Goal: Information Seeking & Learning: Learn about a topic

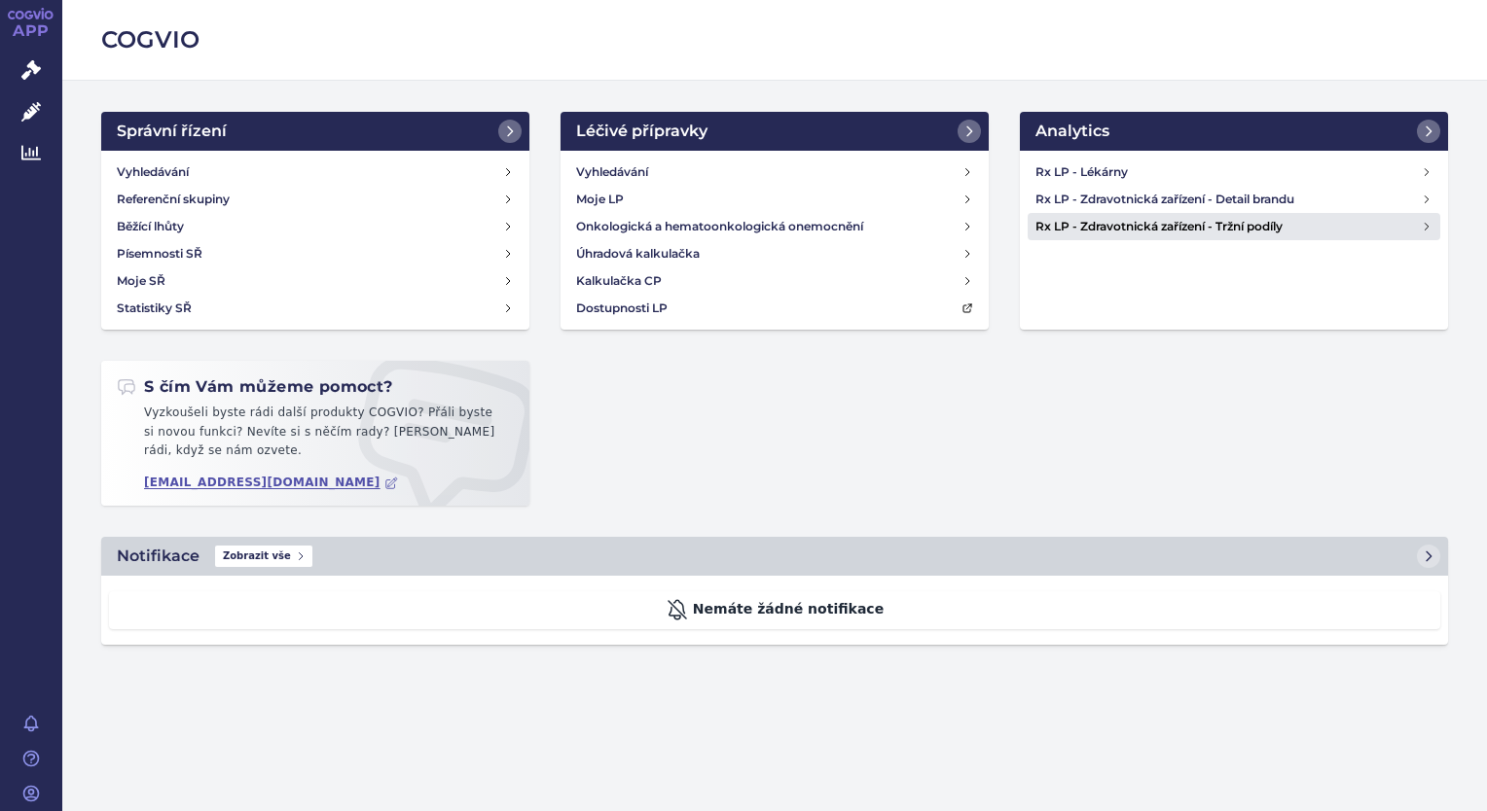
click at [1125, 220] on h4 "Rx LP - Zdravotnická zařízení - Tržní podíly" at bounding box center [1227, 226] width 385 height 19
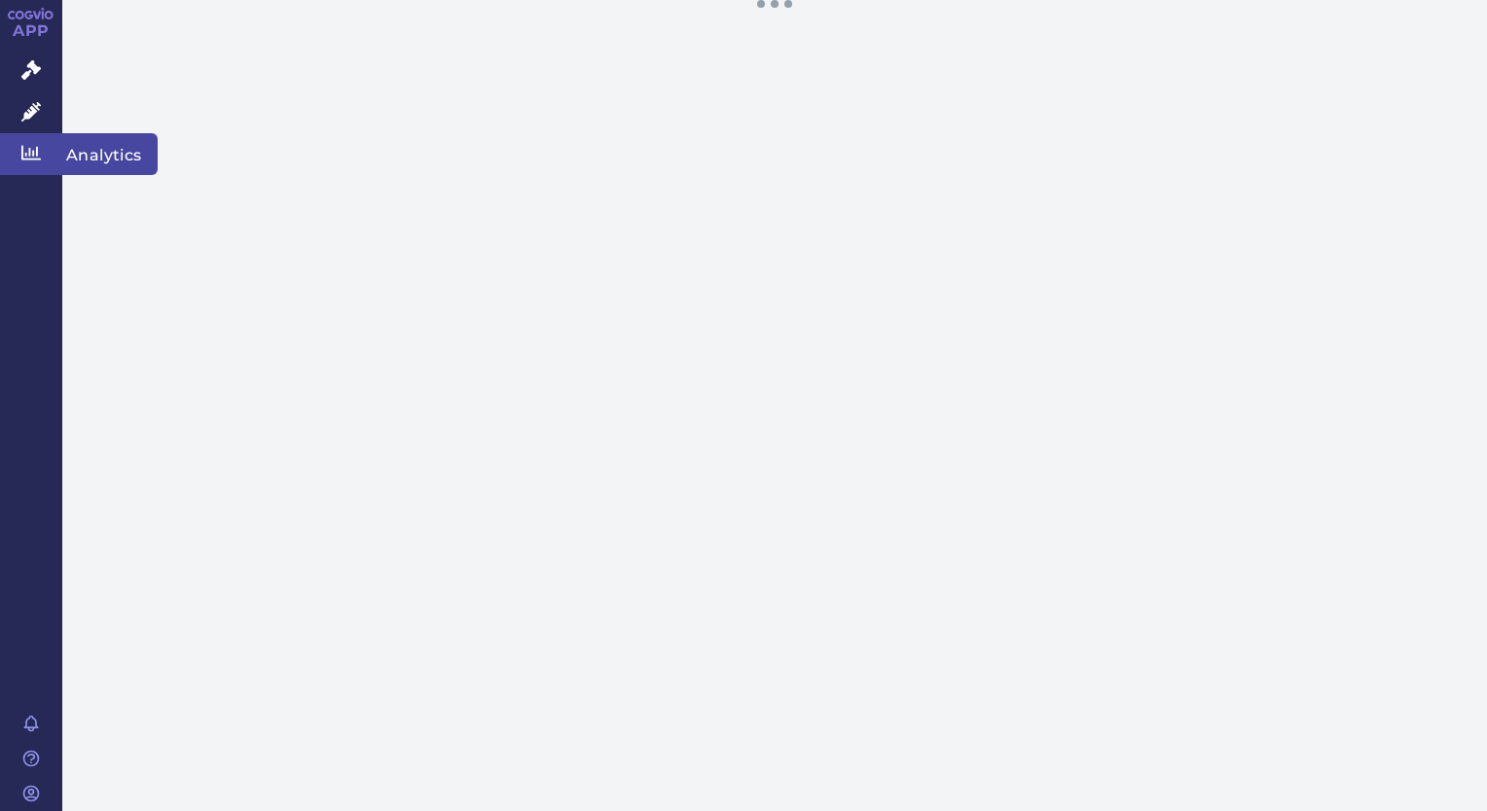
click at [33, 158] on icon at bounding box center [30, 153] width 19 height 15
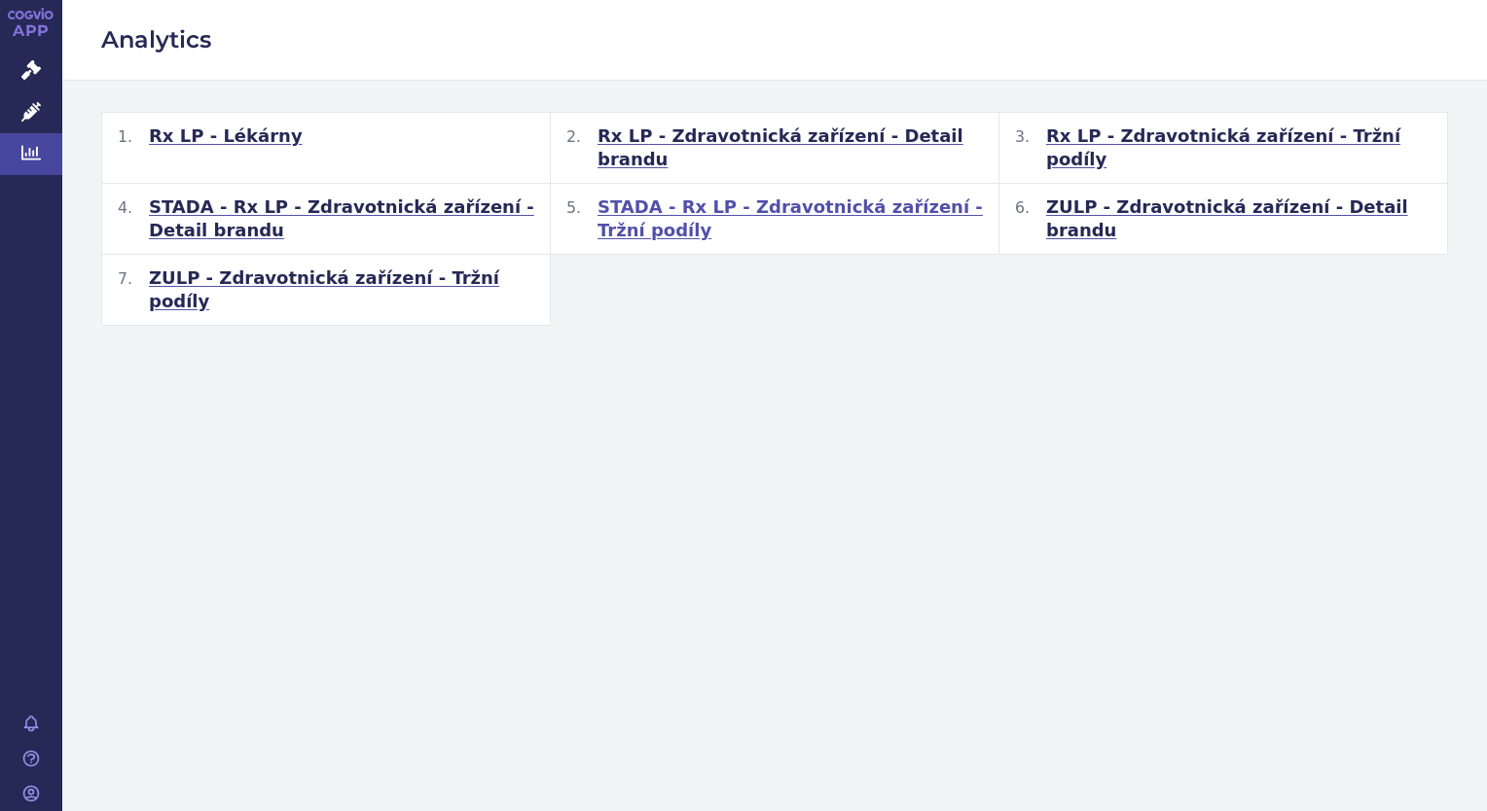
click at [765, 196] on span "STADA - Rx LP - Zdravotnická zařízení - Tržní podíly" at bounding box center [789, 219] width 385 height 47
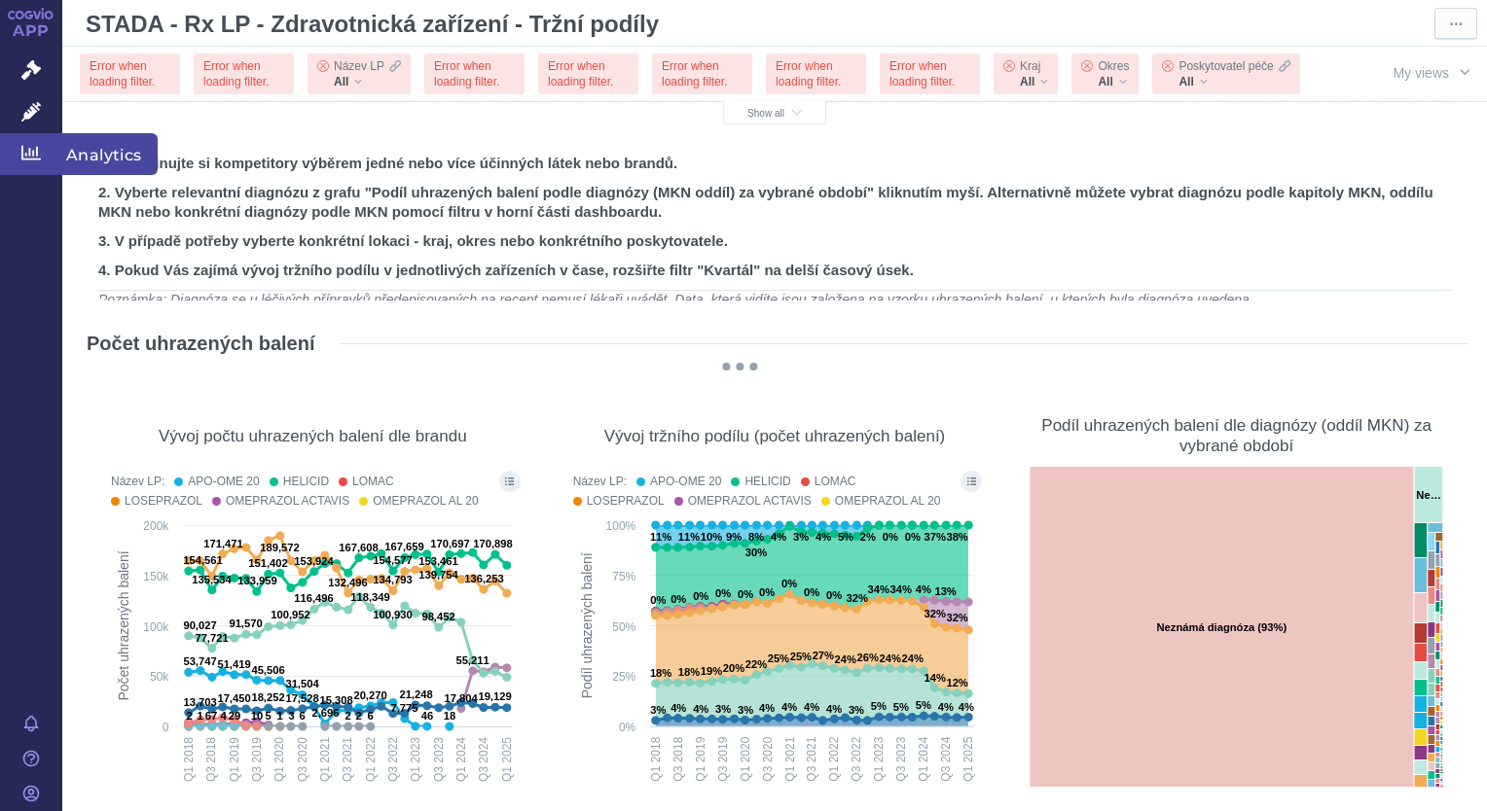
click at [30, 162] on link "Analytics" at bounding box center [31, 153] width 62 height 41
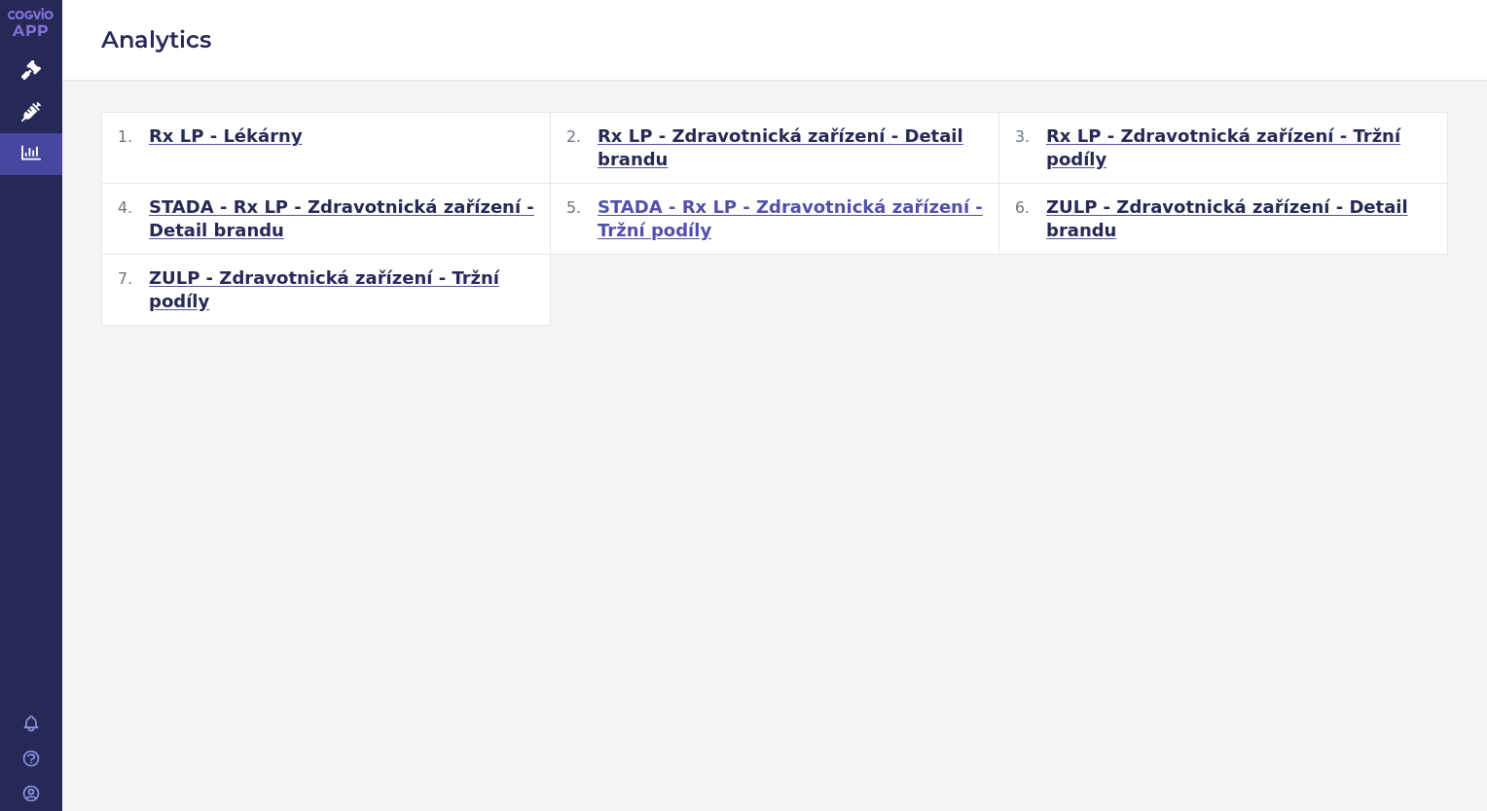
click at [721, 196] on span "STADA - Rx LP - Zdravotnická zařízení - Tržní podíly" at bounding box center [789, 219] width 385 height 47
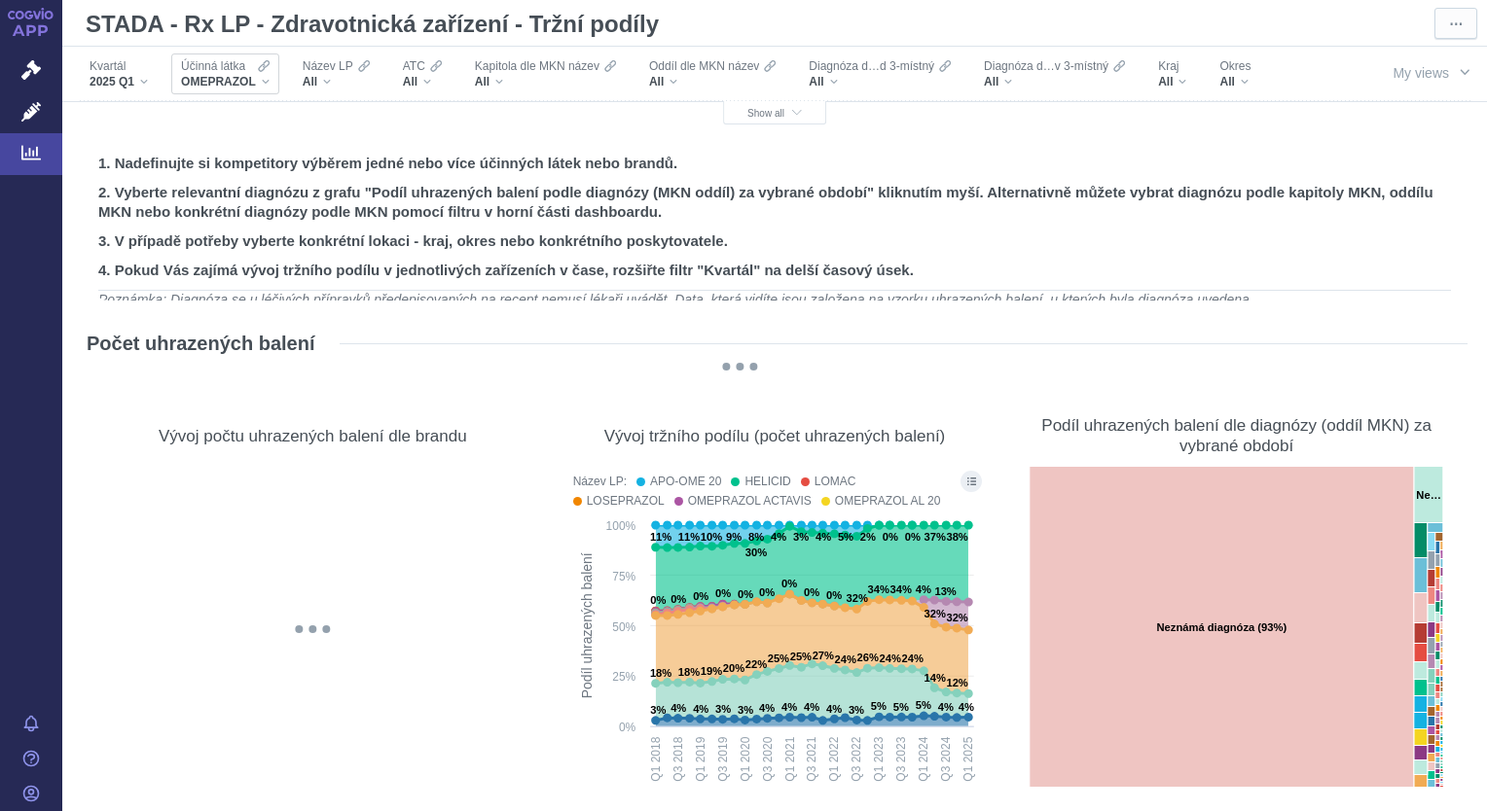
click at [266, 81] on div "OMEPRAZOL" at bounding box center [225, 82] width 89 height 16
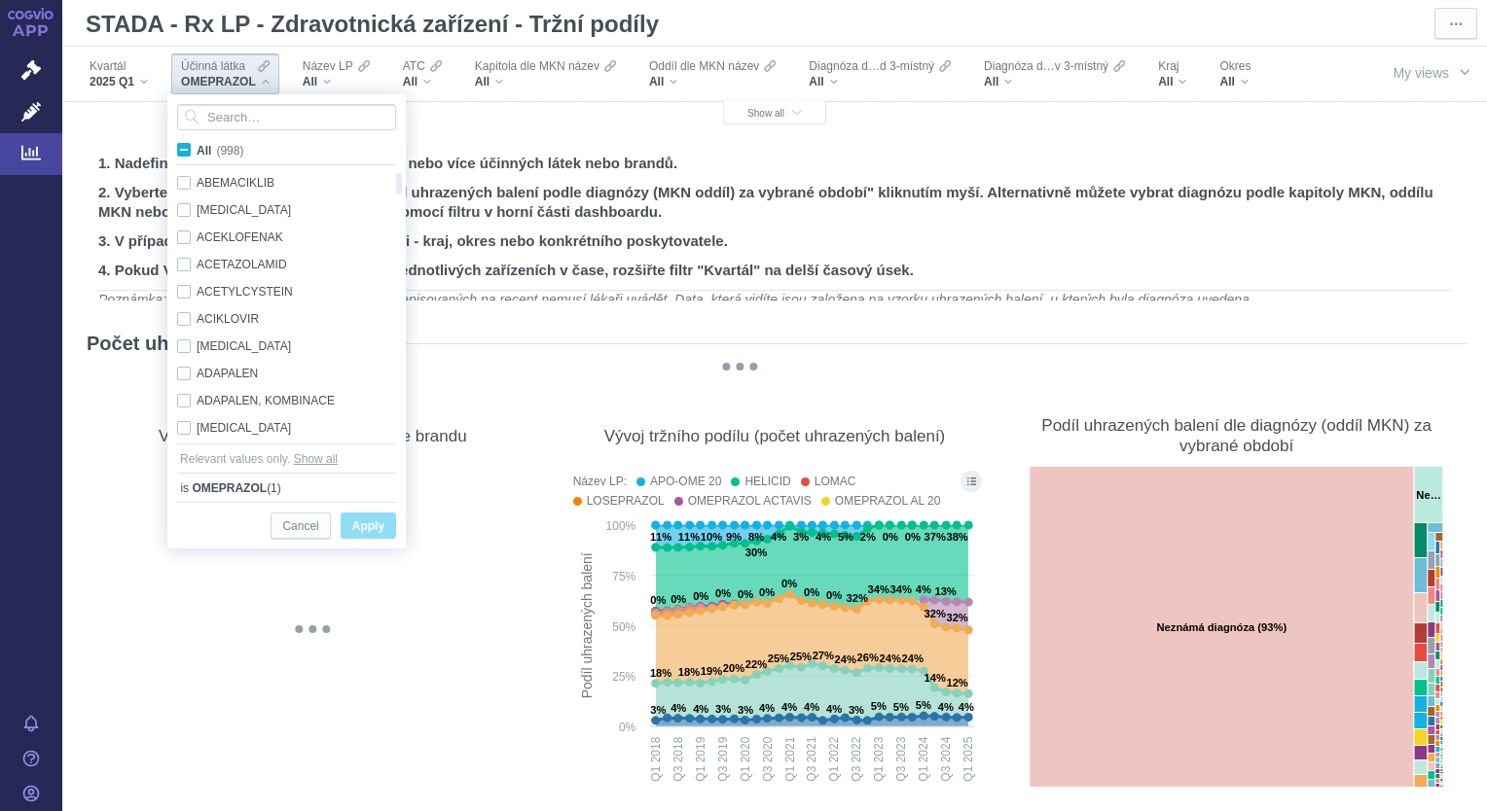
click at [197, 151] on span "All (998)" at bounding box center [220, 151] width 47 height 14
click at [197, 151] on input "All (998)" at bounding box center [203, 146] width 13 height 13
checkbox input "true"
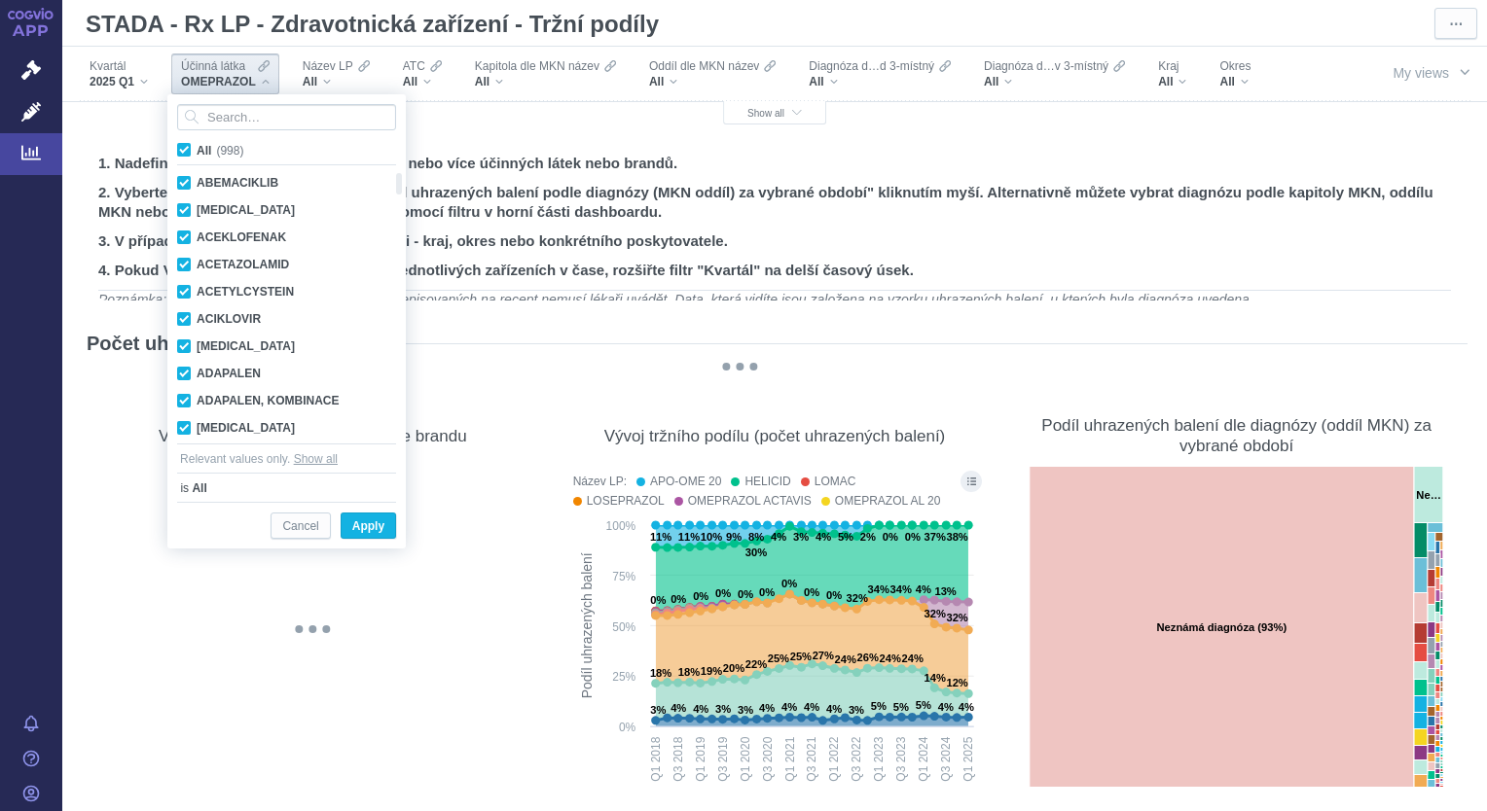
checkbox input "true"
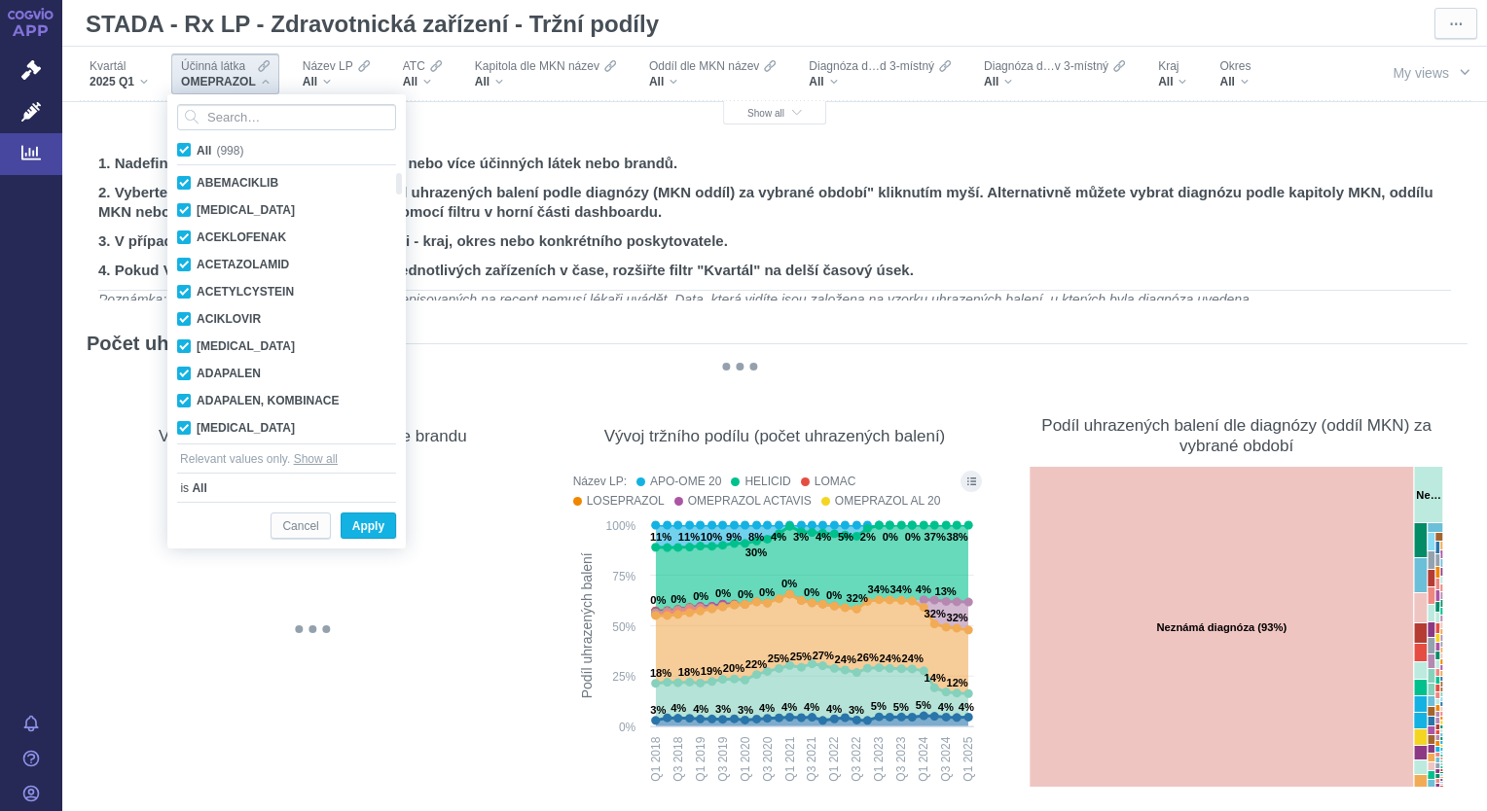
checkbox input "true"
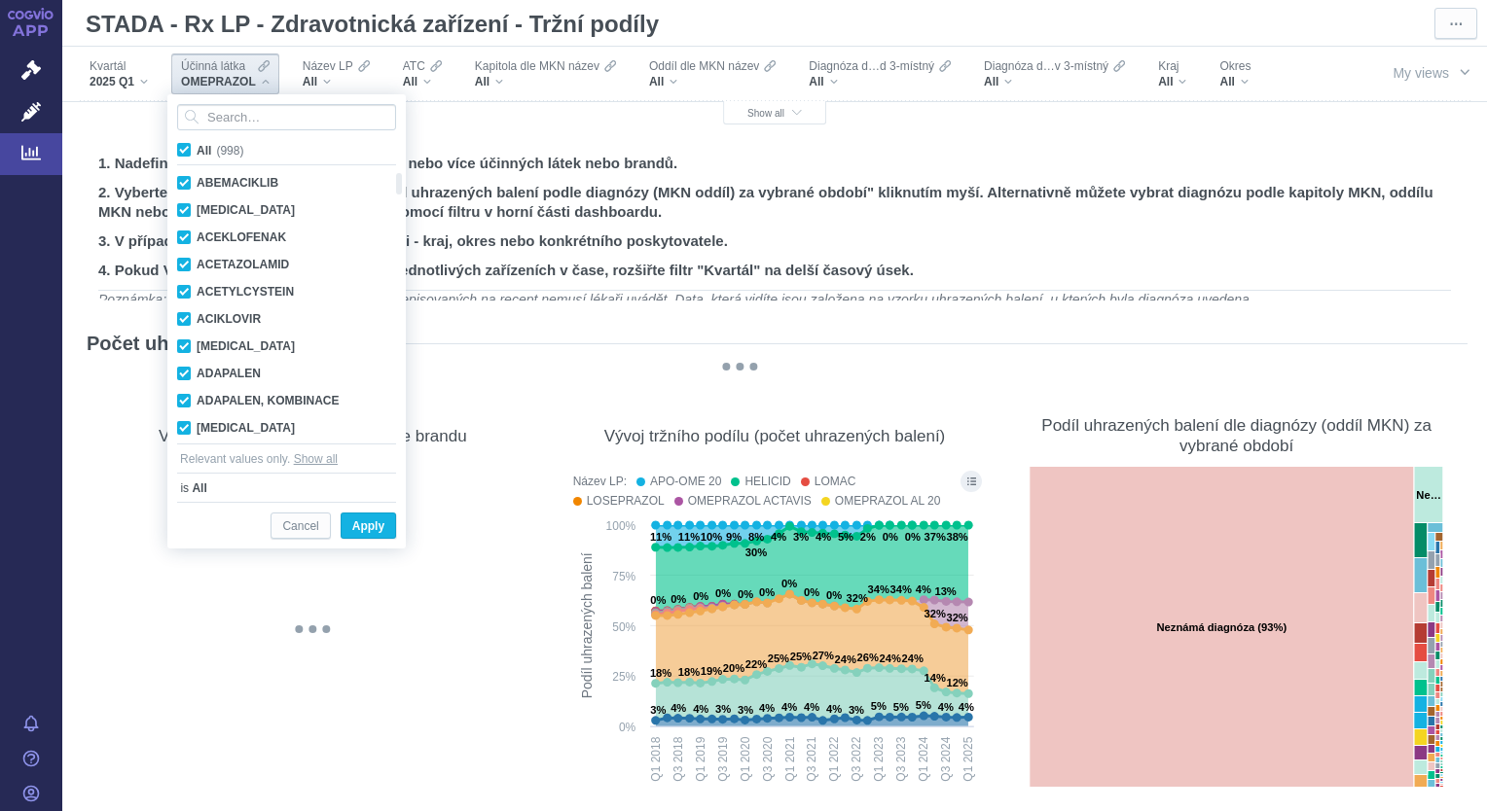
checkbox input "true"
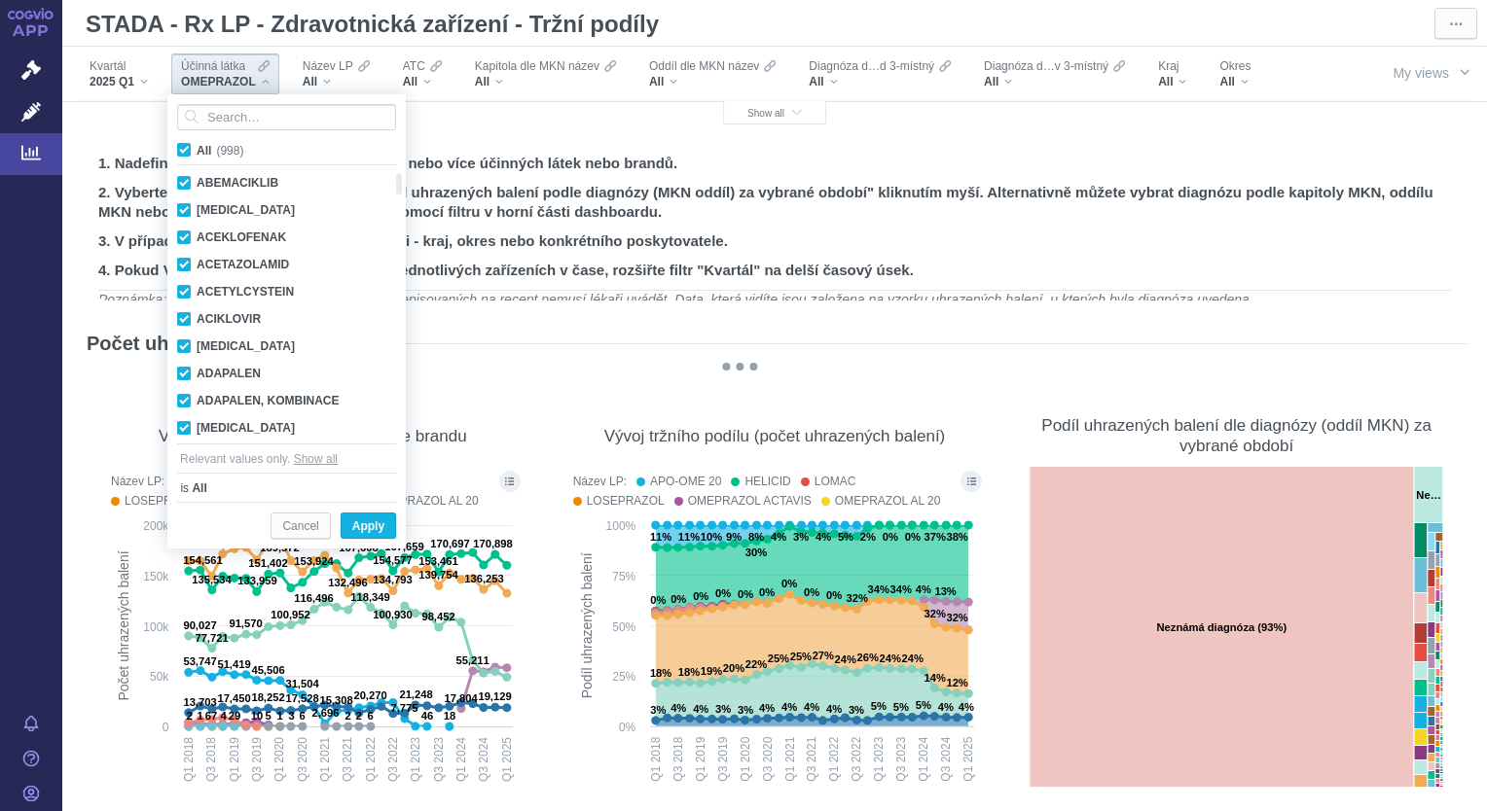
click at [197, 156] on span "All (998)" at bounding box center [220, 151] width 47 height 14
click at [197, 153] on input "All (998)" at bounding box center [203, 146] width 13 height 13
checkbox input "false"
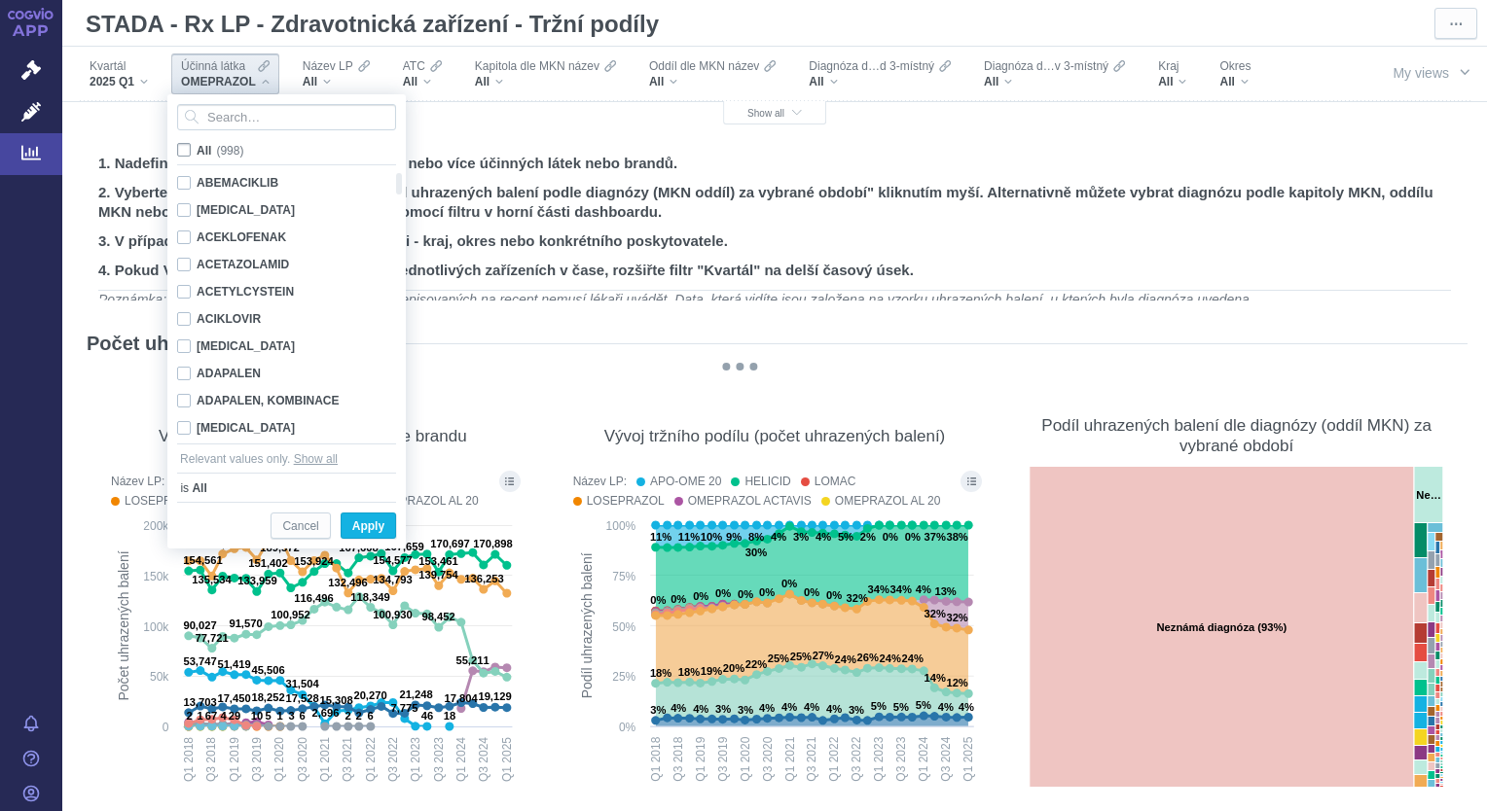
checkbox input "false"
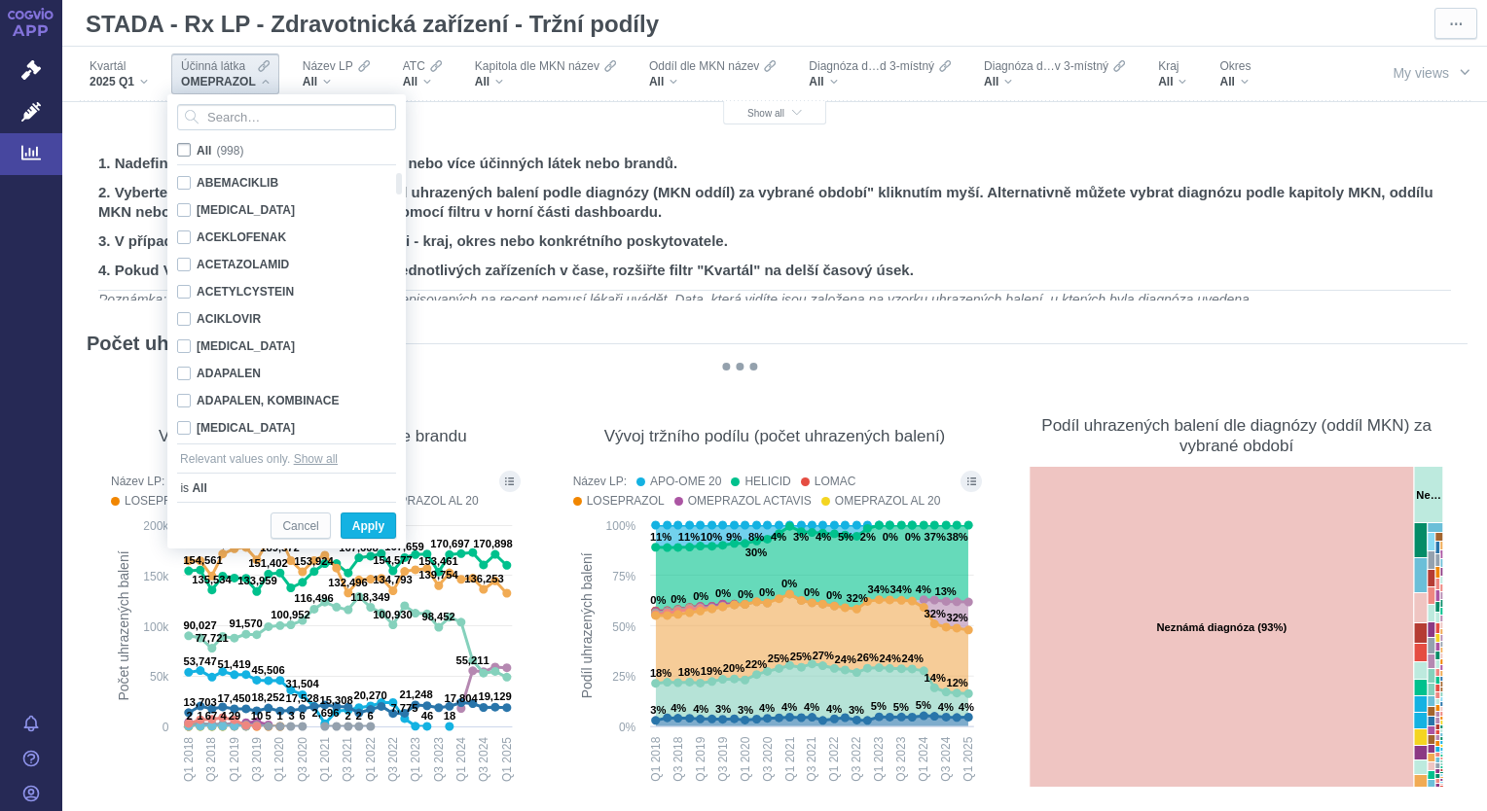
checkbox input "false"
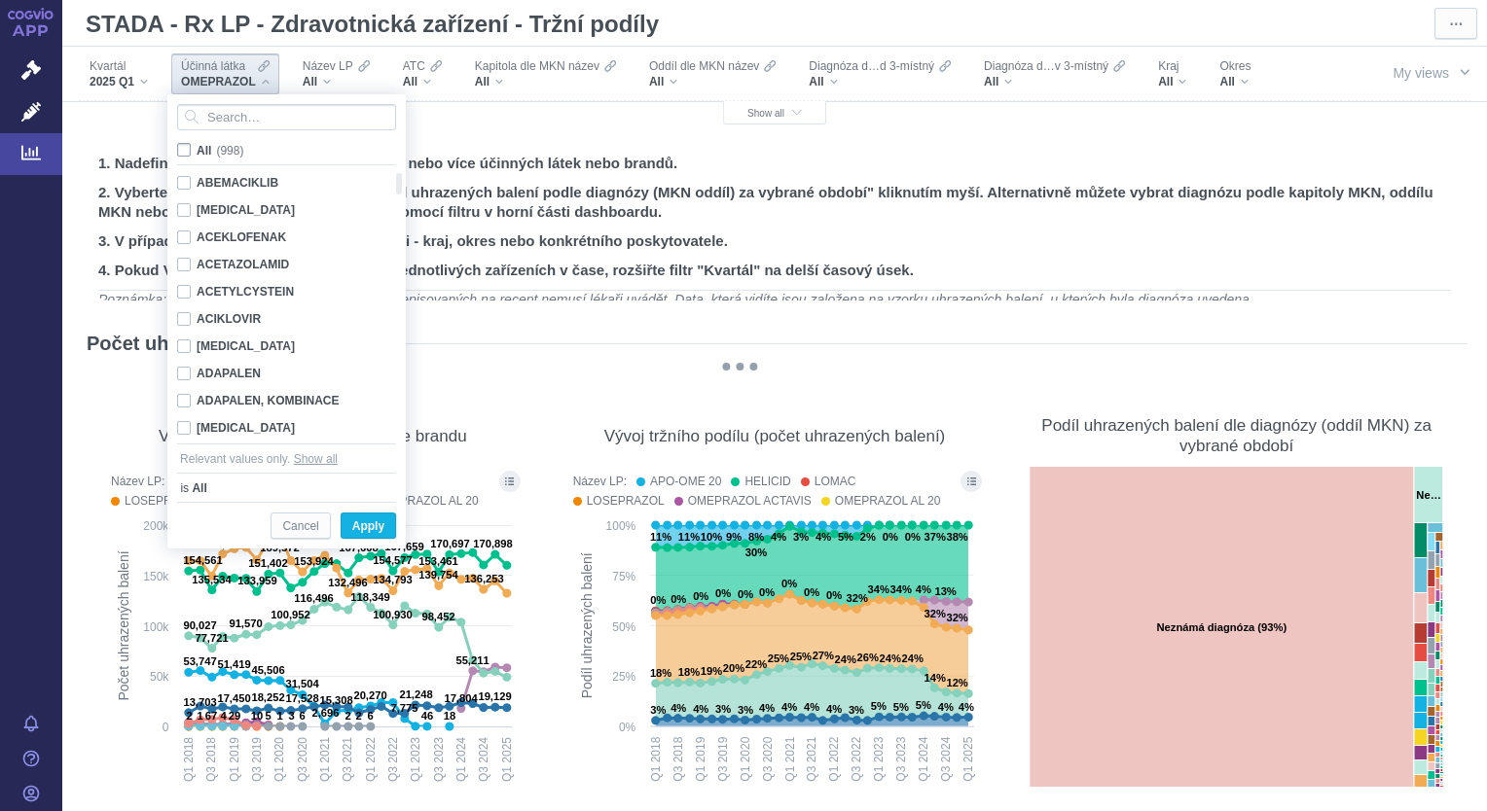
checkbox input "false"
click at [234, 115] on input "Search attribute values" at bounding box center [286, 117] width 219 height 26
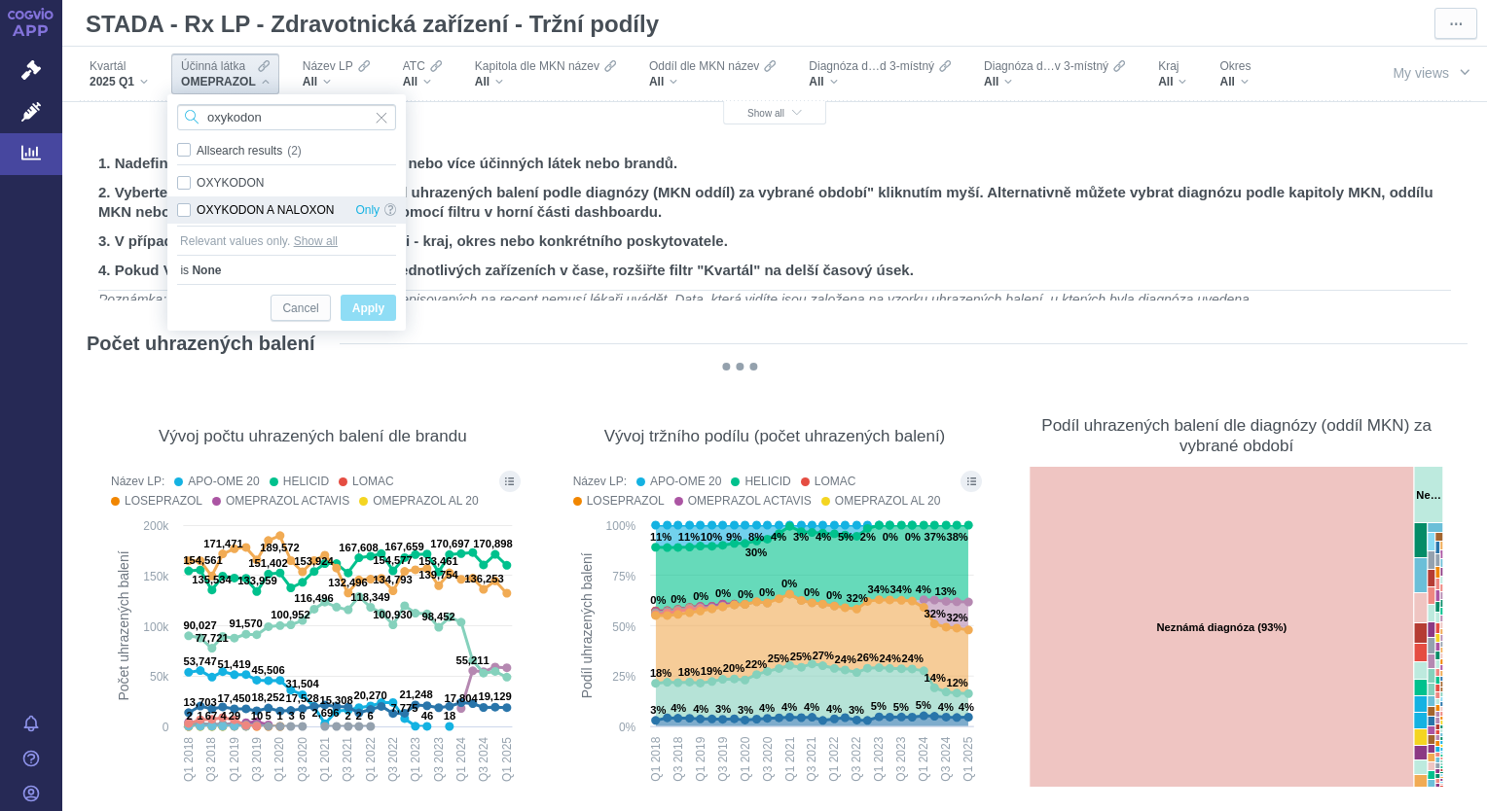
type input "oxykodon"
click at [182, 211] on div "OXYKODON A NALOXON Only" at bounding box center [286, 210] width 238 height 27
checkbox input "true"
click at [186, 184] on div "OXYKODON Only" at bounding box center [286, 182] width 238 height 27
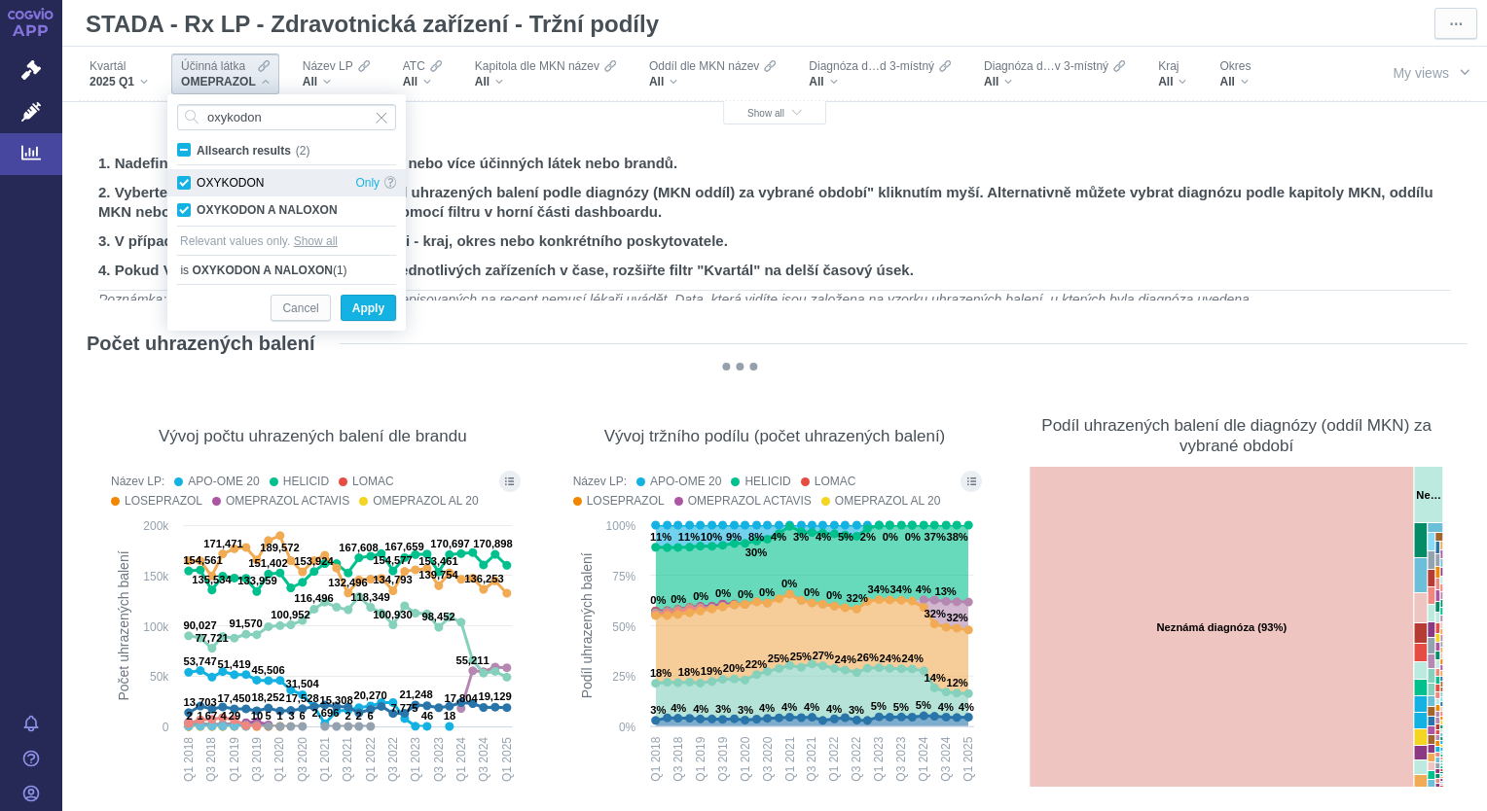
checkbox input "true"
click at [363, 315] on span "Apply" at bounding box center [368, 309] width 32 height 24
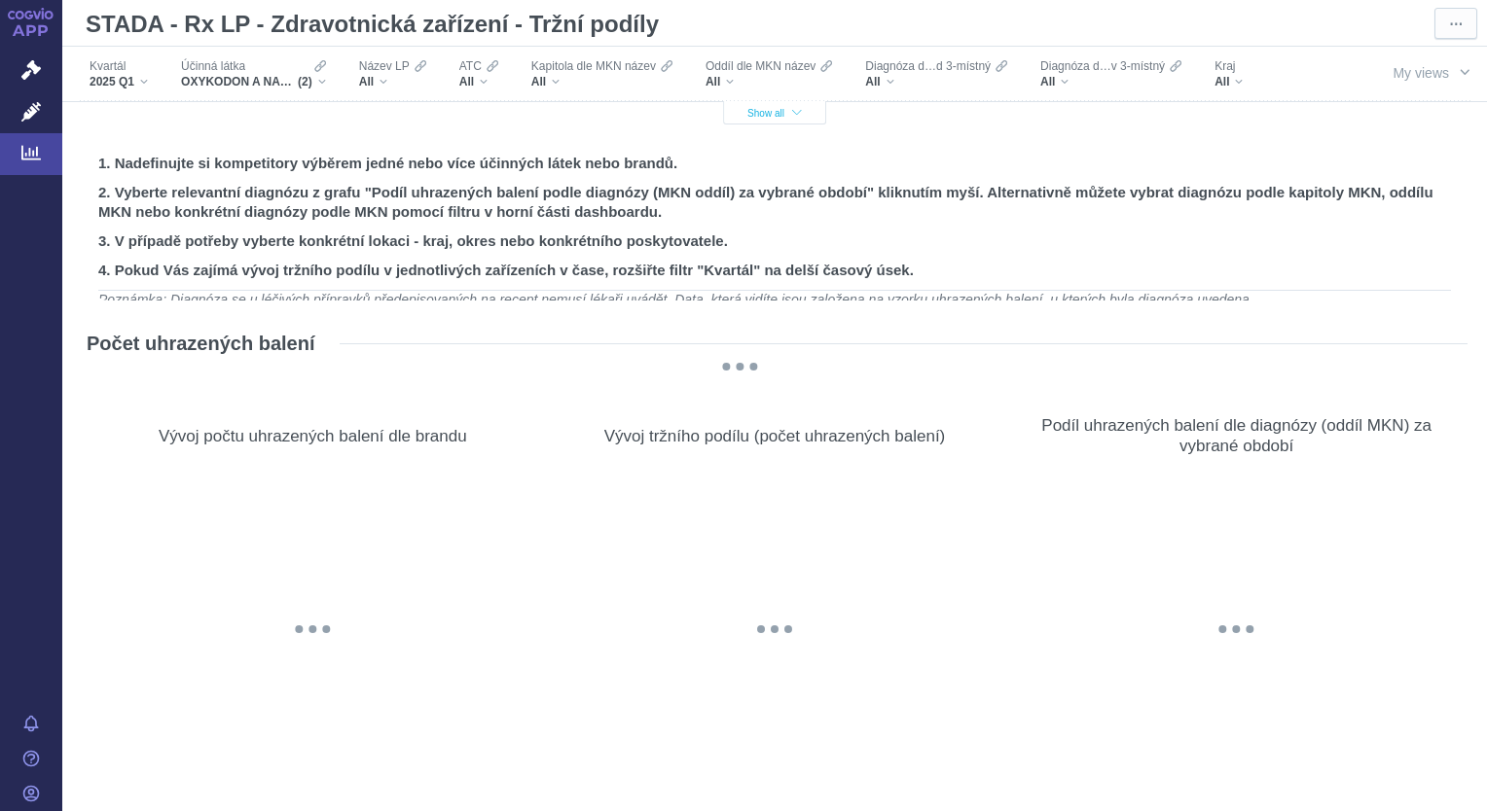
click at [775, 115] on span "Show all" at bounding box center [774, 113] width 54 height 11
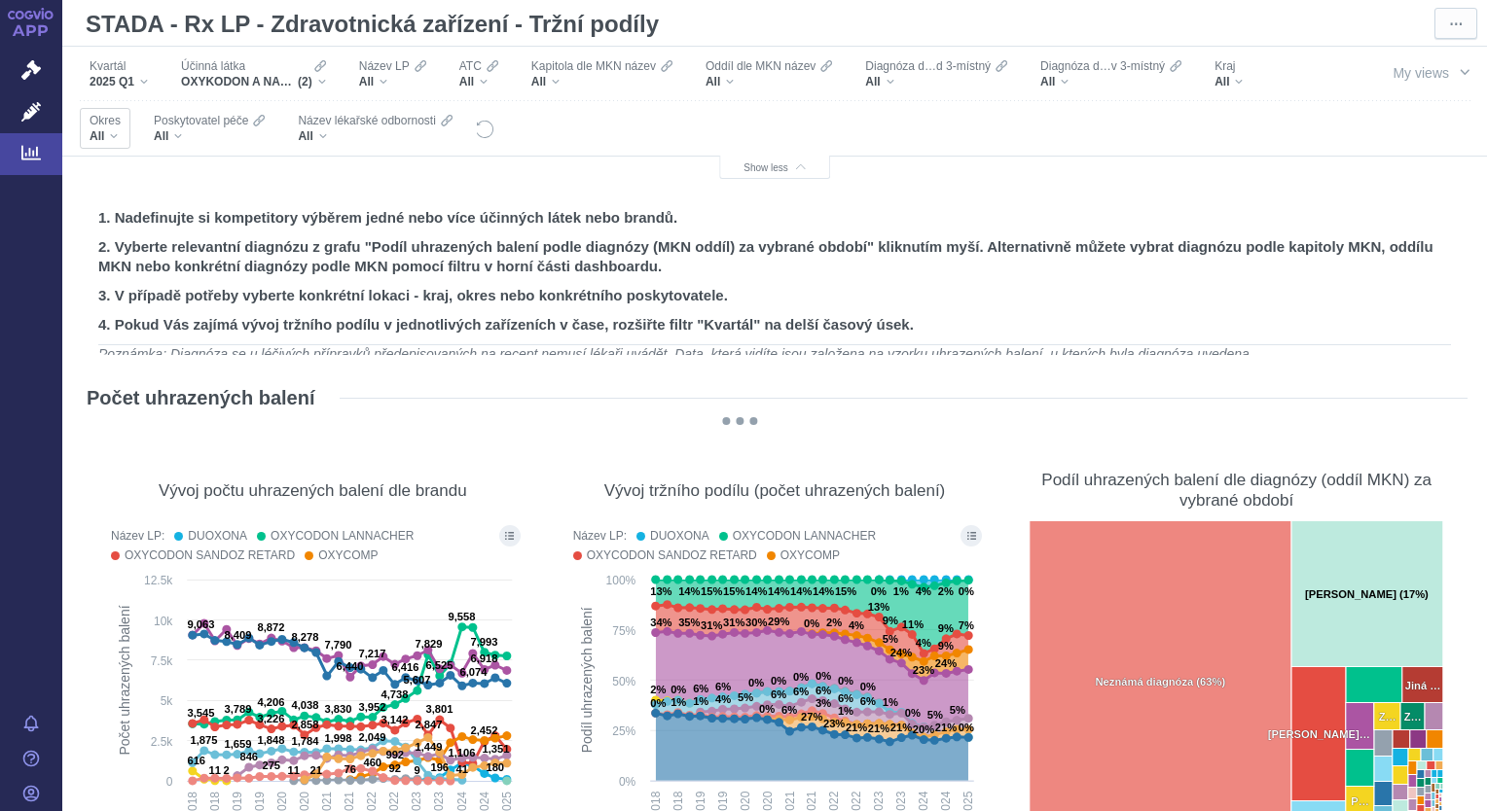
click at [115, 138] on div "All" at bounding box center [105, 136] width 31 height 16
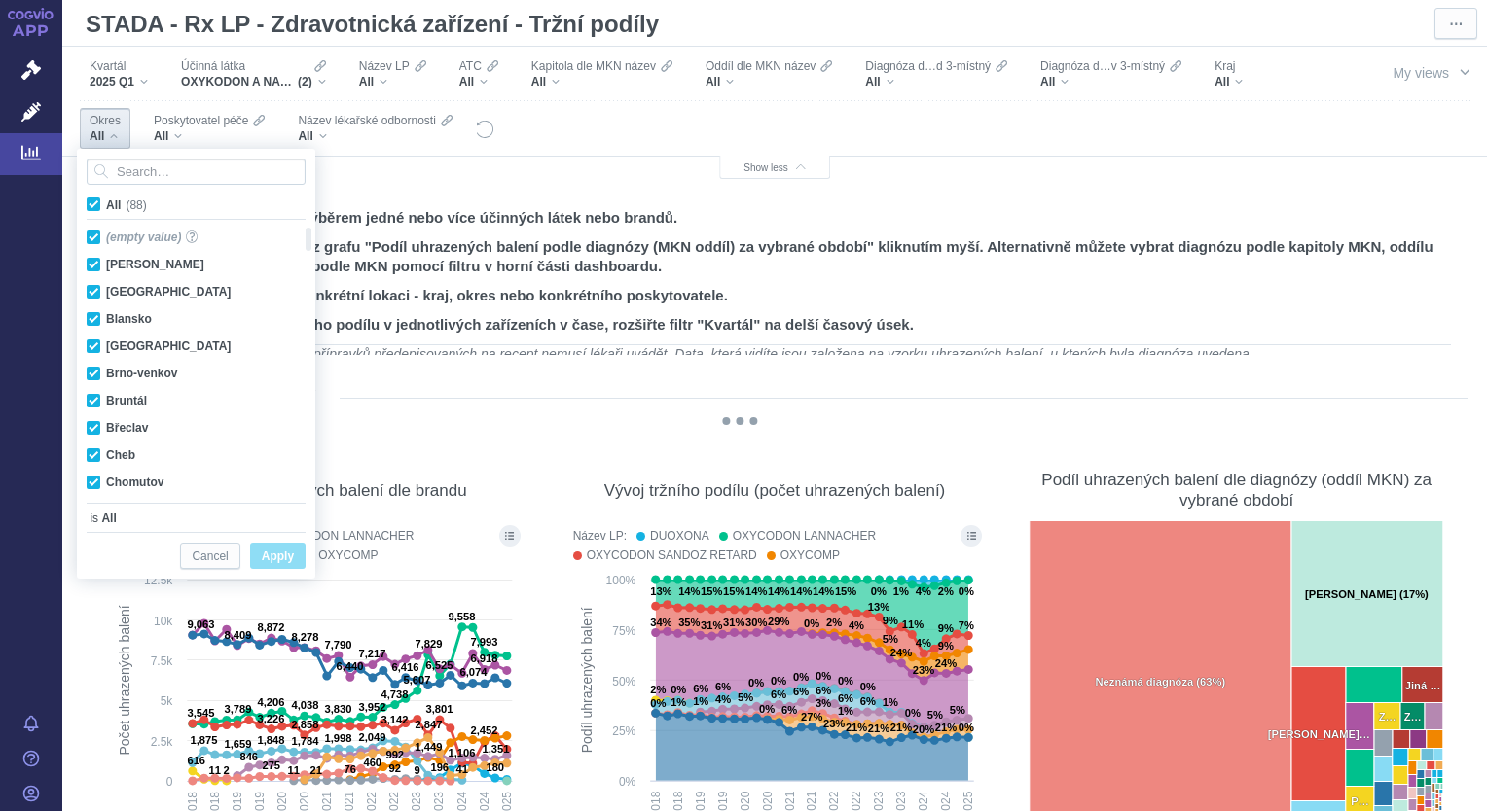
click at [106, 204] on span "All (88)" at bounding box center [126, 205] width 41 height 14
click at [106, 204] on input "All (88)" at bounding box center [112, 201] width 13 height 13
checkbox input "false"
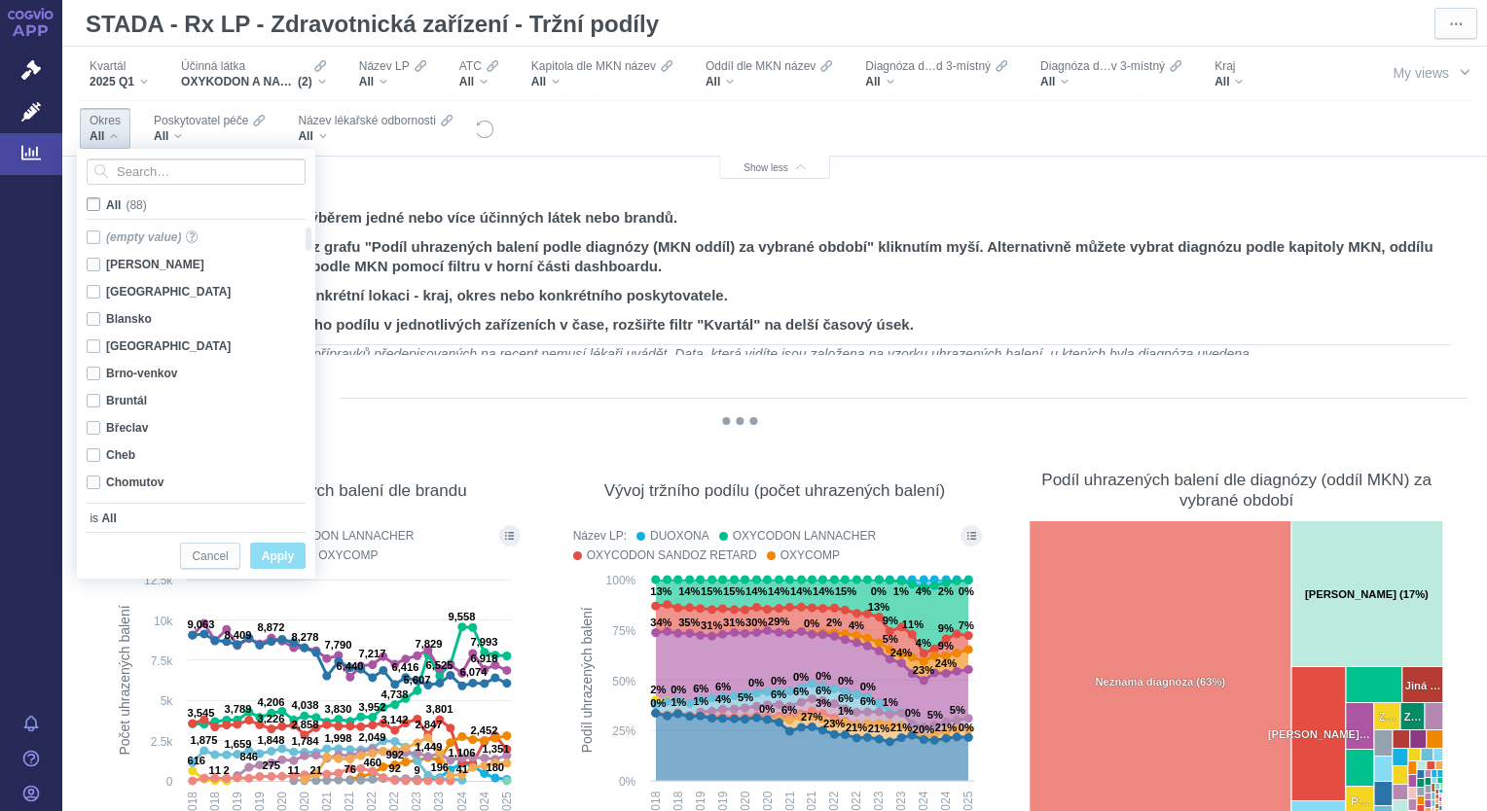
checkbox input "false"
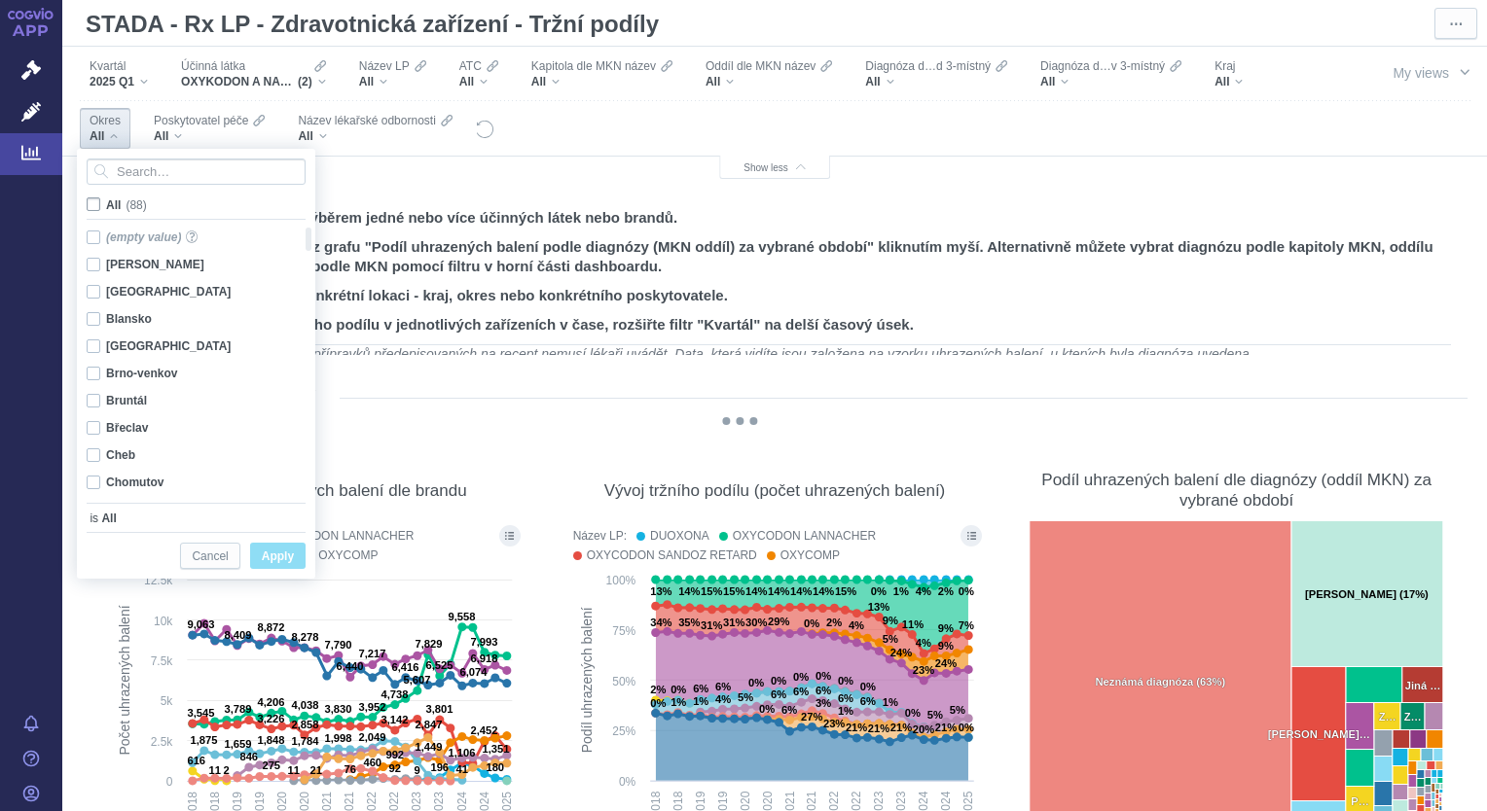
checkbox input "false"
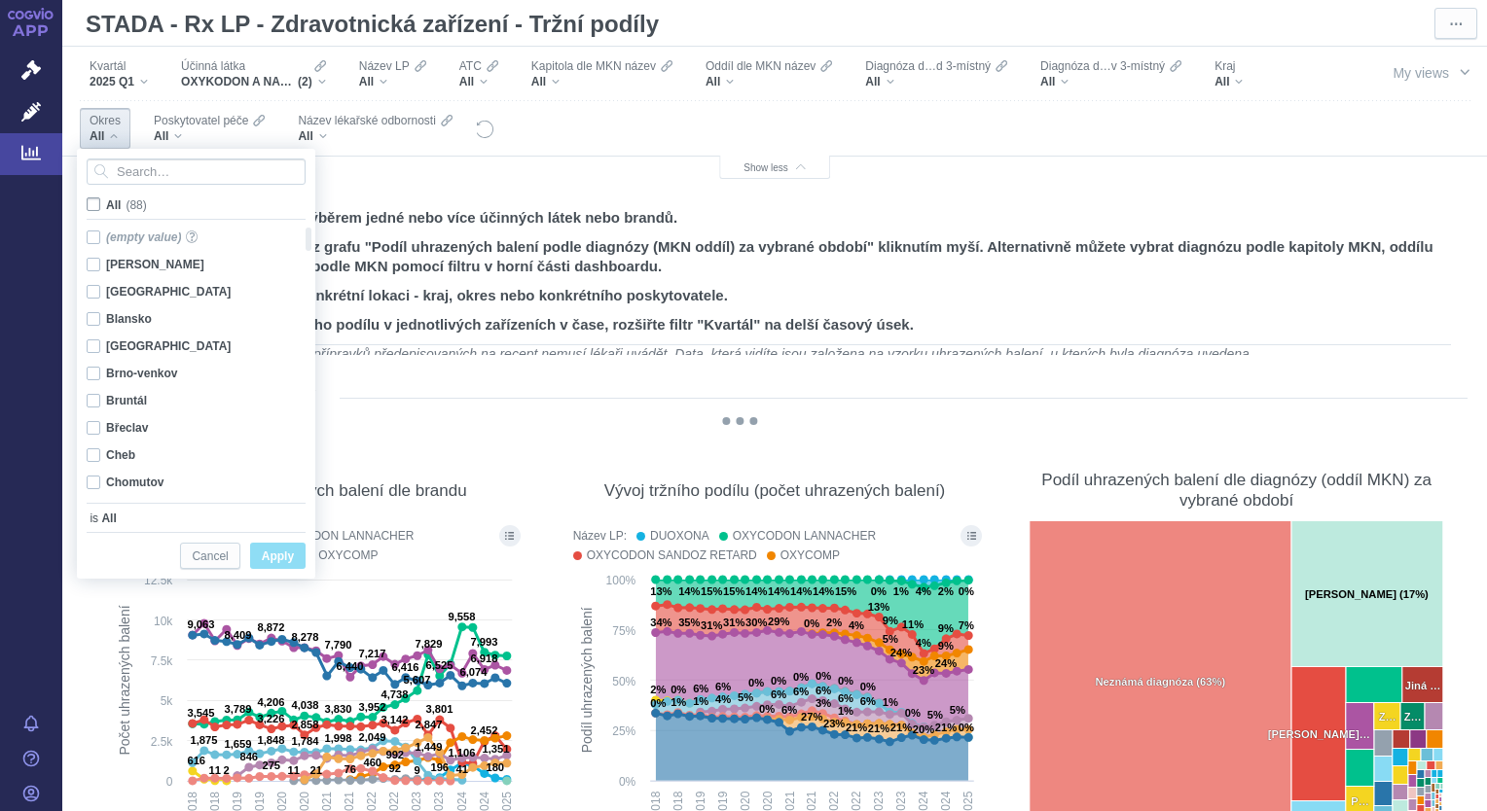
checkbox input "false"
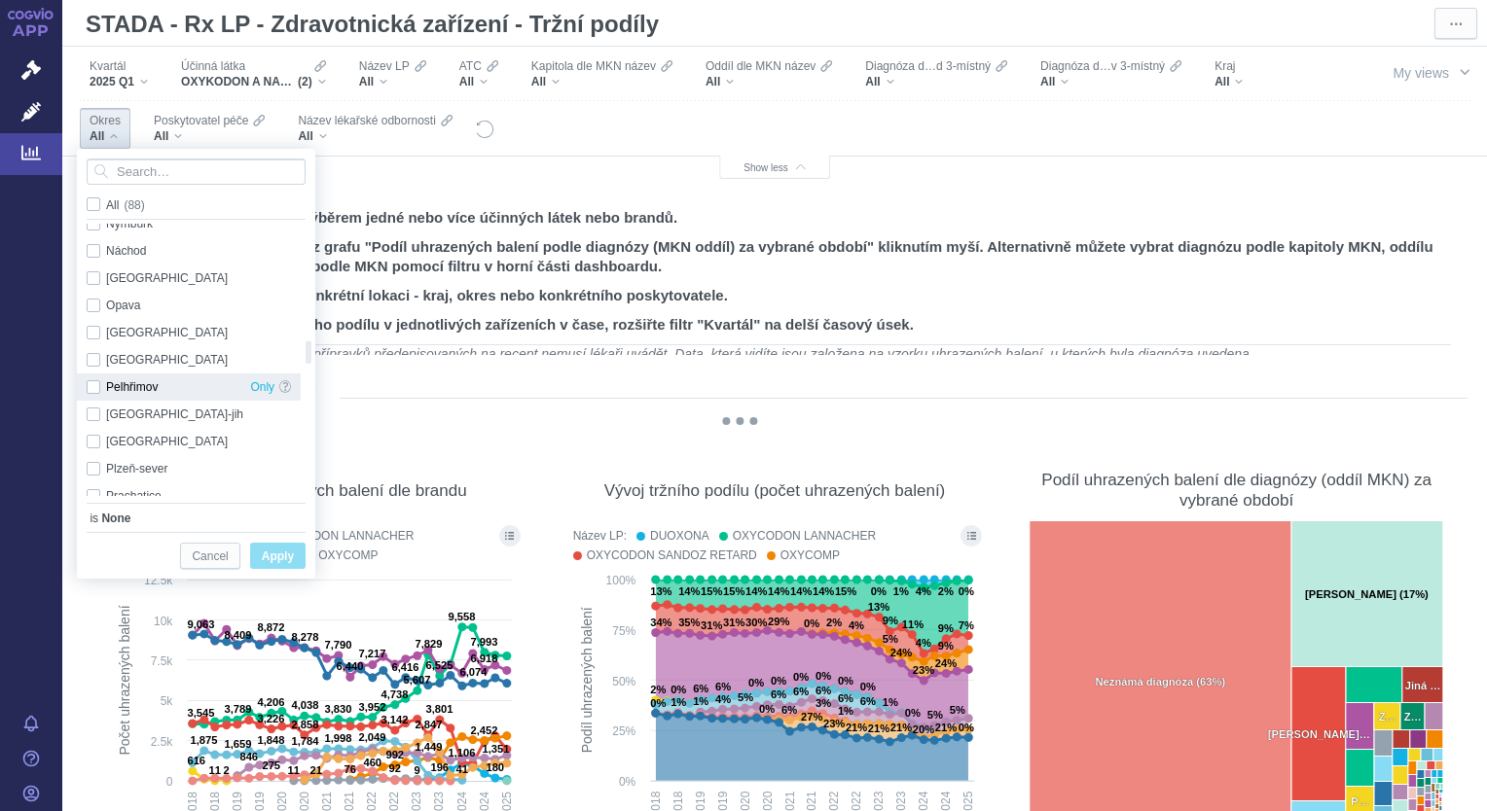
click at [95, 382] on div "Pelhřimov Only" at bounding box center [189, 387] width 224 height 27
checkbox input "true"
click at [281, 554] on span "Apply" at bounding box center [278, 557] width 32 height 24
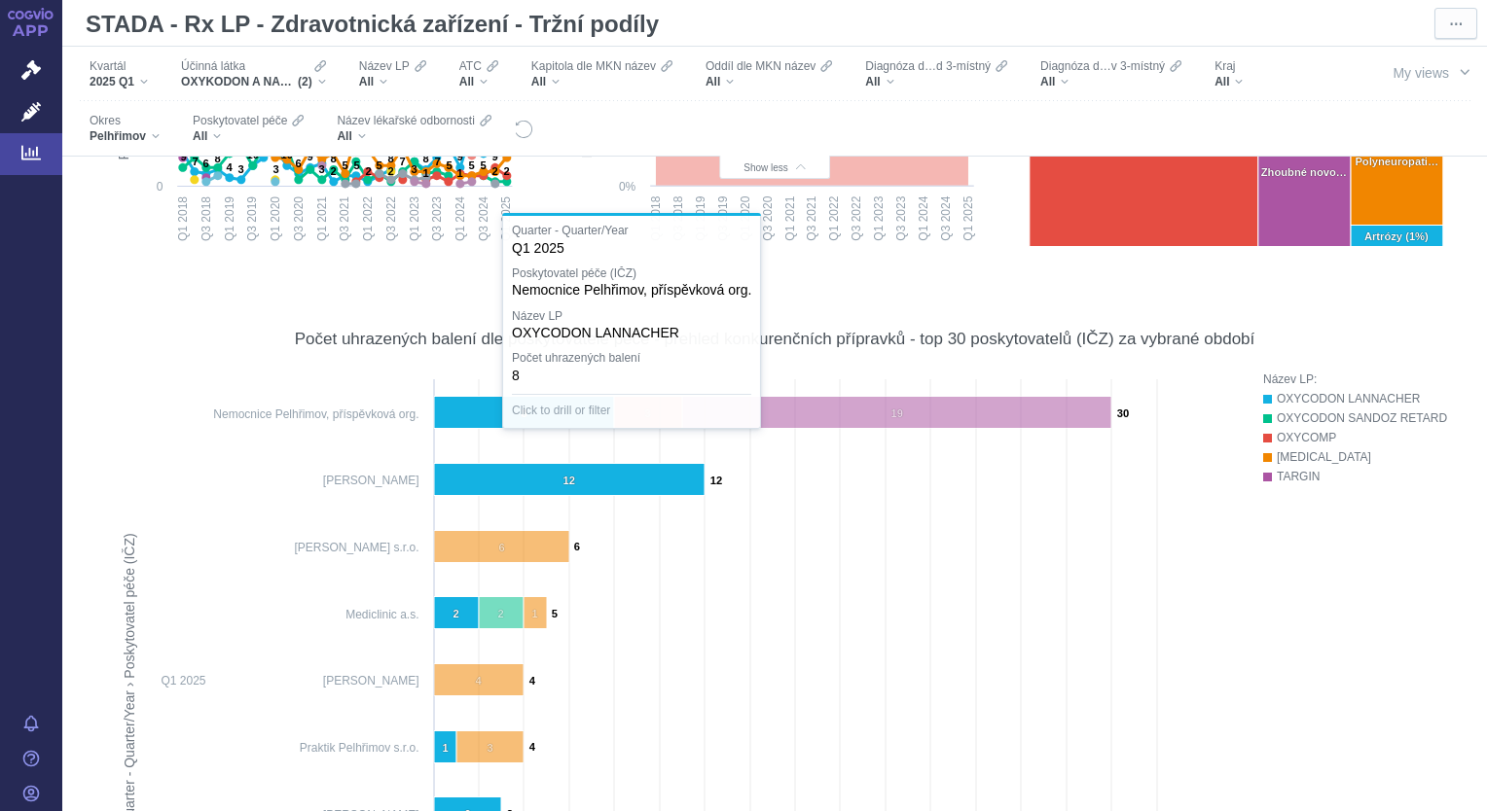
scroll to position [595, 0]
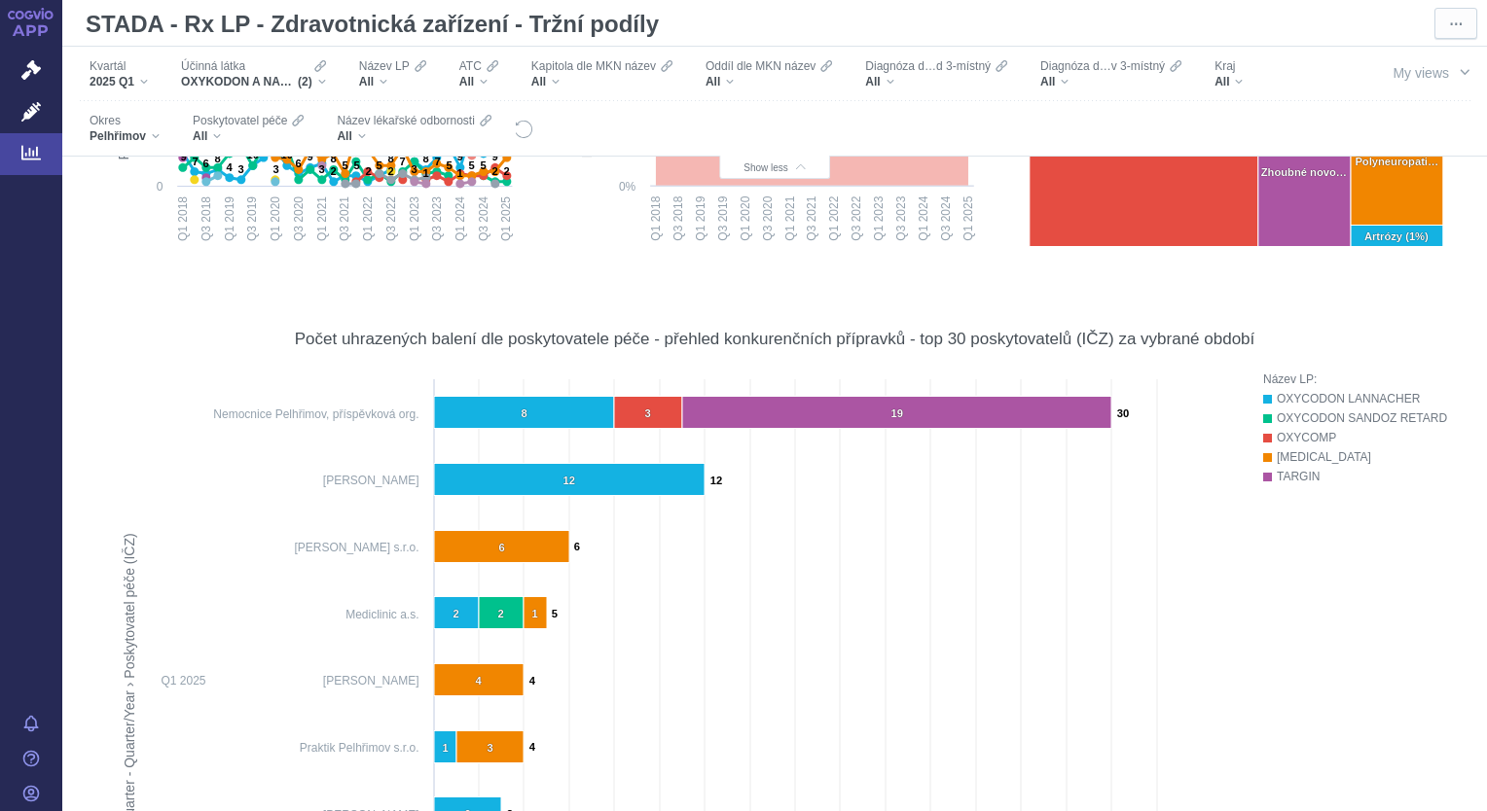
click at [458, 436] on rect at bounding box center [673, 708] width 1128 height 676
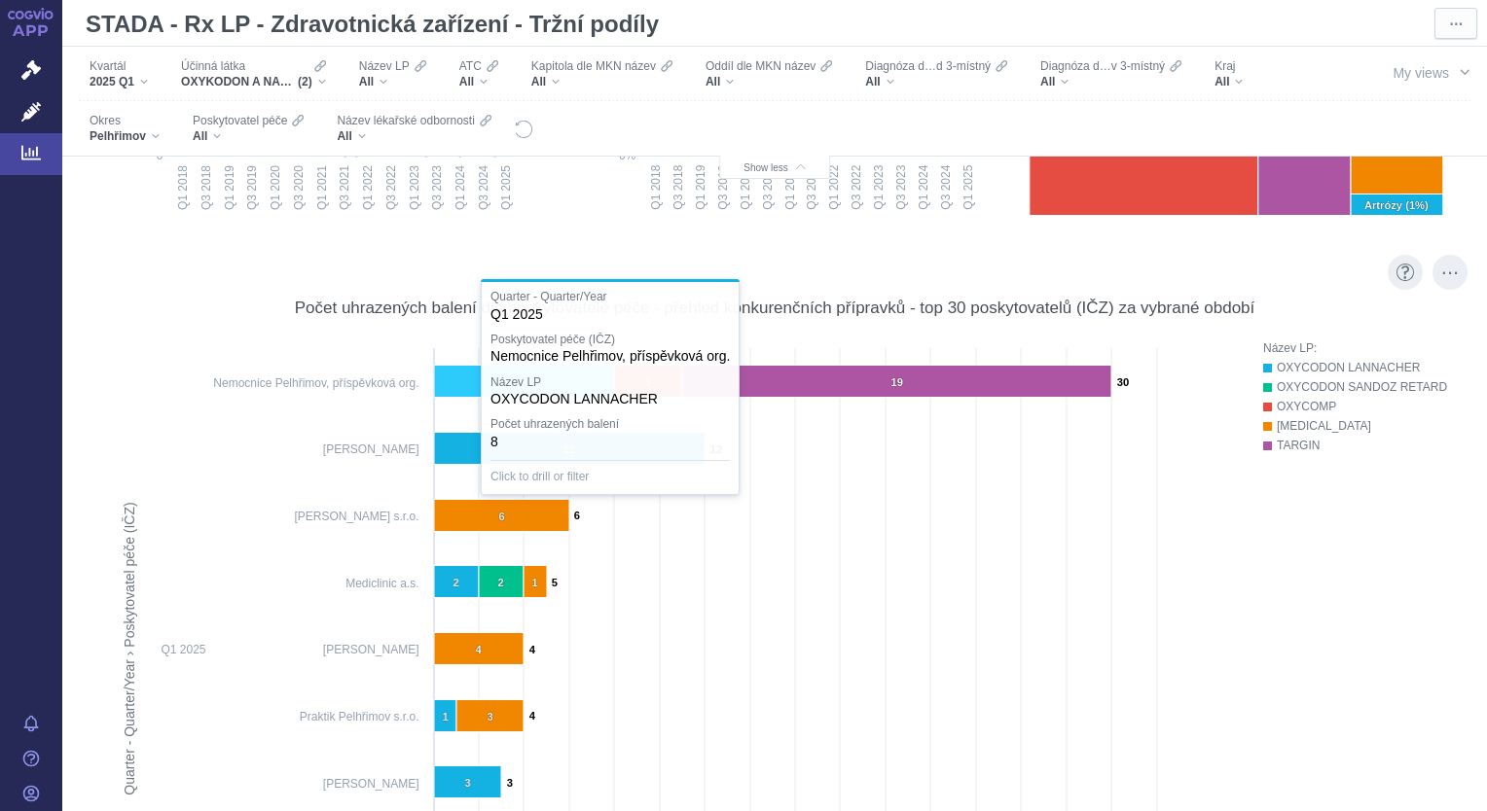
scroll to position [419, 0]
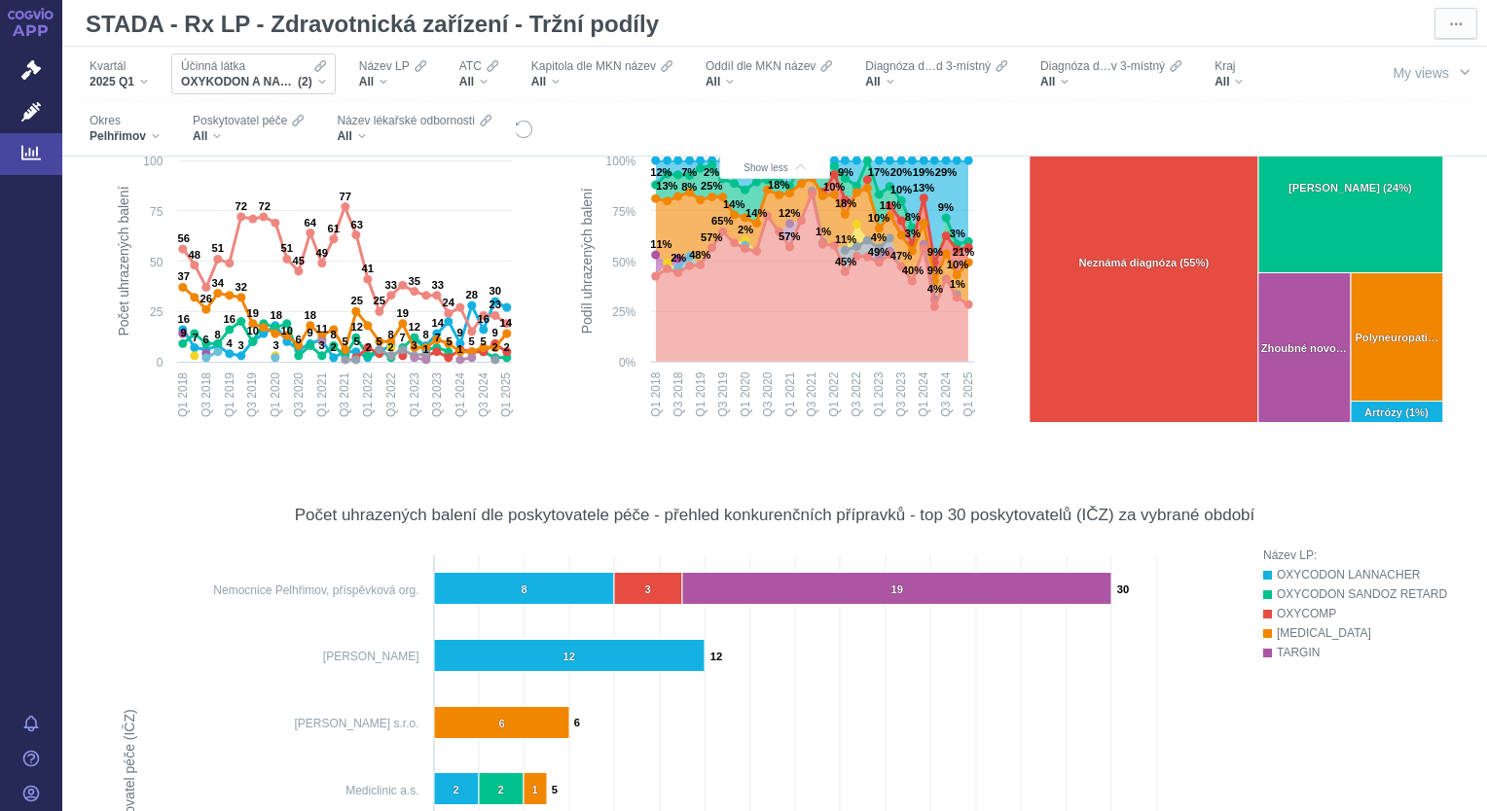
click at [234, 83] on span "OXYKODON A NALOXON, OXYKODON" at bounding box center [239, 82] width 117 height 16
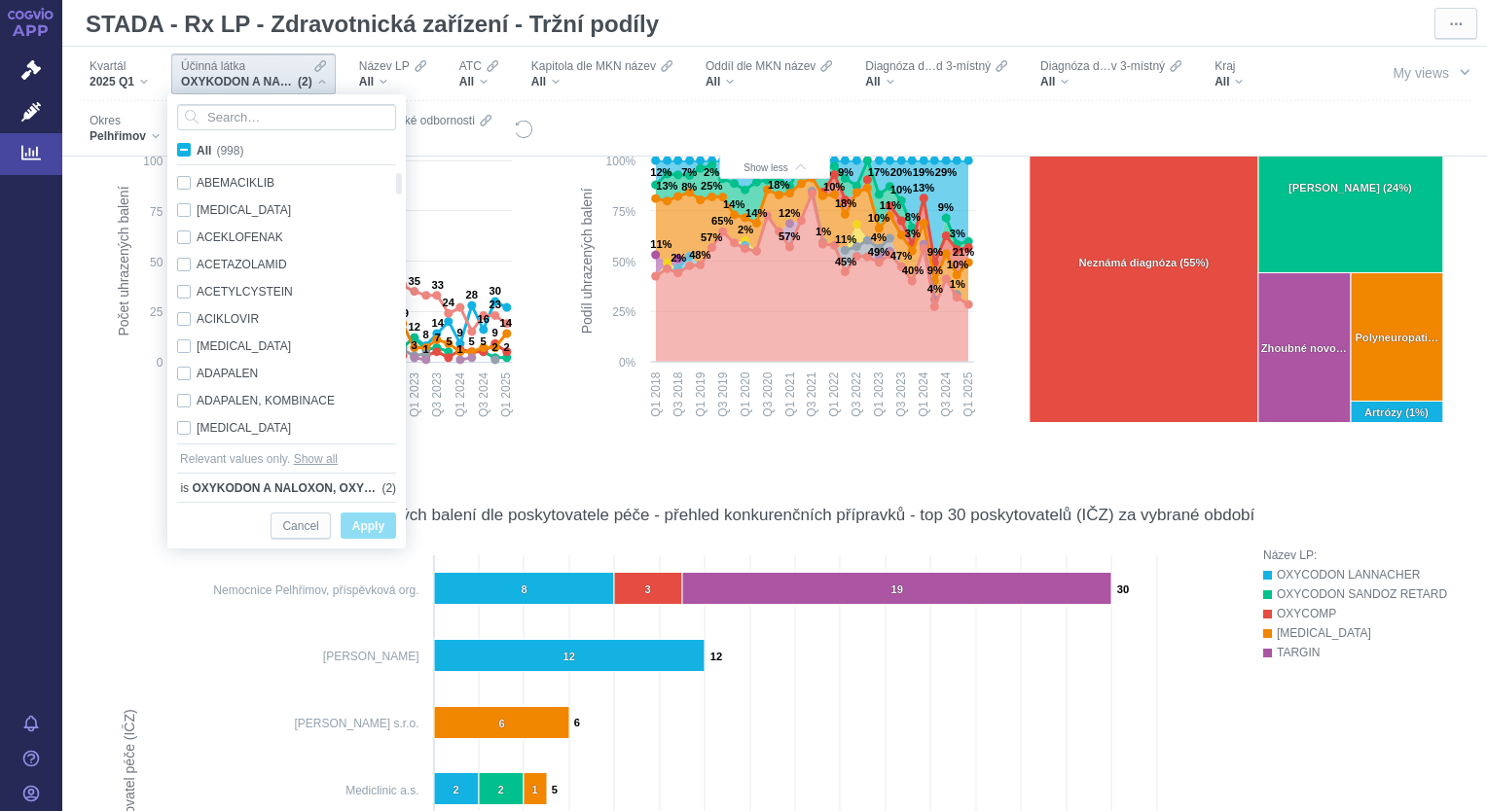
click at [197, 150] on span "All (998)" at bounding box center [220, 151] width 47 height 14
click at [197, 150] on input "All (998)" at bounding box center [203, 146] width 13 height 13
checkbox input "true"
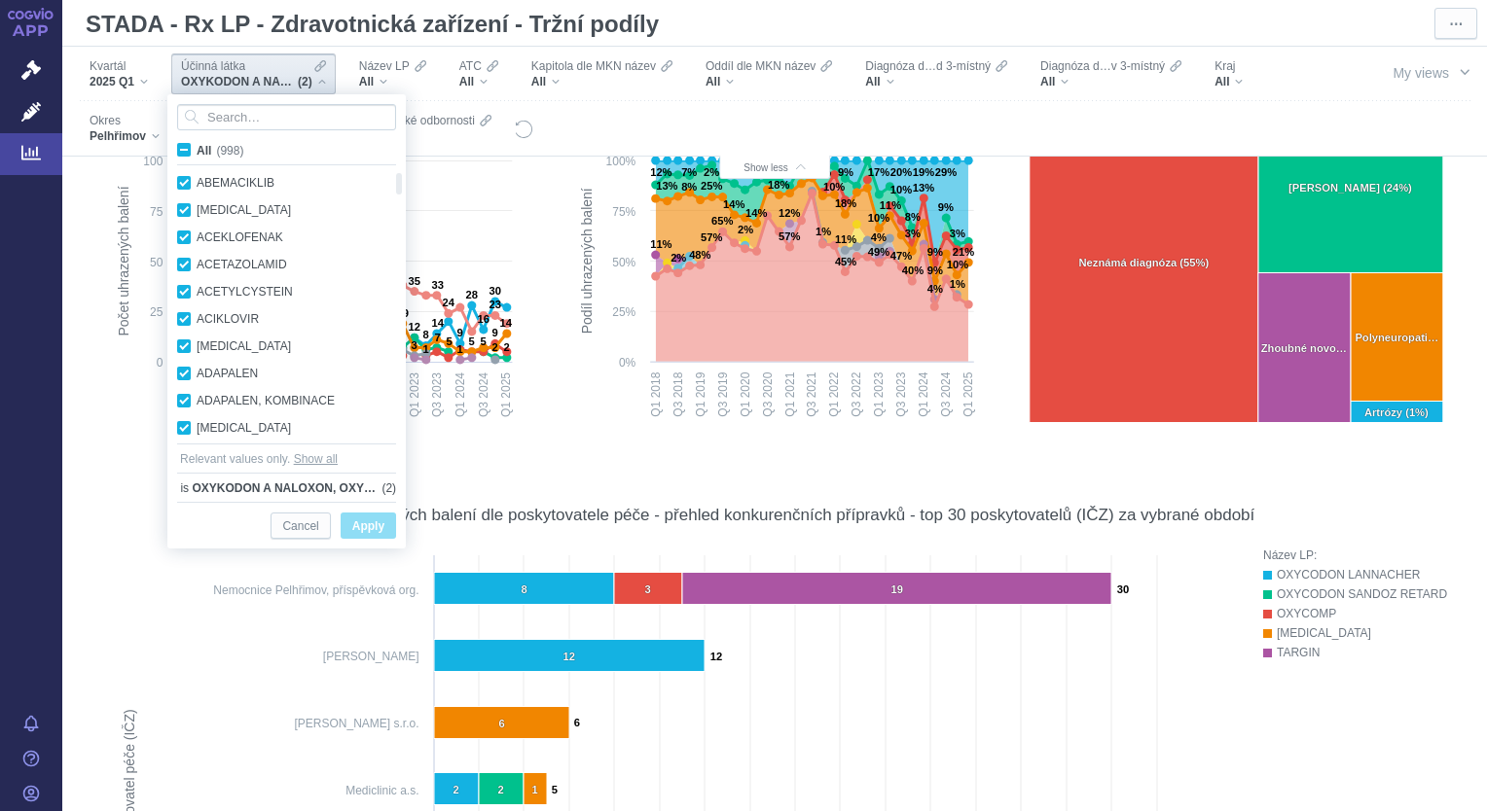
checkbox input "true"
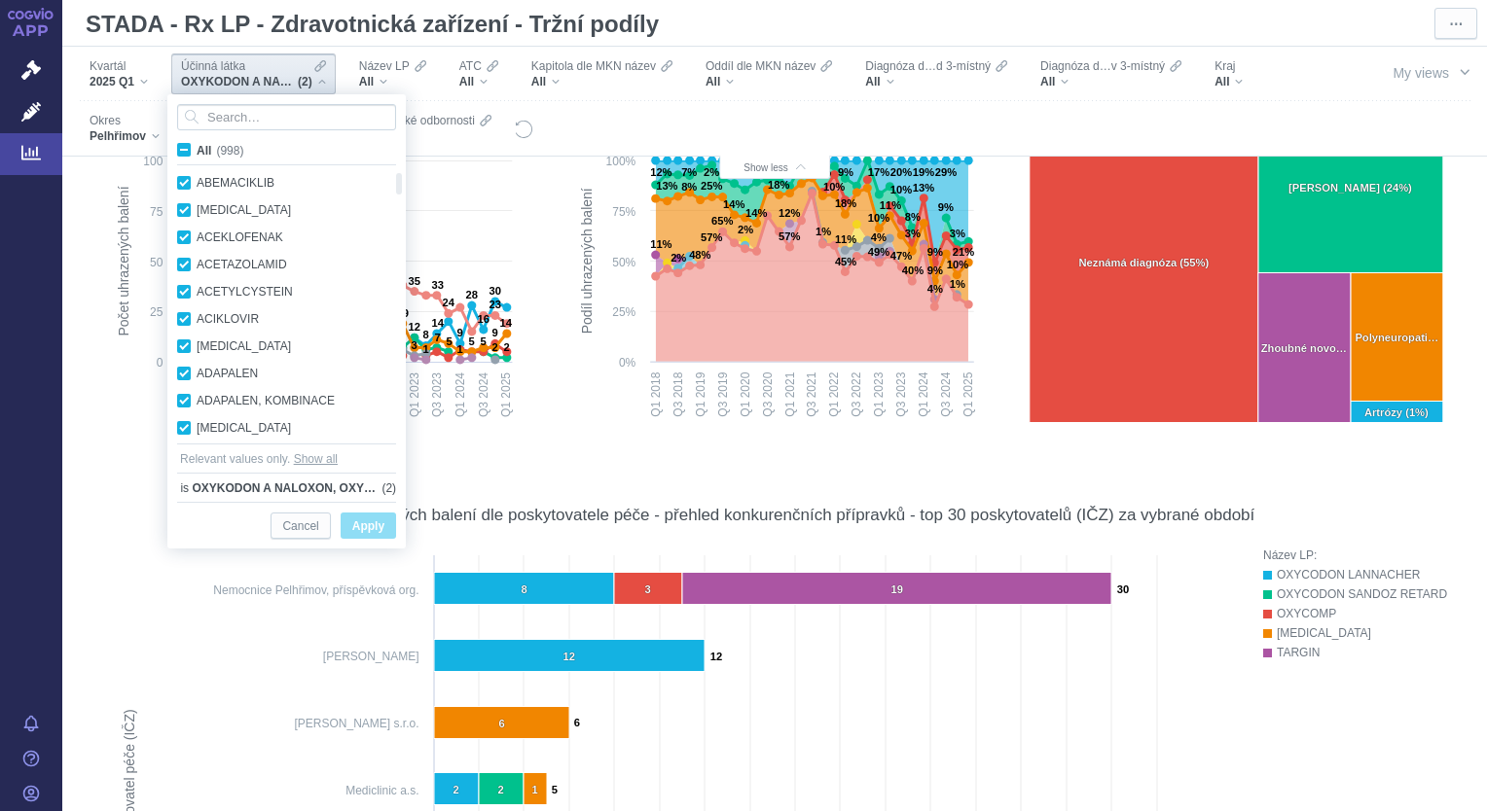
checkbox input "true"
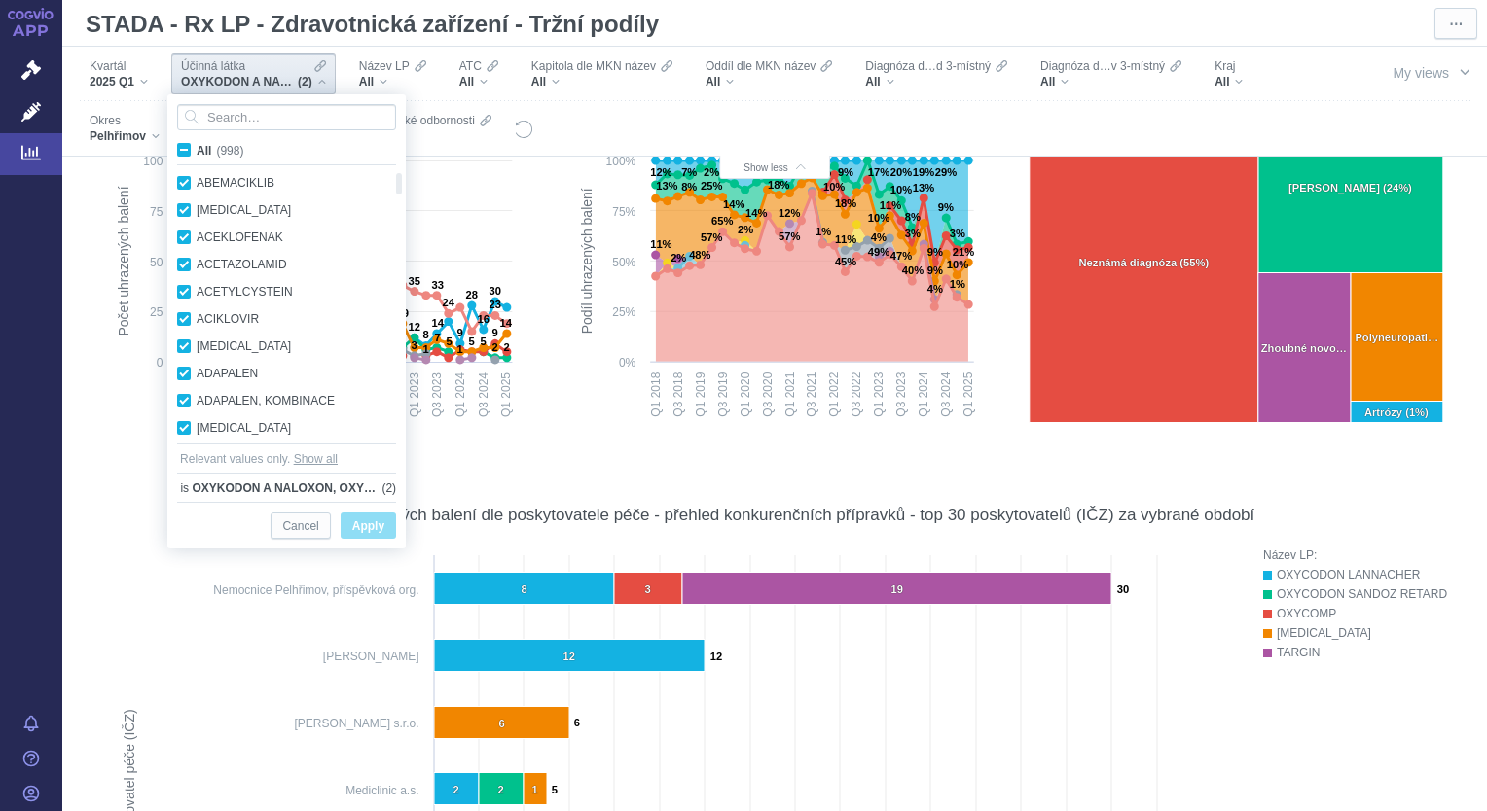
checkbox input "true"
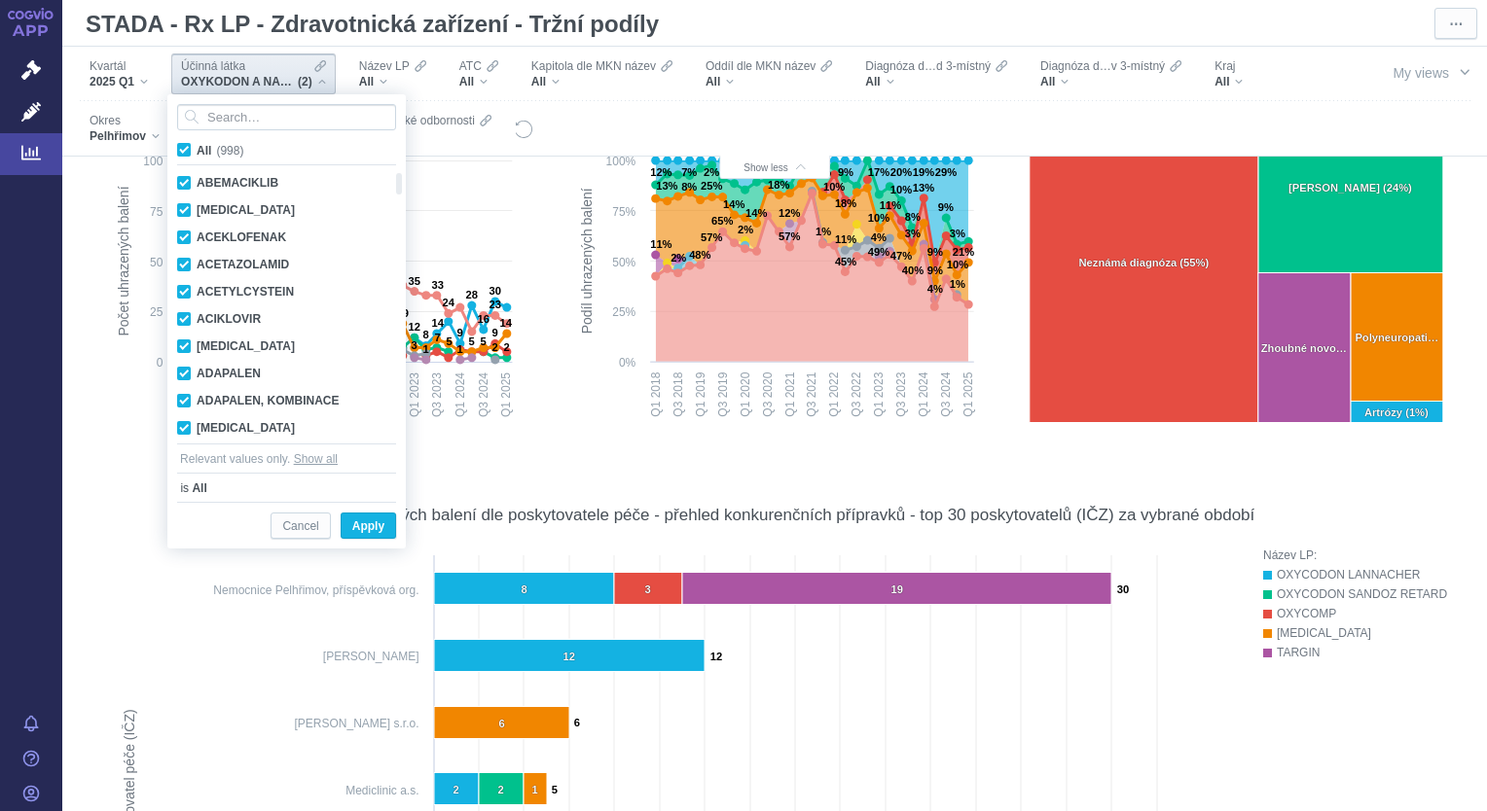
click at [197, 150] on span "All (998)" at bounding box center [220, 151] width 47 height 14
click at [197, 150] on input "All (998)" at bounding box center [203, 146] width 13 height 13
checkbox input "false"
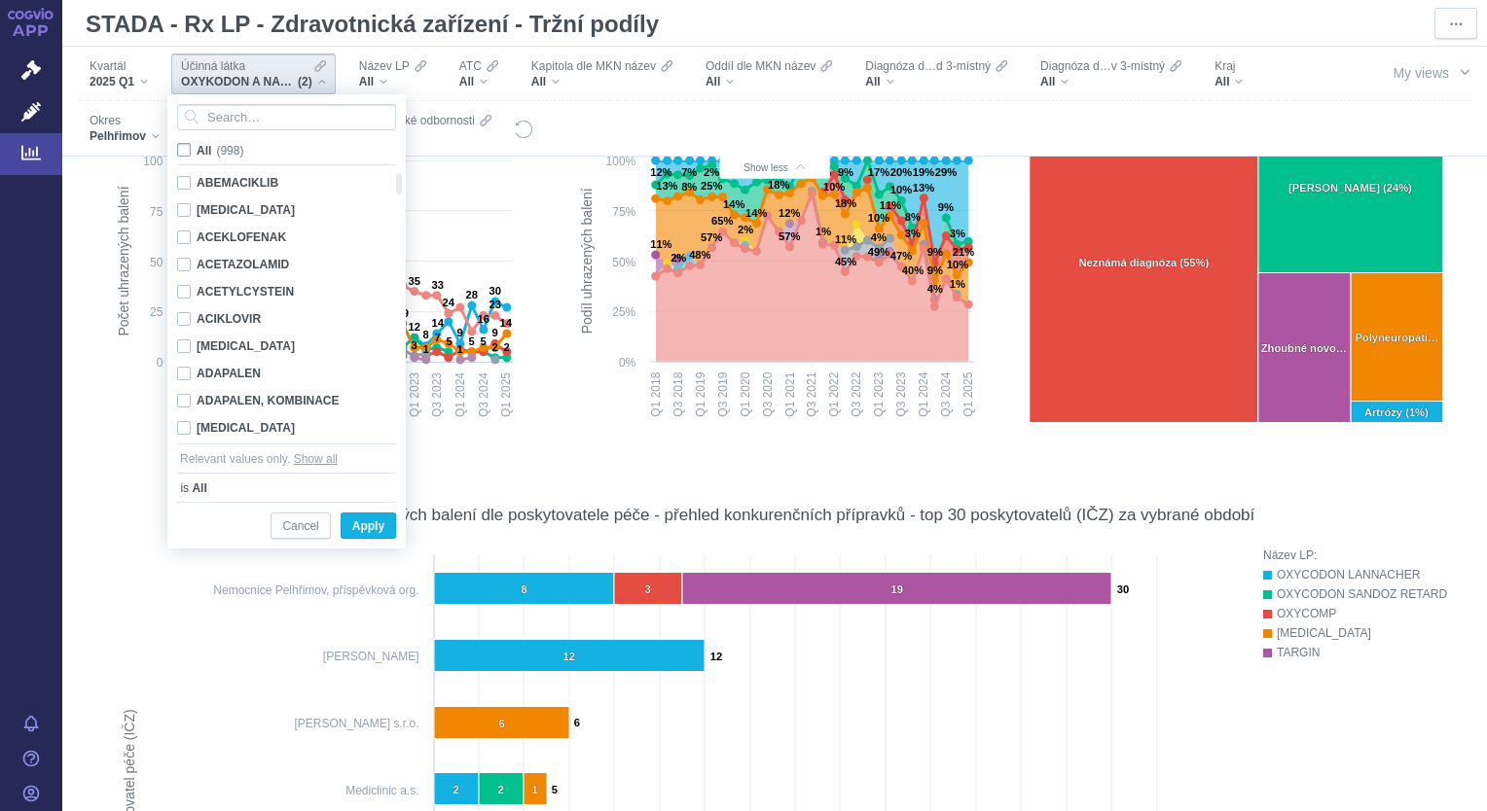
checkbox input "false"
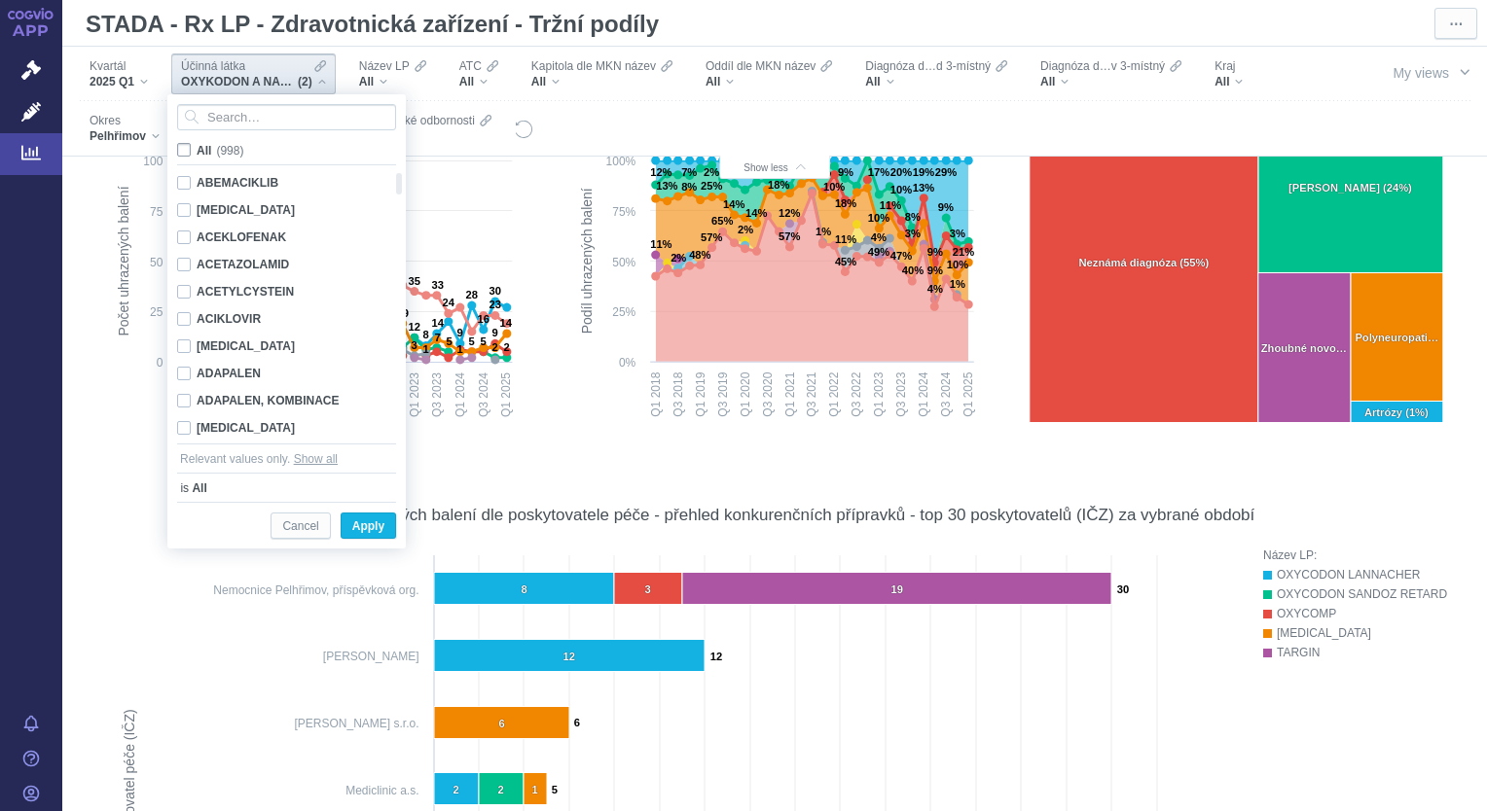
checkbox input "false"
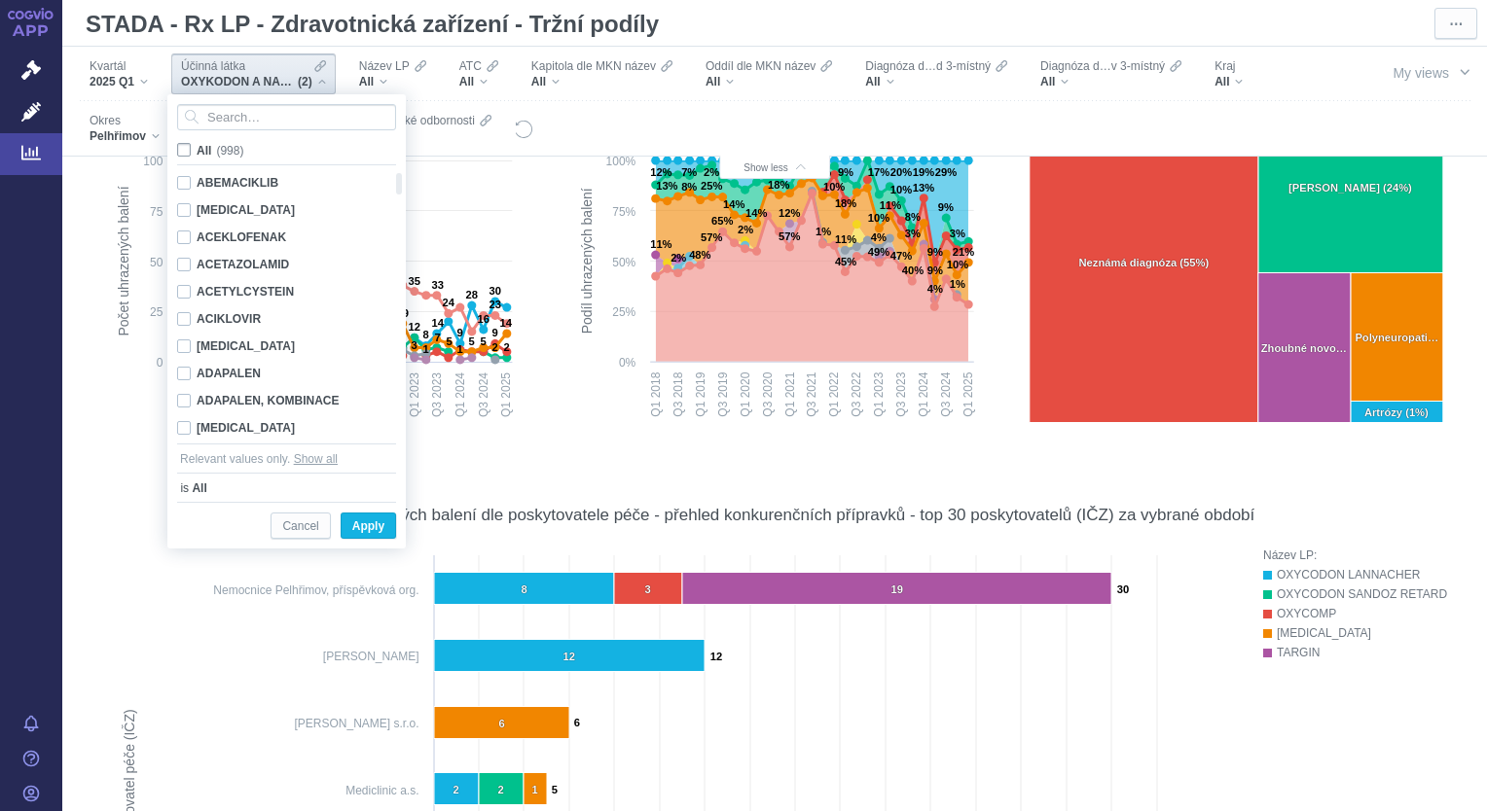
checkbox input "false"
click at [241, 123] on input "Search attribute values" at bounding box center [286, 117] width 219 height 26
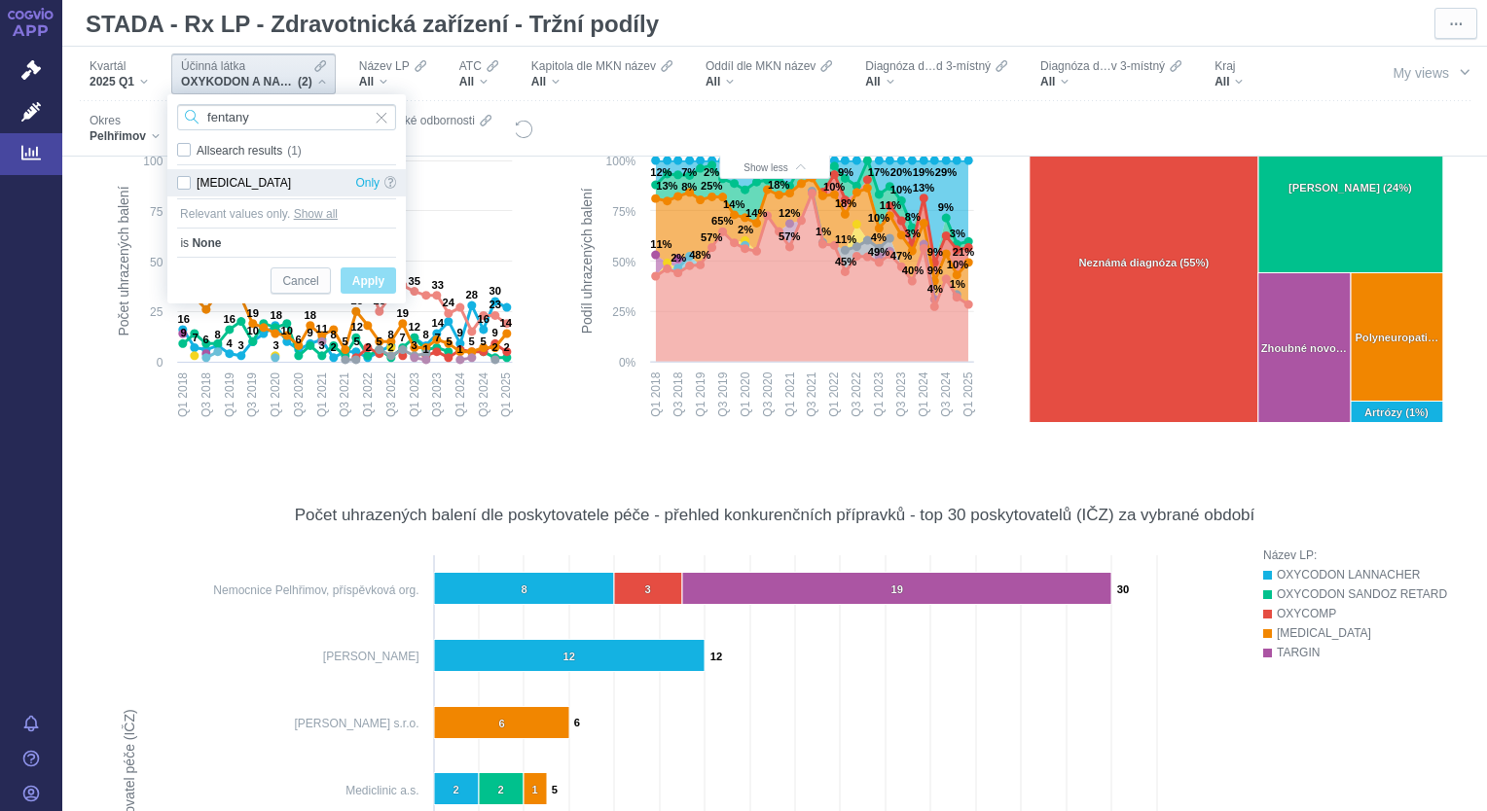
type input "fentany"
click at [185, 180] on div "FENTANYL Only" at bounding box center [286, 182] width 238 height 27
checkbox input "true"
click at [380, 278] on span "Apply" at bounding box center [368, 282] width 32 height 24
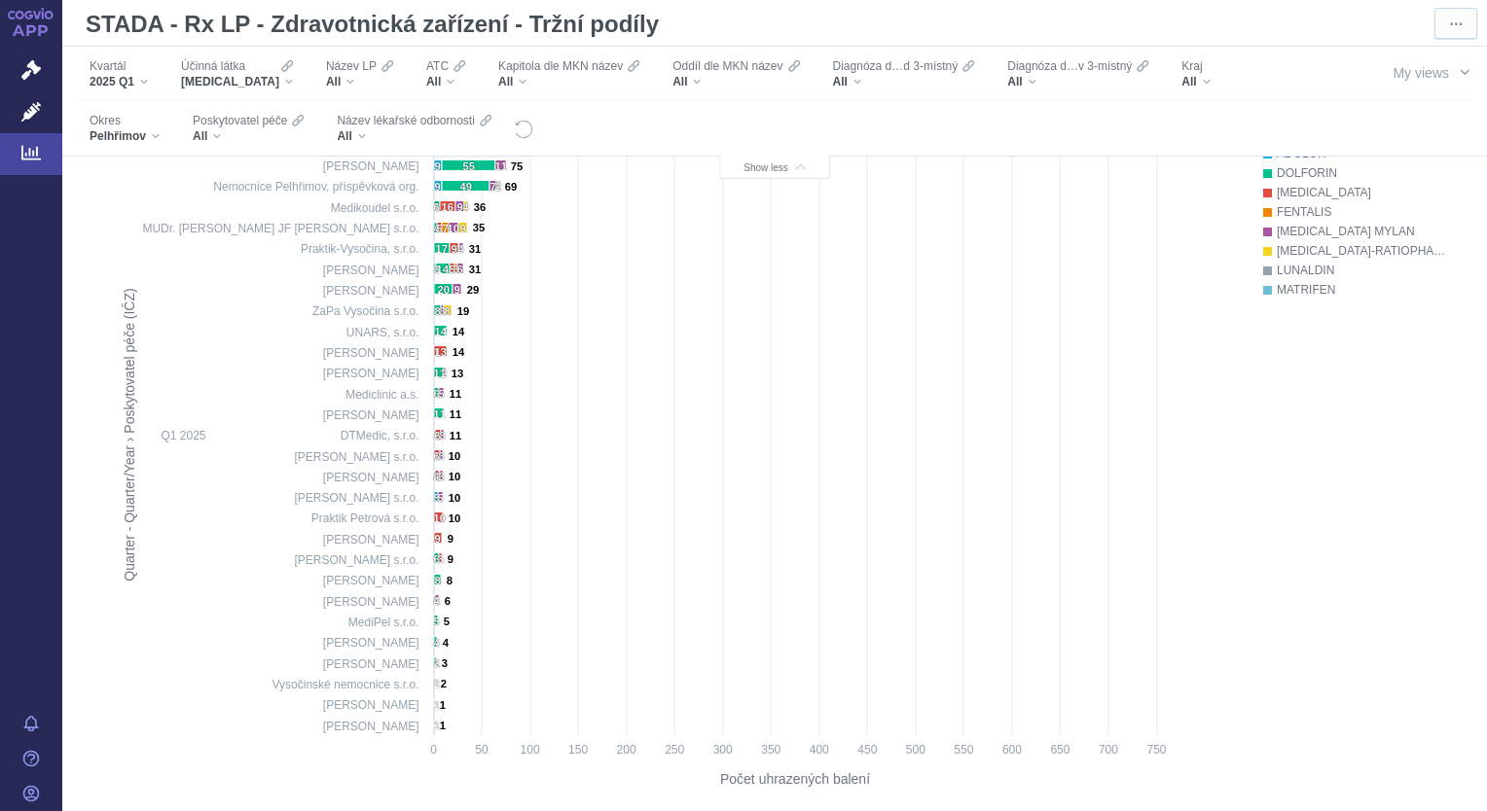
scroll to position [789, 0]
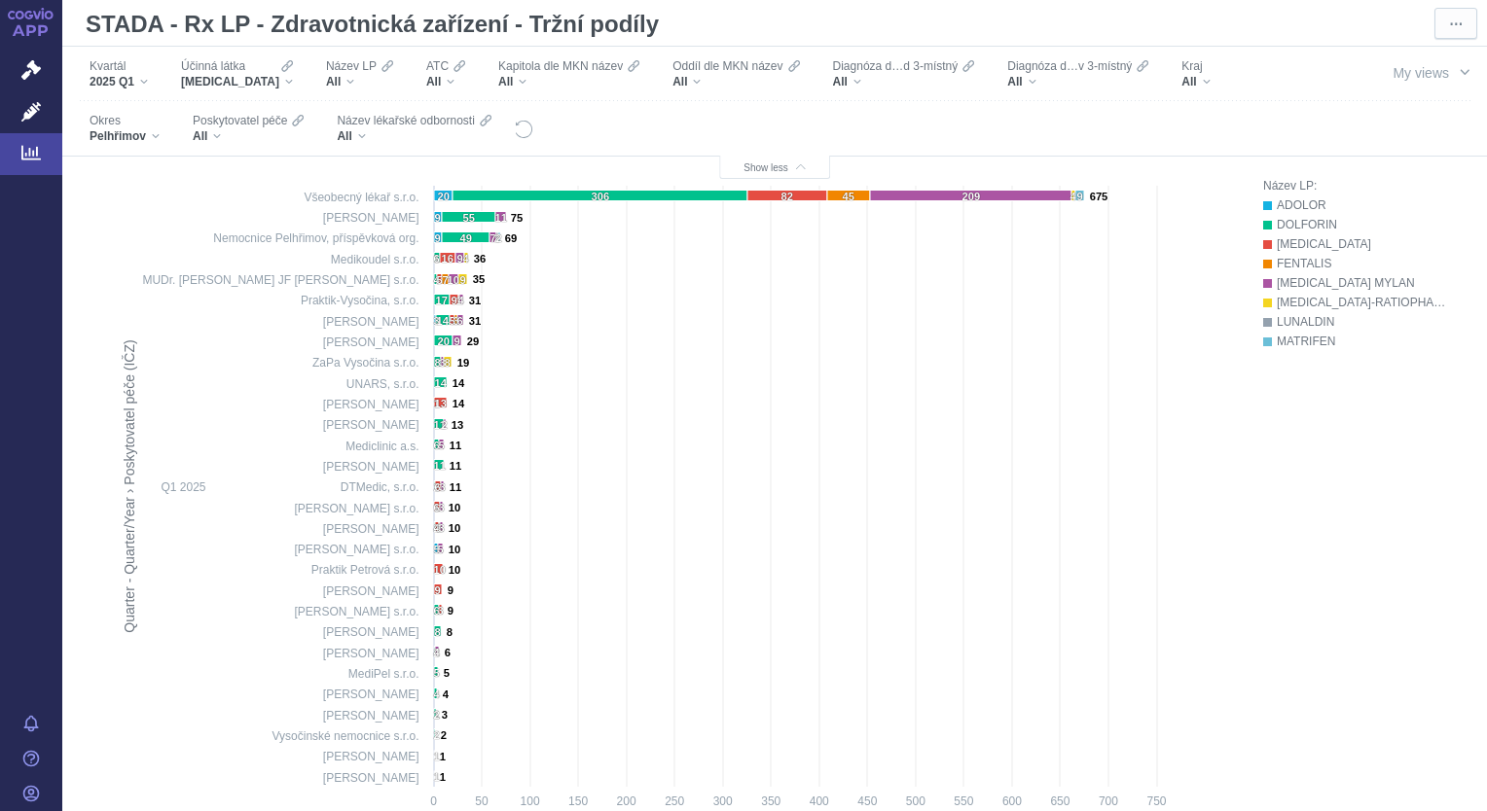
click at [1283, 208] on div "ADOLOR" at bounding box center [1362, 205] width 171 height 19
click at [1296, 207] on div "ADOLOR" at bounding box center [1362, 205] width 171 height 19
click at [248, 83] on div "FENTANYL" at bounding box center [237, 82] width 112 height 16
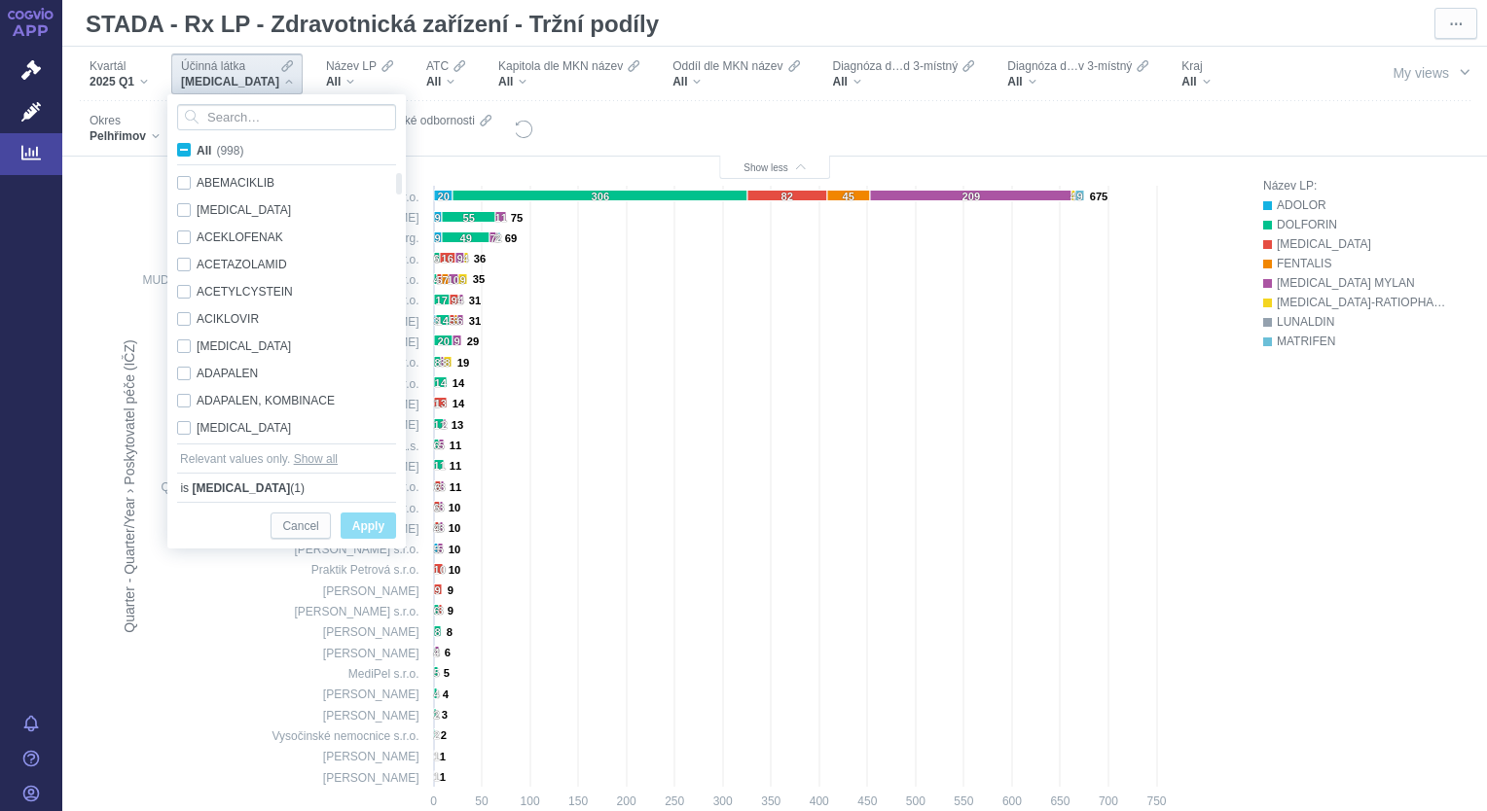
click at [197, 154] on span "All (998)" at bounding box center [220, 151] width 47 height 14
click at [197, 153] on input "All (998)" at bounding box center [203, 146] width 13 height 13
checkbox input "true"
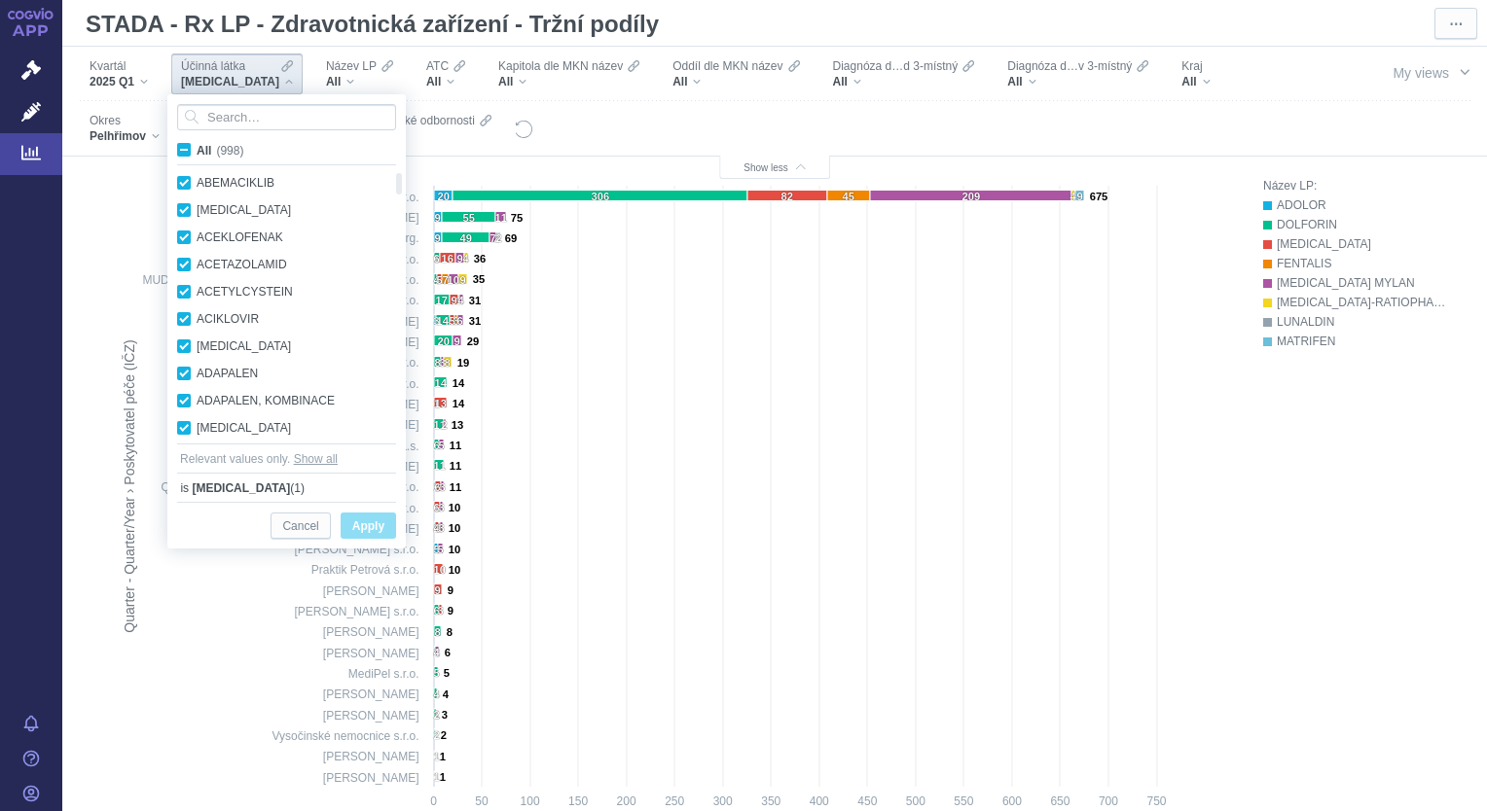
checkbox input "true"
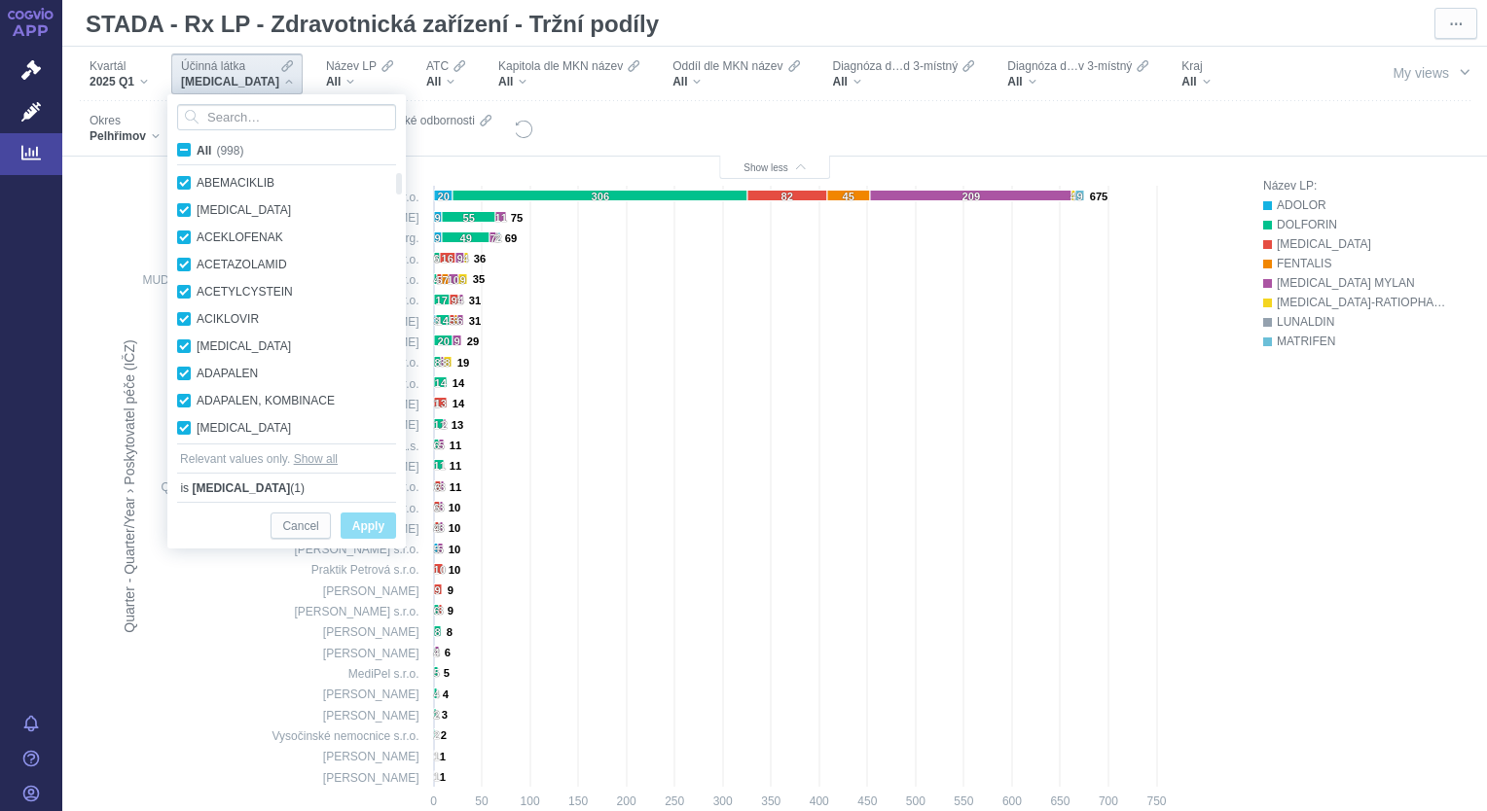
checkbox input "true"
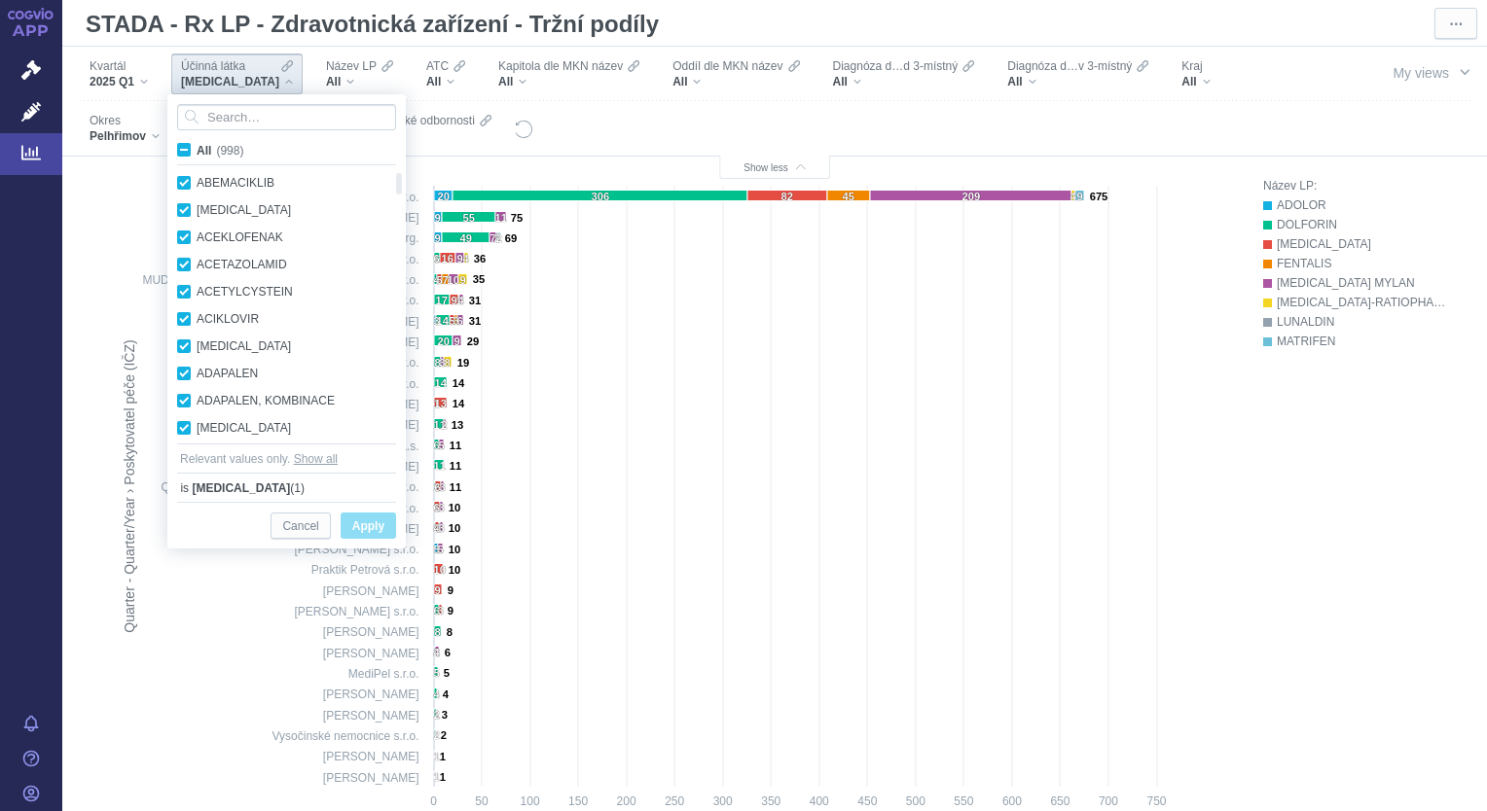
checkbox input "true"
click at [197, 154] on span "All (998)" at bounding box center [220, 151] width 47 height 14
click at [197, 153] on input "All (998)" at bounding box center [203, 146] width 13 height 13
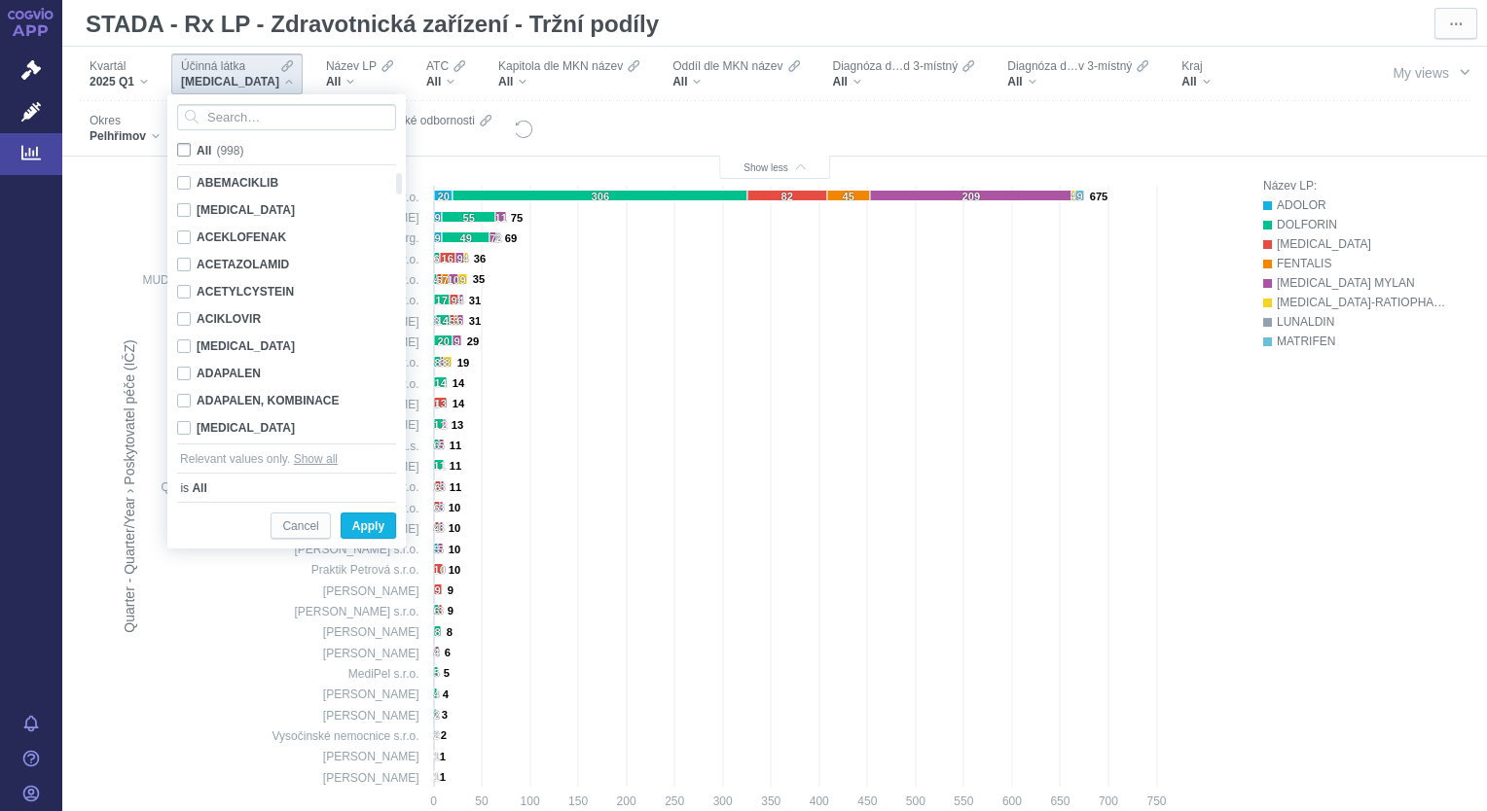
checkbox input "false"
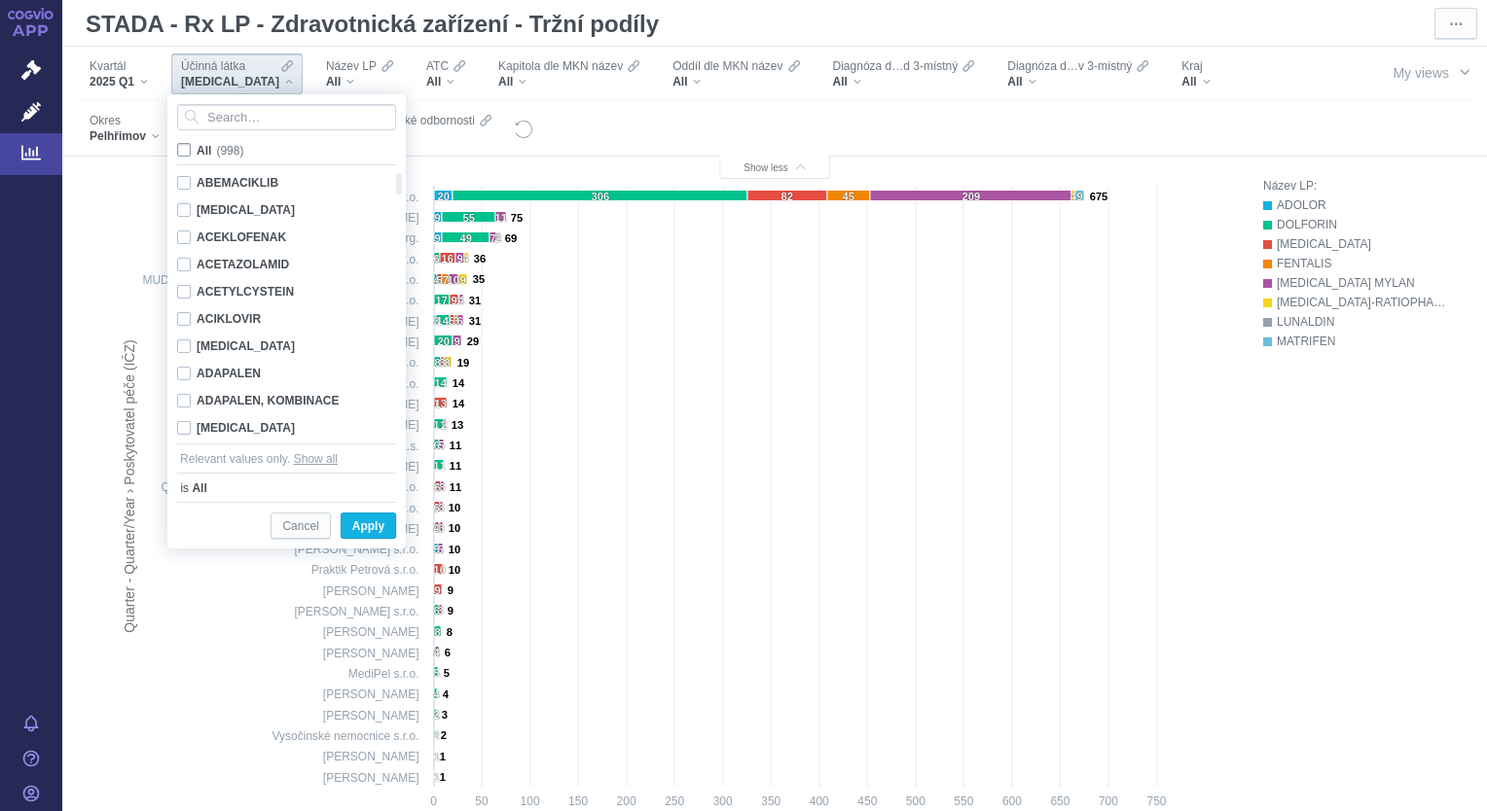
checkbox input "false"
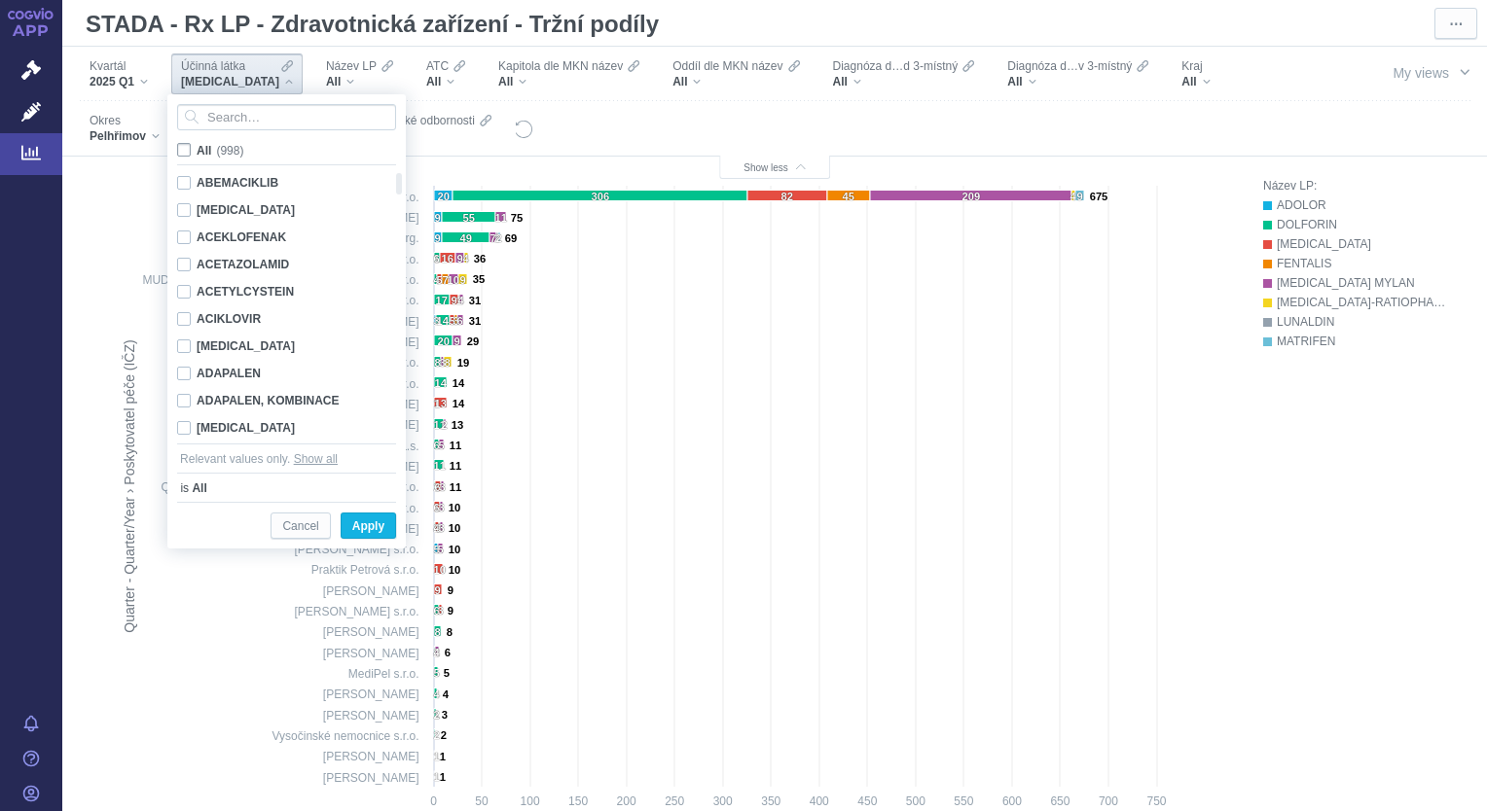
checkbox input "false"
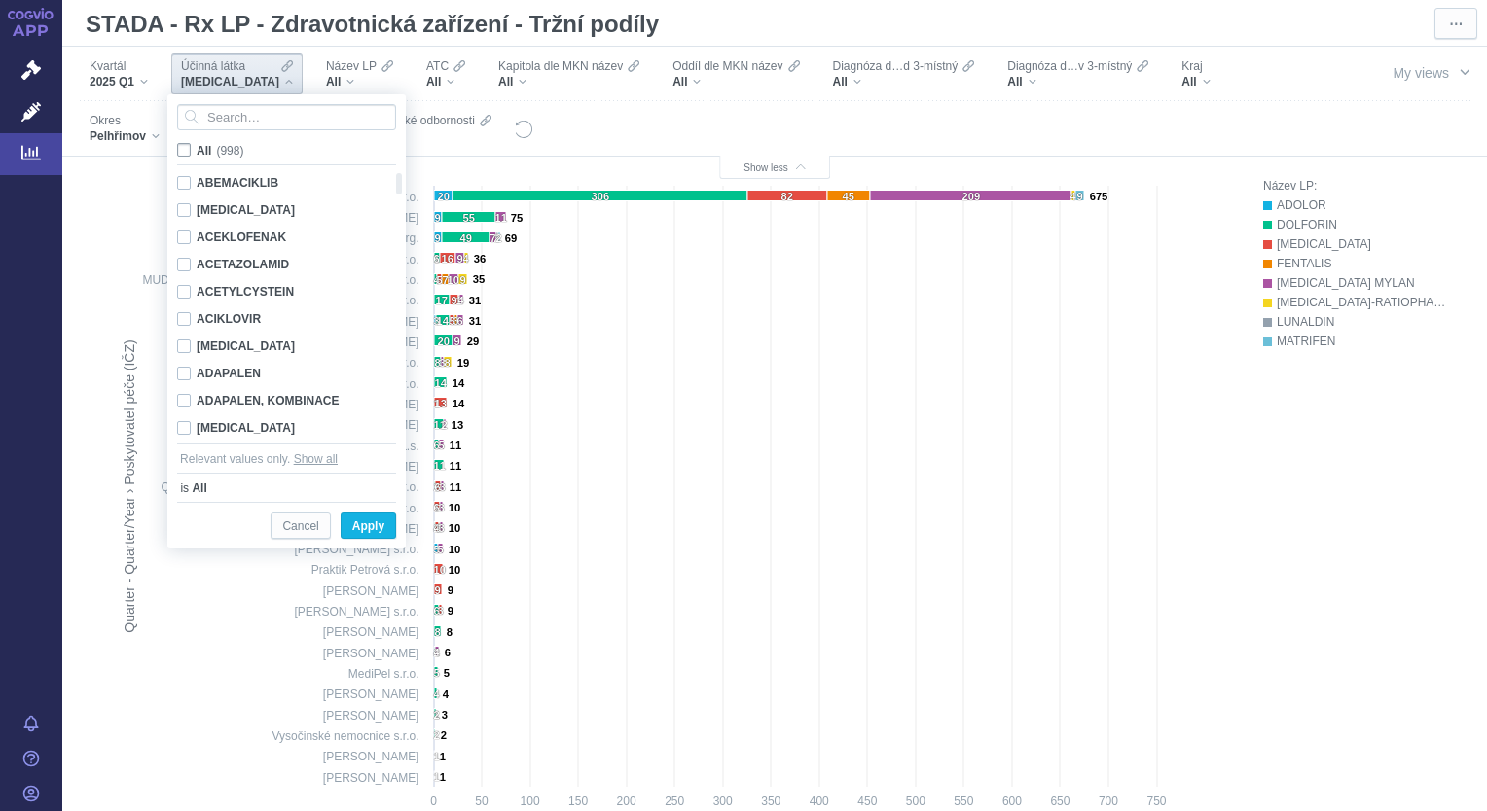
checkbox input "false"
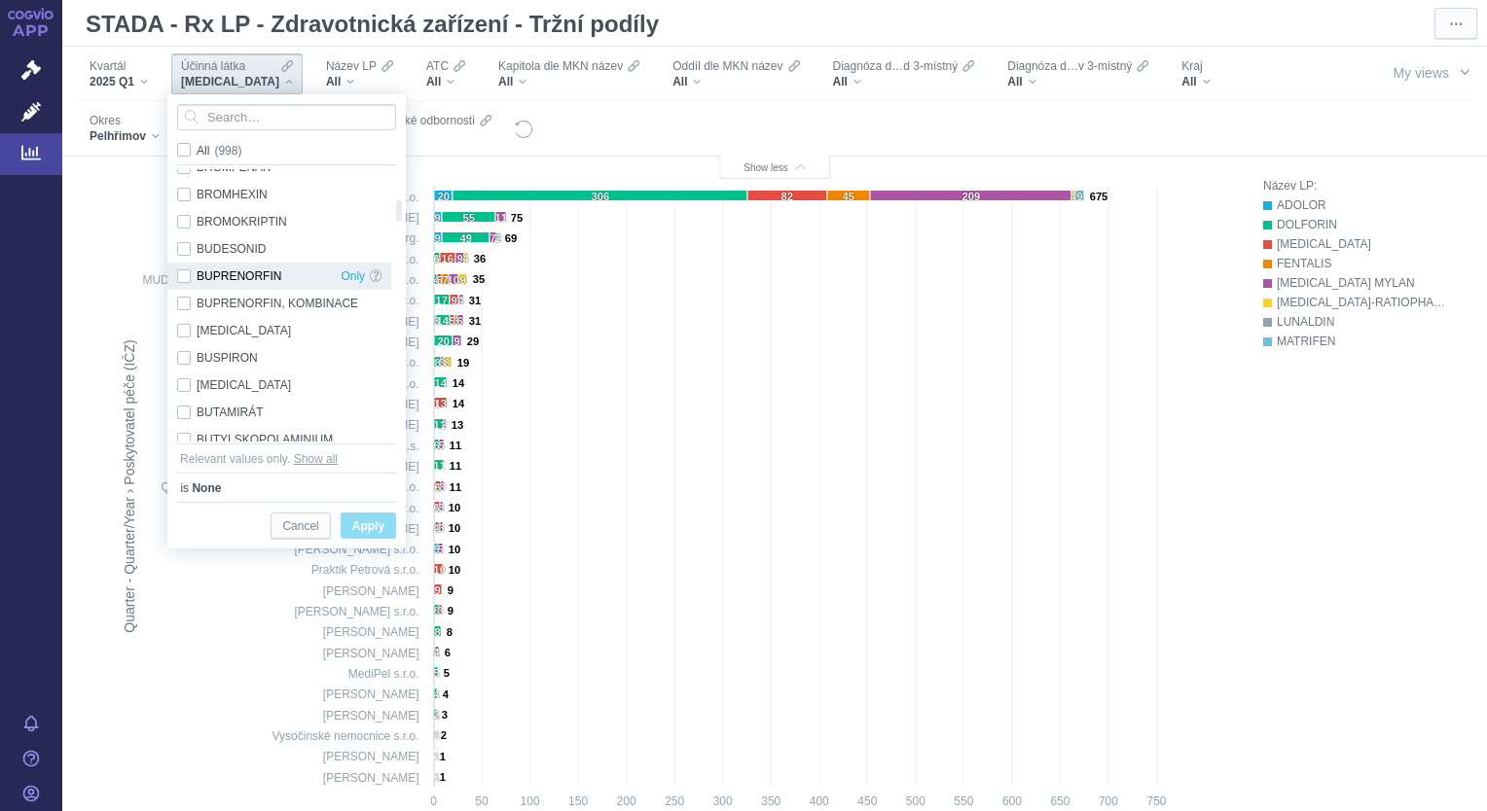
click at [183, 273] on div "BUPRENORFIN Only" at bounding box center [279, 276] width 224 height 27
checkbox input "true"
click at [362, 523] on span "Apply" at bounding box center [368, 527] width 32 height 24
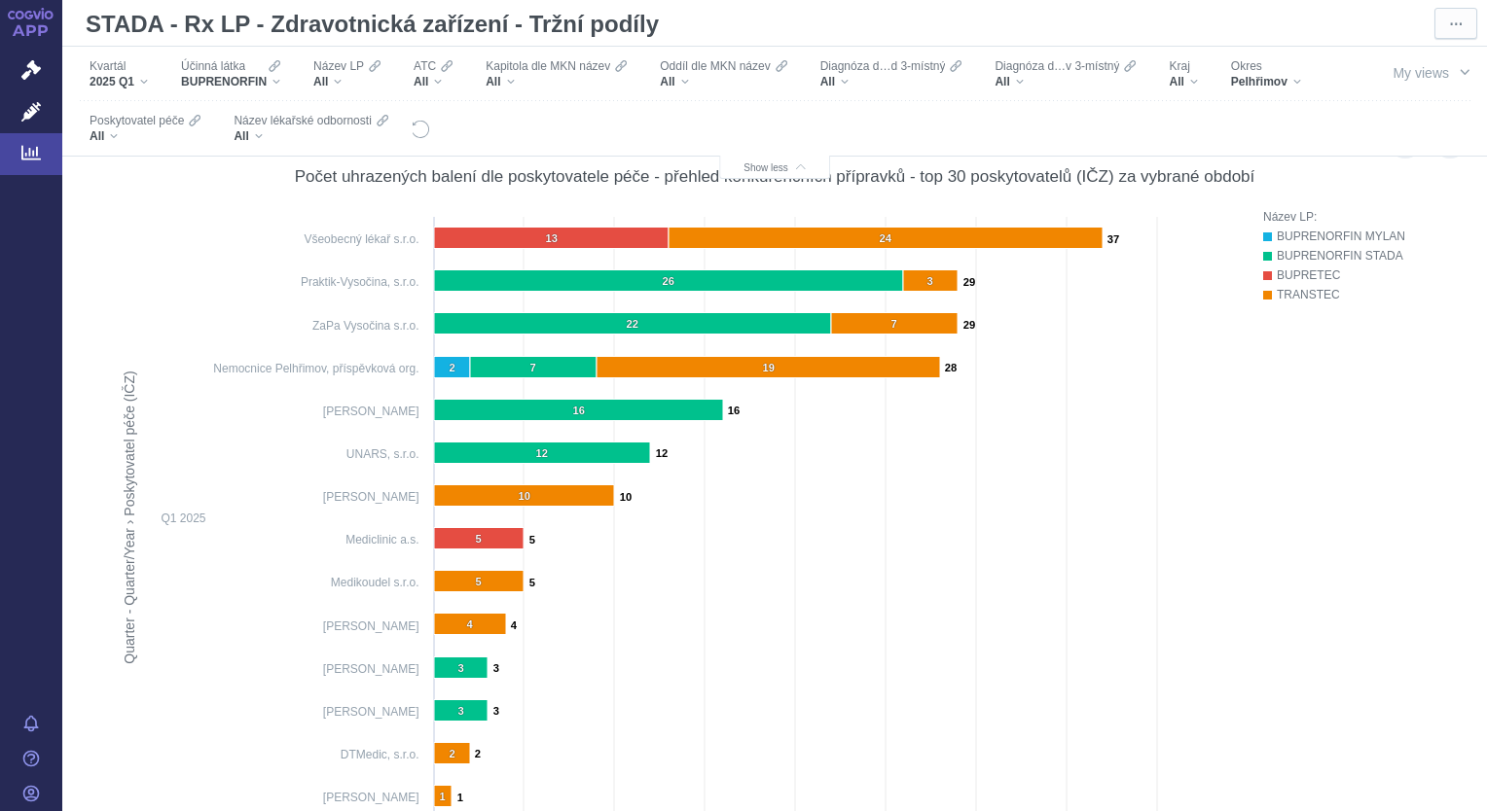
scroll to position [751, 0]
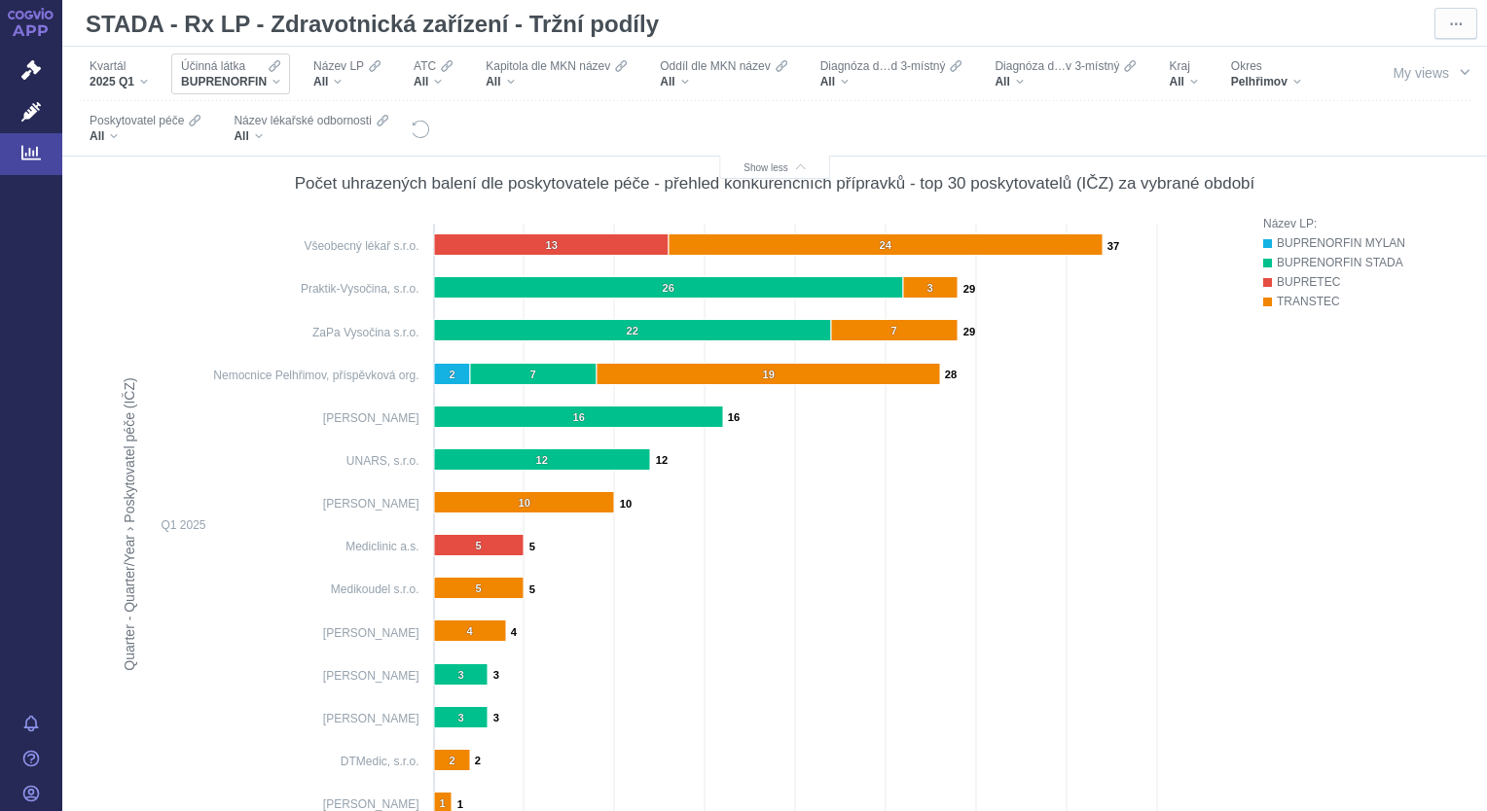
click at [271, 81] on div "BUPRENORFIN" at bounding box center [230, 82] width 99 height 16
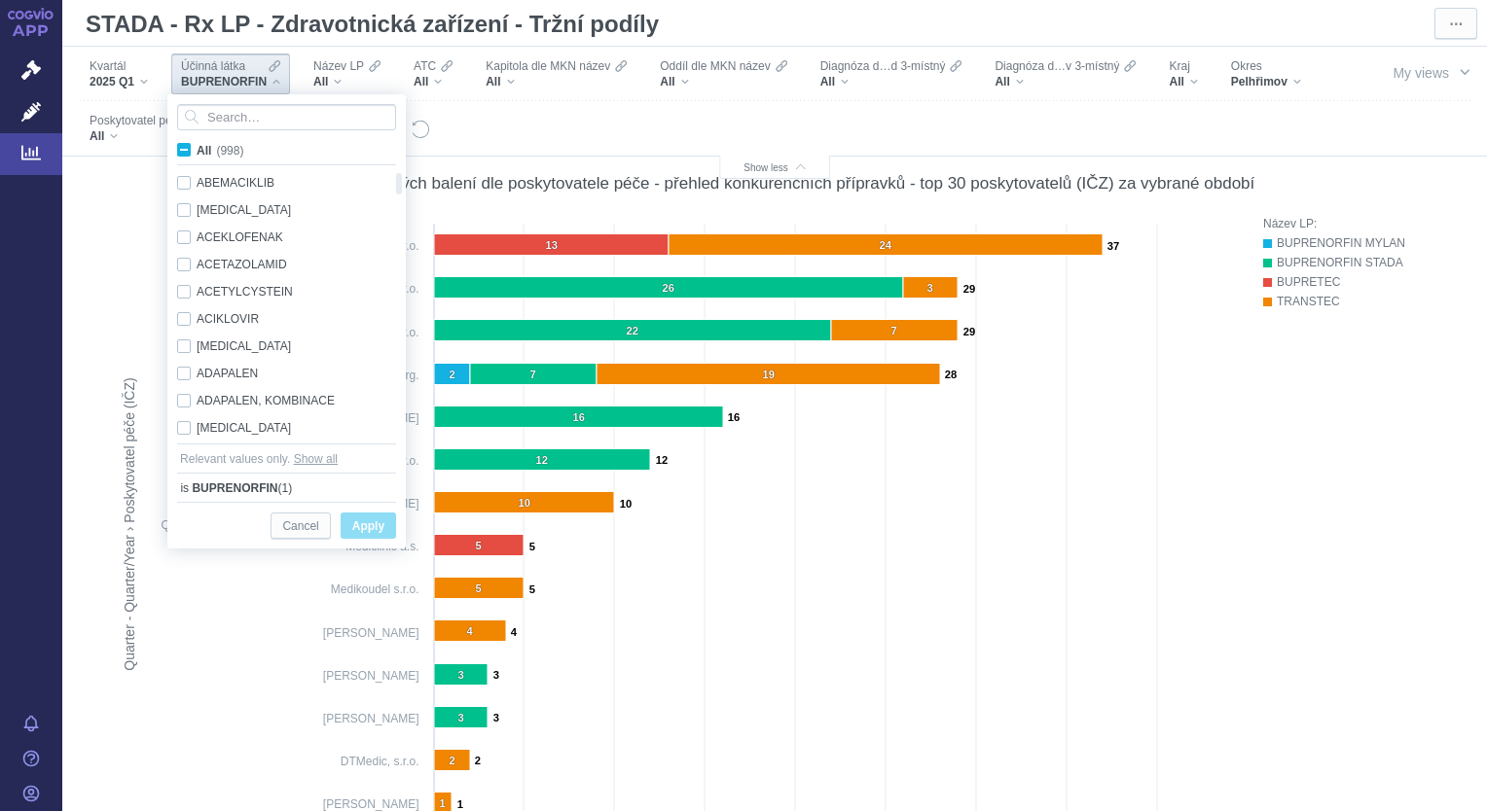
click at [191, 149] on label "All (998)" at bounding box center [213, 149] width 79 height 19
click at [197, 149] on input "All (998)" at bounding box center [203, 146] width 13 height 13
checkbox input "true"
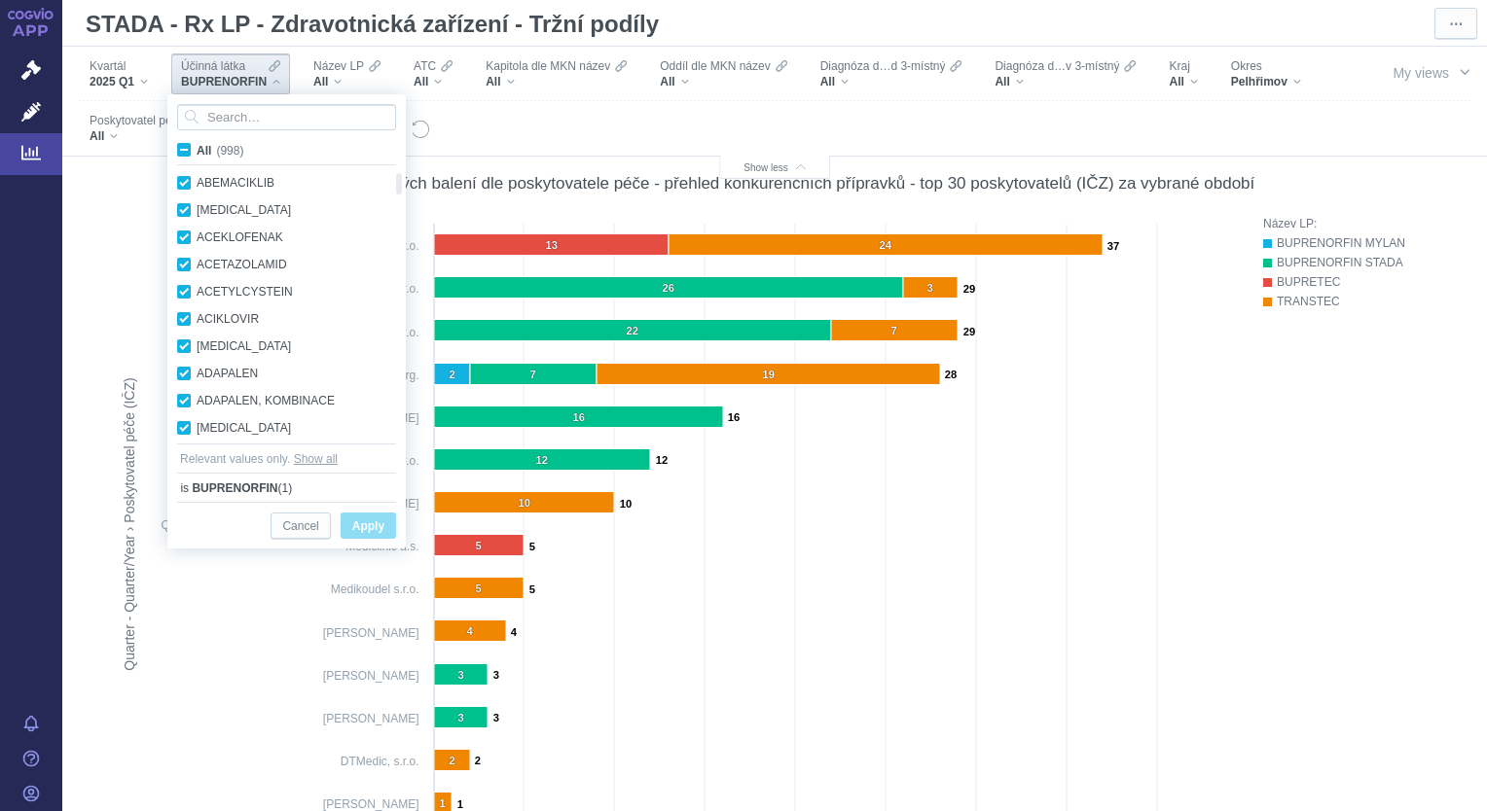
checkbox input "true"
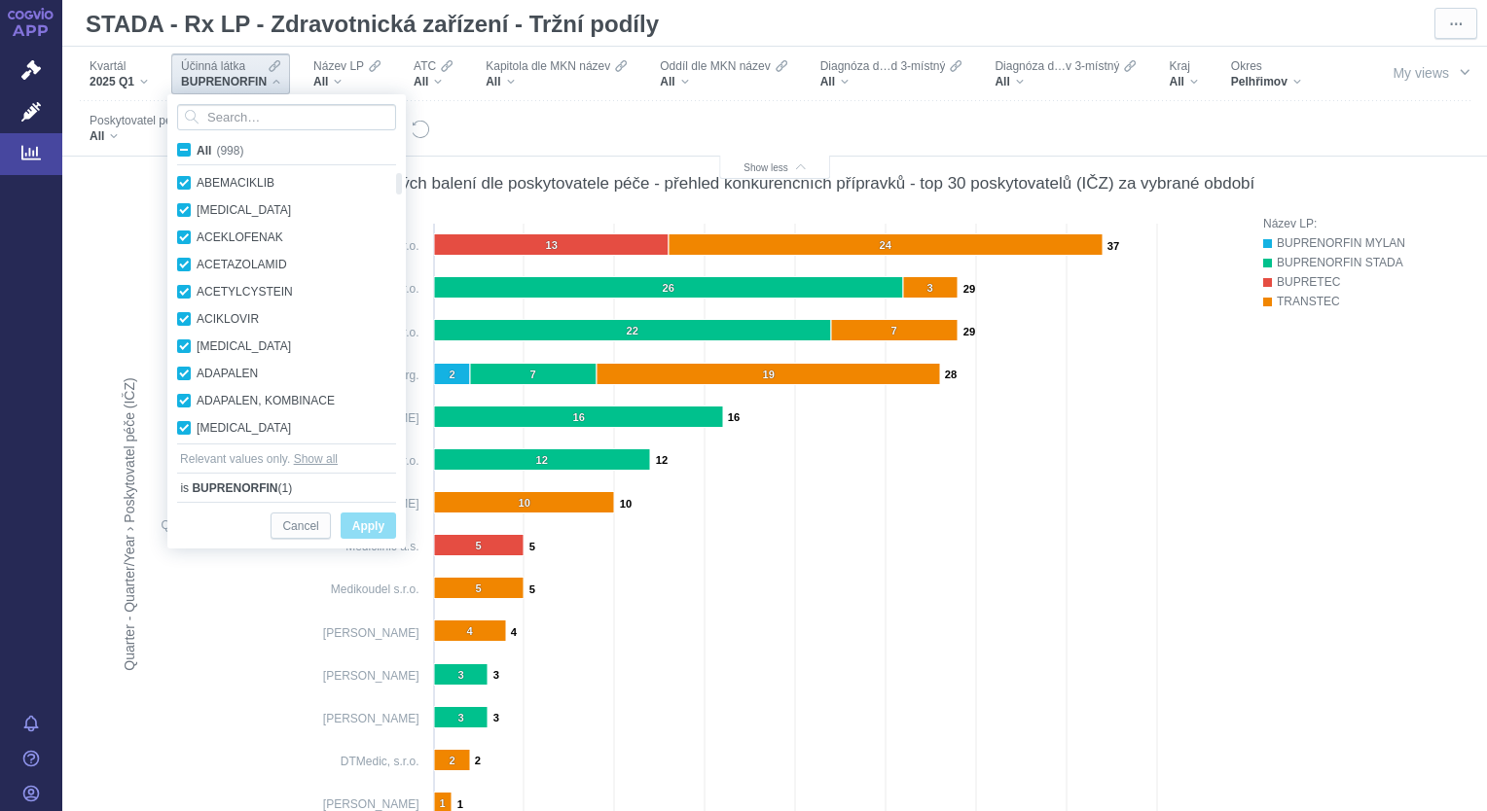
checkbox input "true"
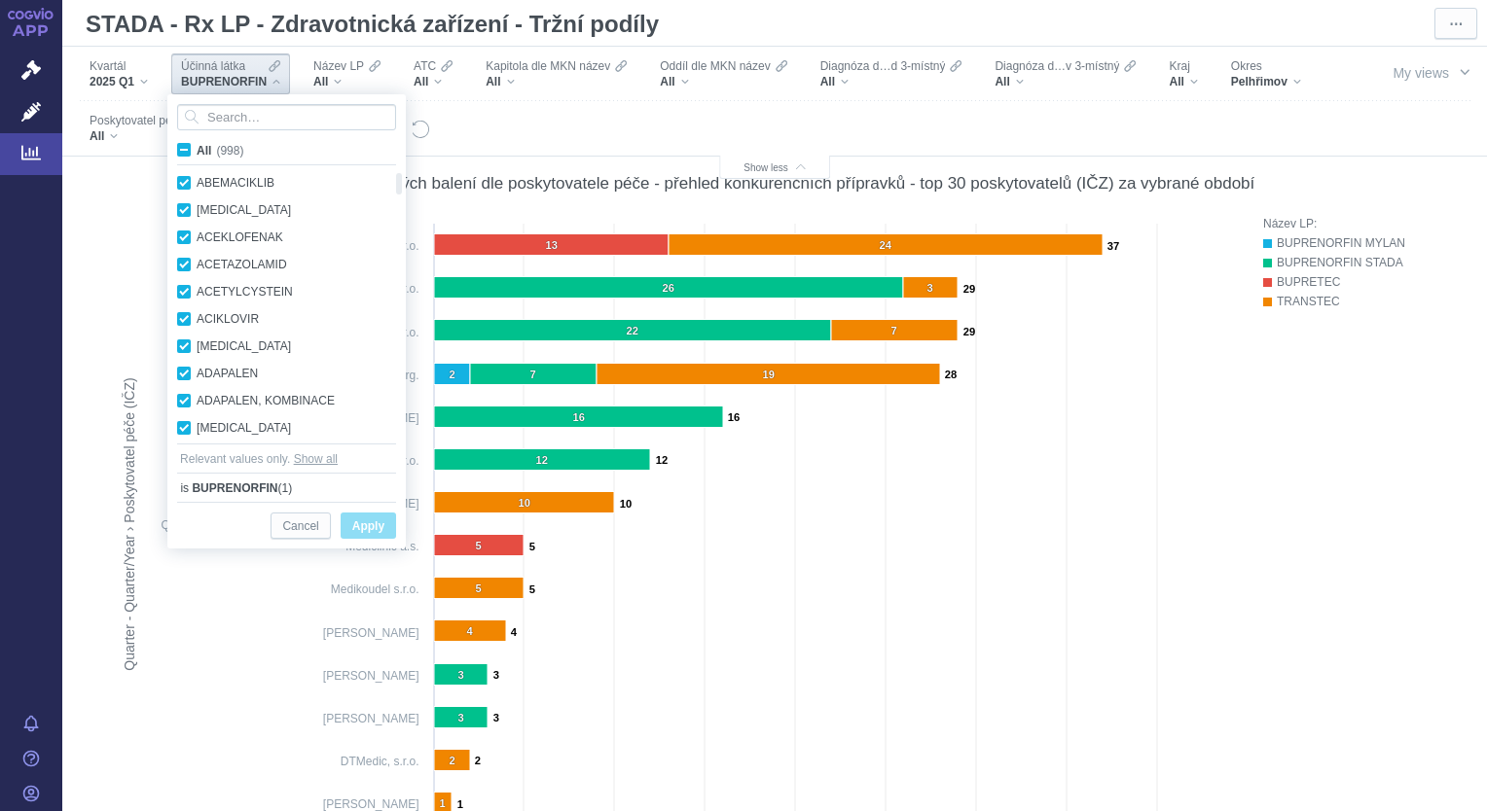
checkbox input "true"
click at [197, 155] on span "All (998)" at bounding box center [220, 151] width 47 height 14
click at [197, 153] on input "All (998)" at bounding box center [203, 146] width 13 height 13
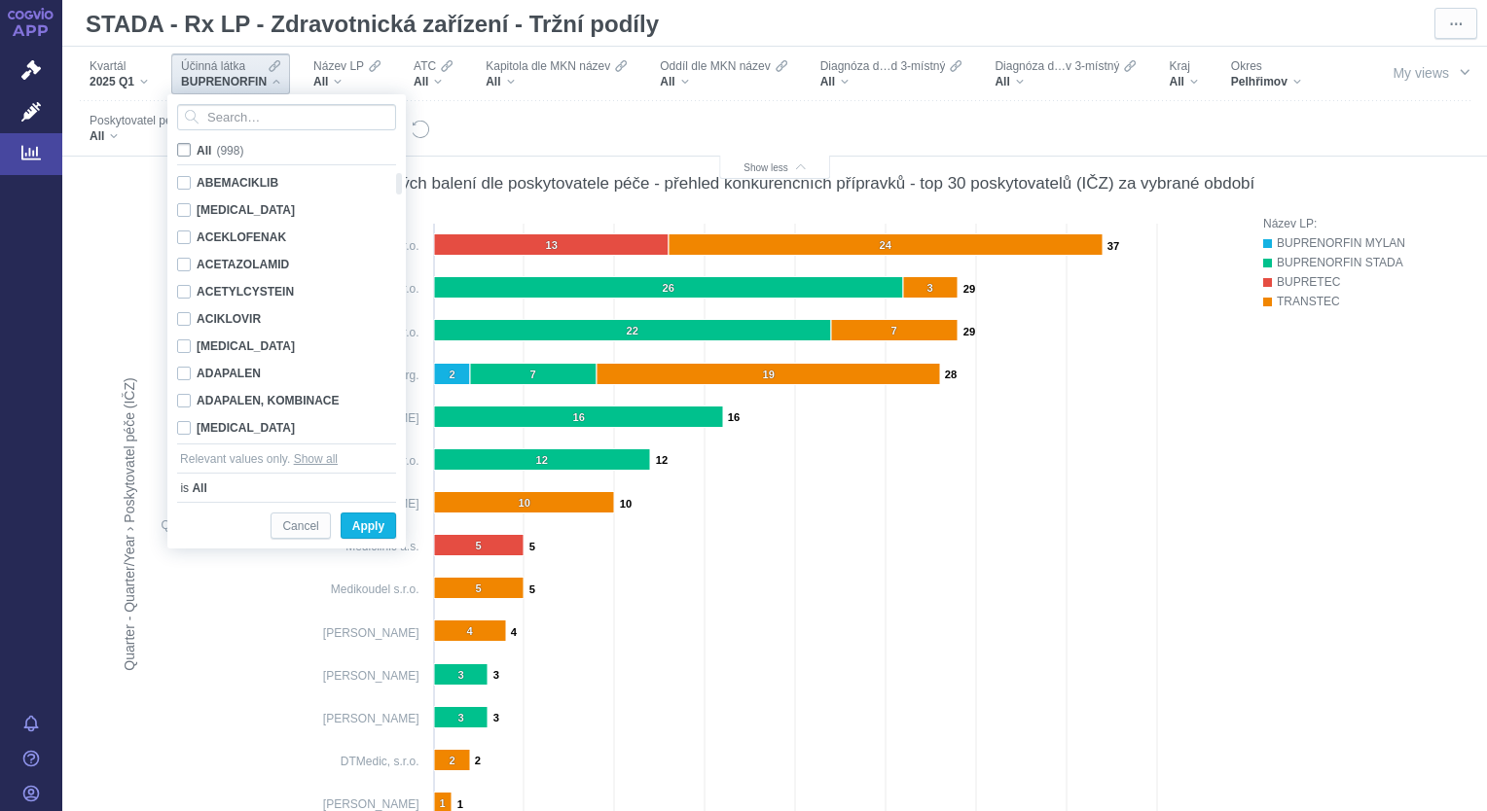
checkbox input "false"
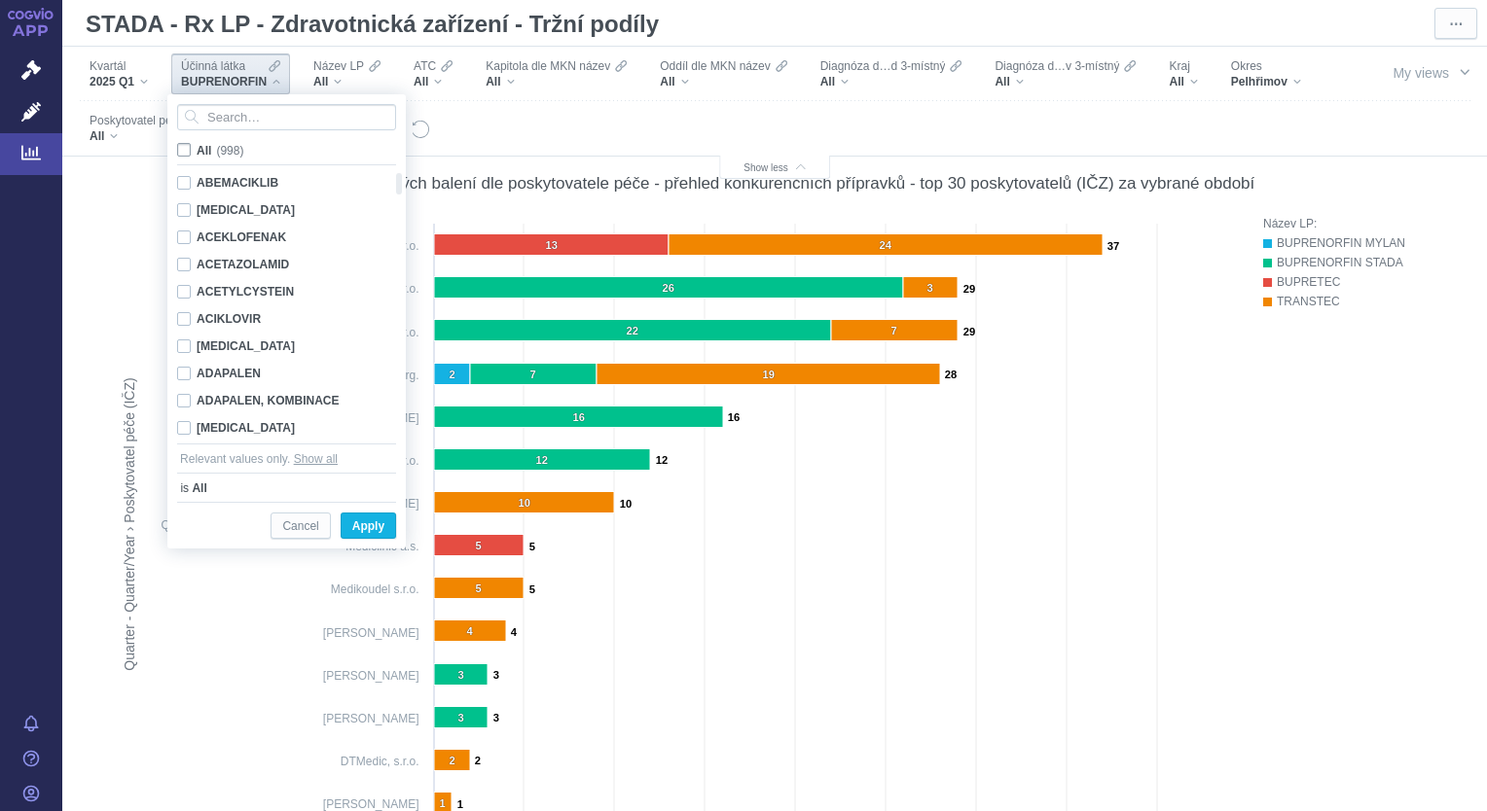
checkbox input "false"
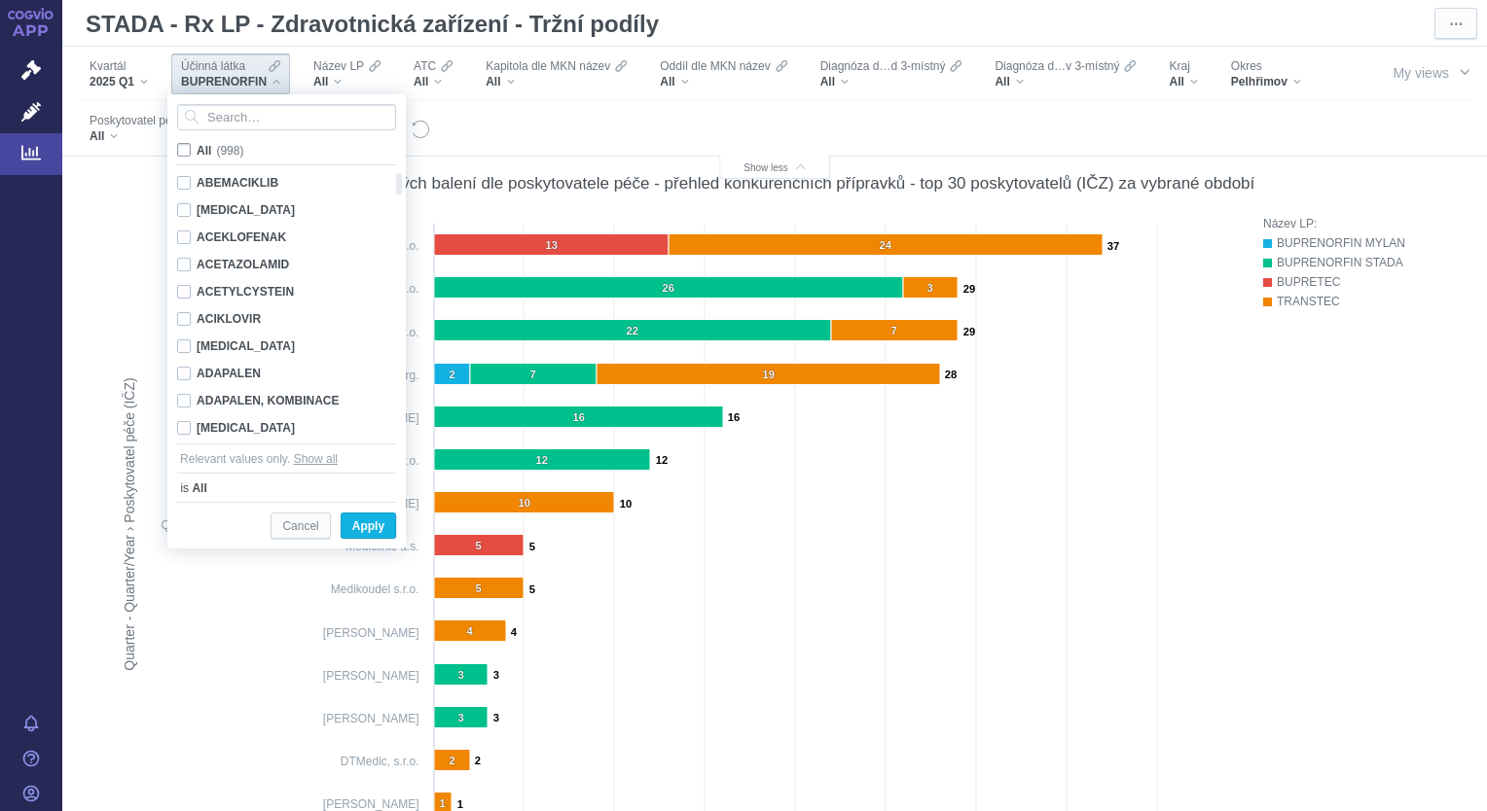
checkbox input "false"
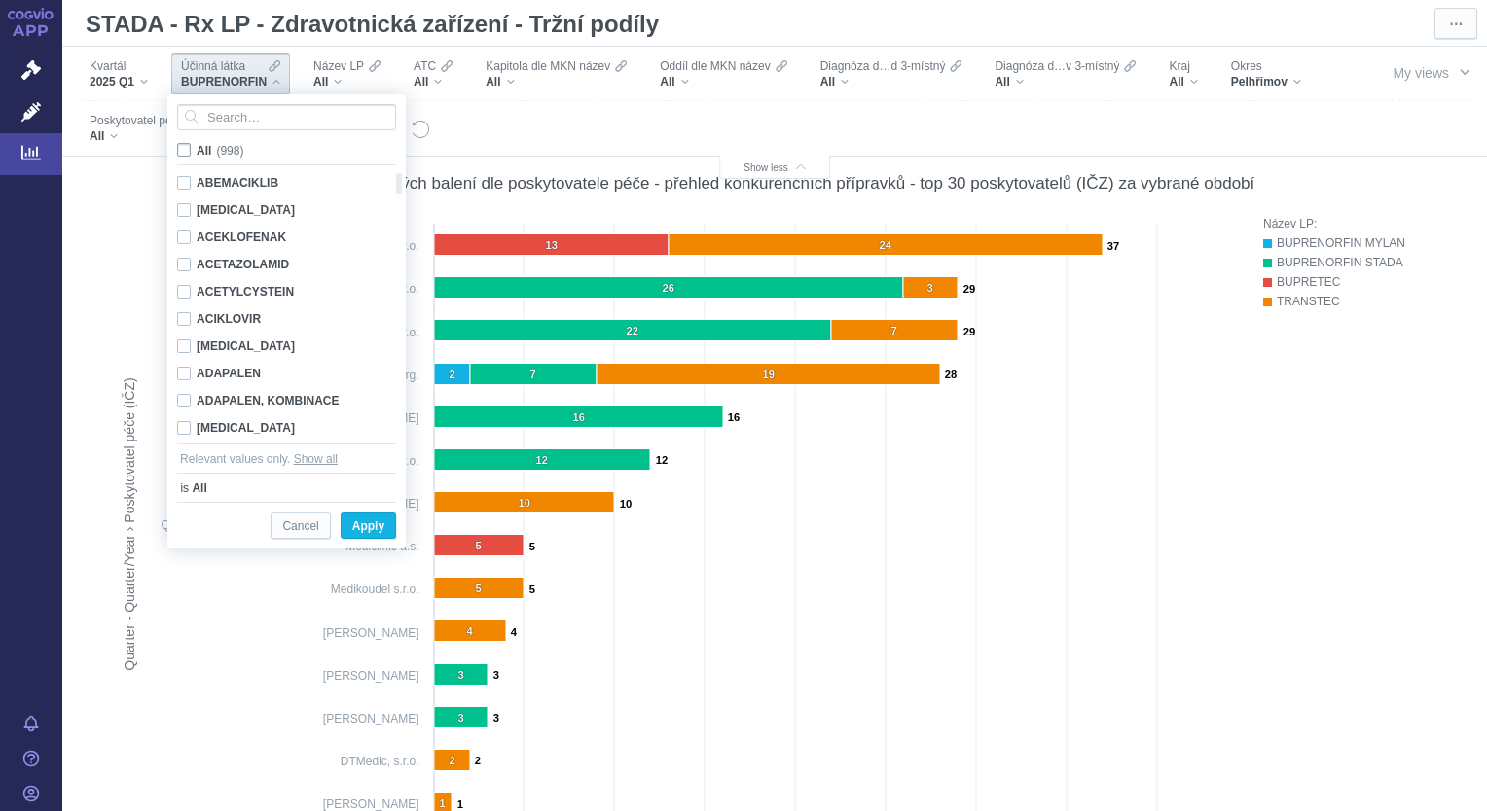
checkbox input "false"
click at [210, 126] on input "Search attribute values" at bounding box center [286, 117] width 219 height 26
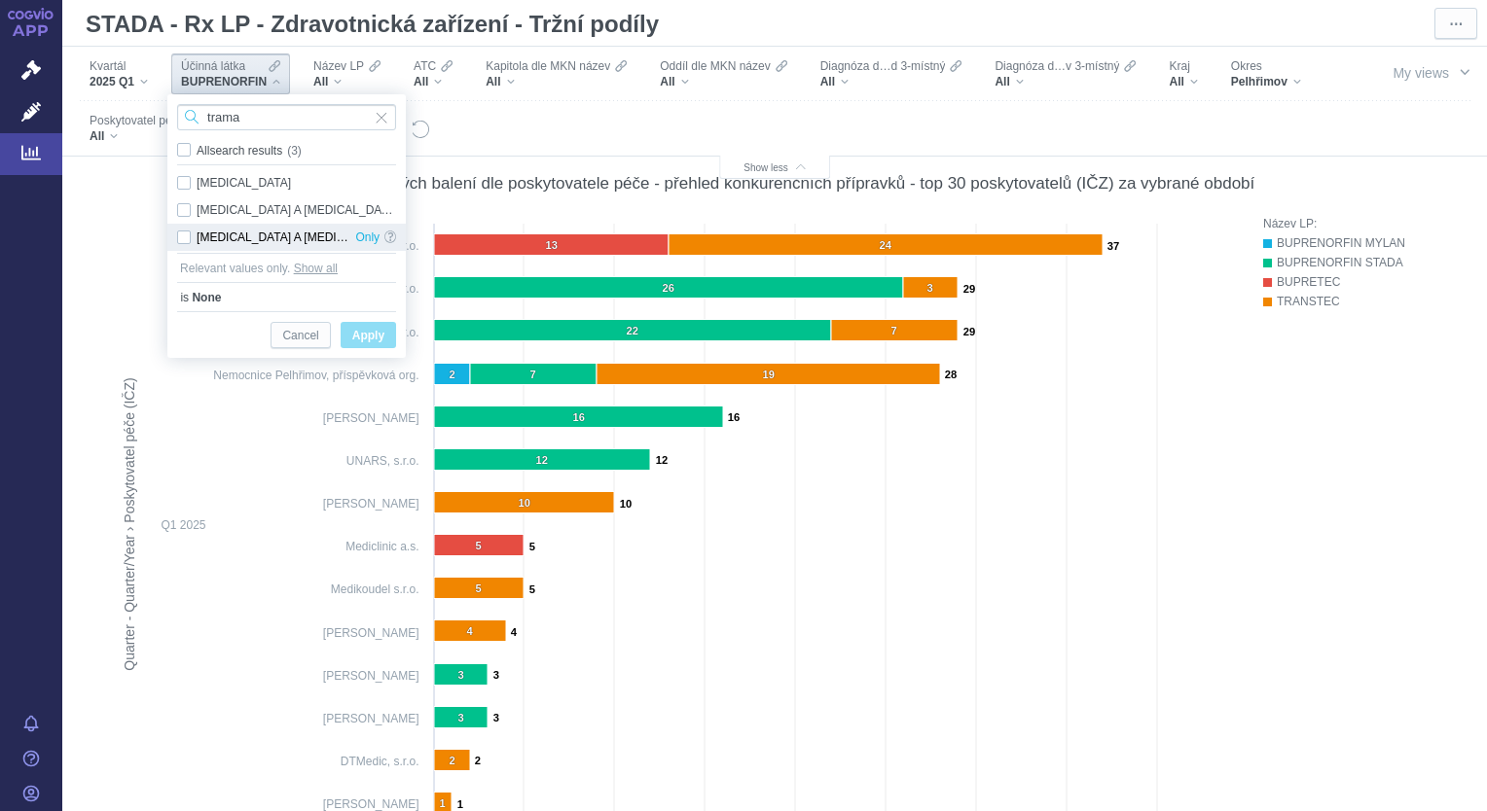
type input "trama"
click at [187, 232] on div "TRAMADOL A PARACETAMOL Only" at bounding box center [286, 237] width 238 height 27
checkbox input "true"
click at [355, 335] on span "Apply" at bounding box center [368, 336] width 32 height 24
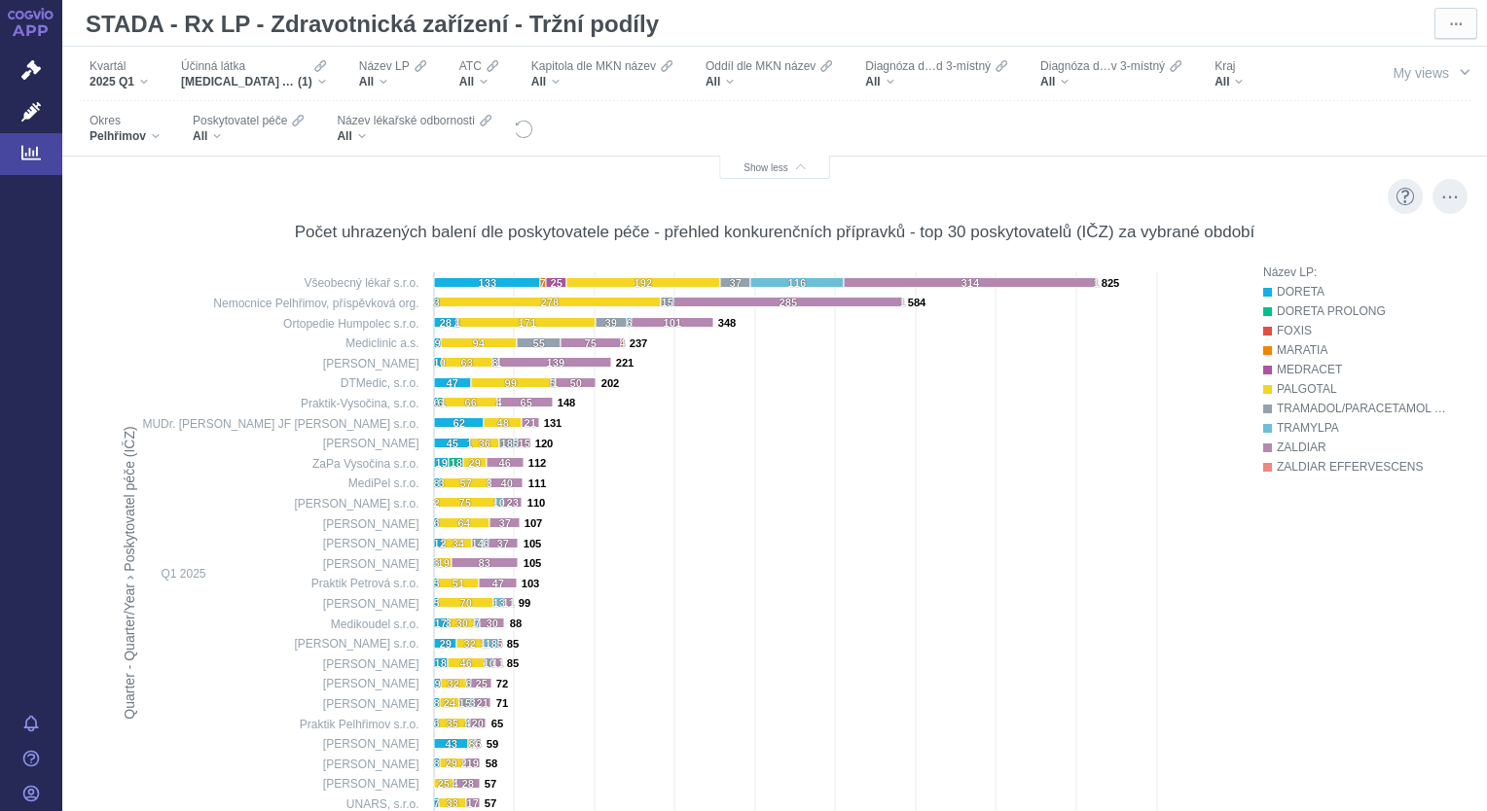
scroll to position [701, 0]
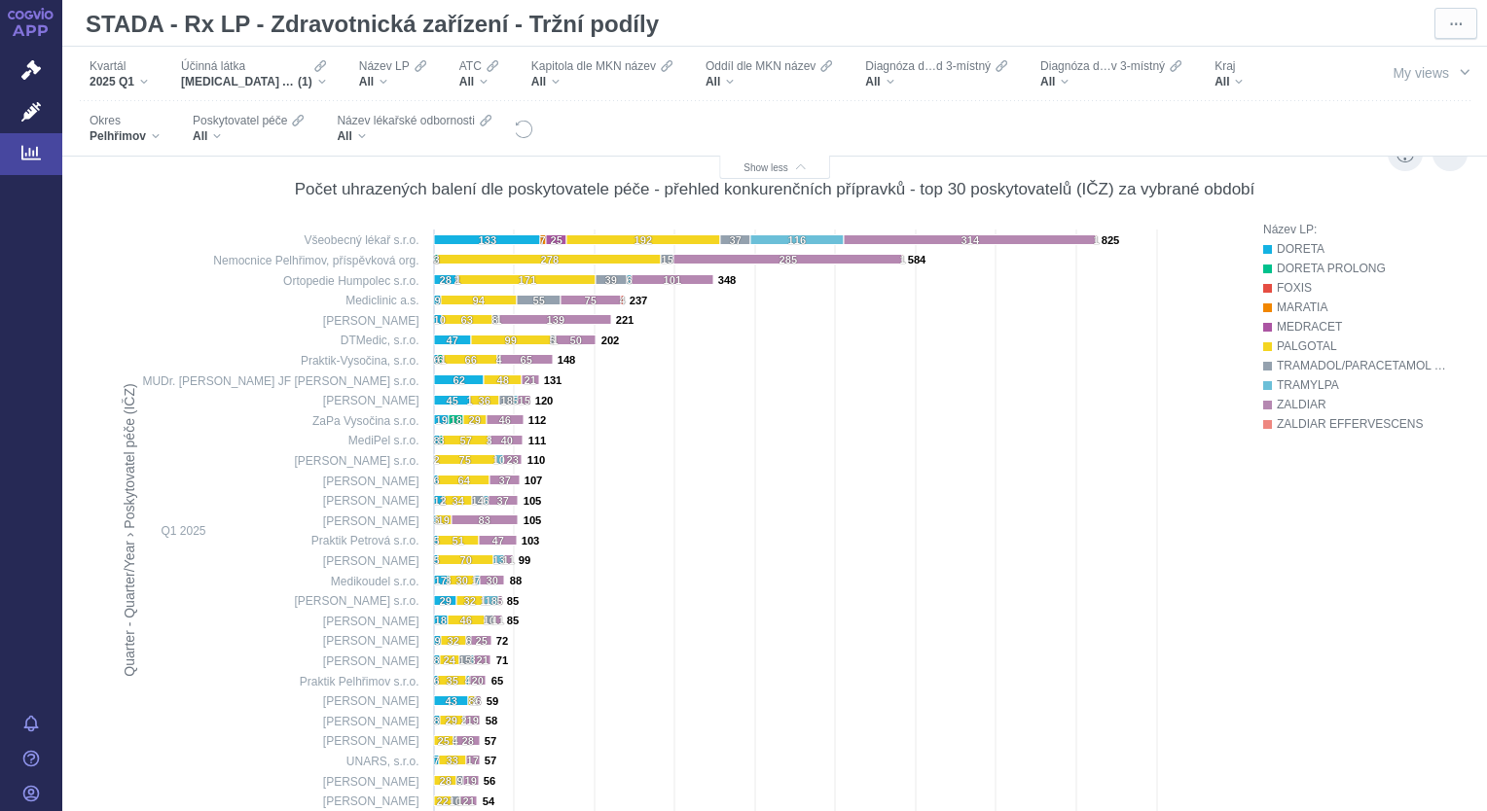
scroll to position [742, 0]
